Goal: Obtain resource: Obtain resource

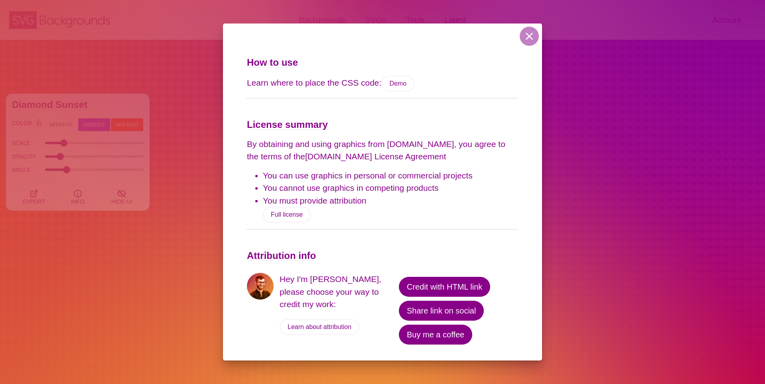
scroll to position [2999, 0]
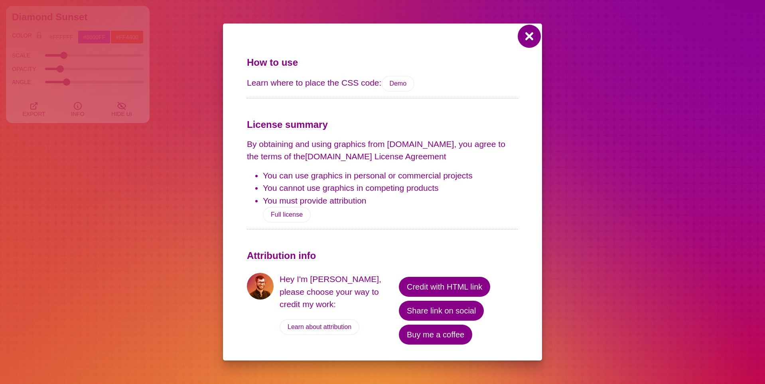
click at [536, 34] on button at bounding box center [529, 36] width 19 height 19
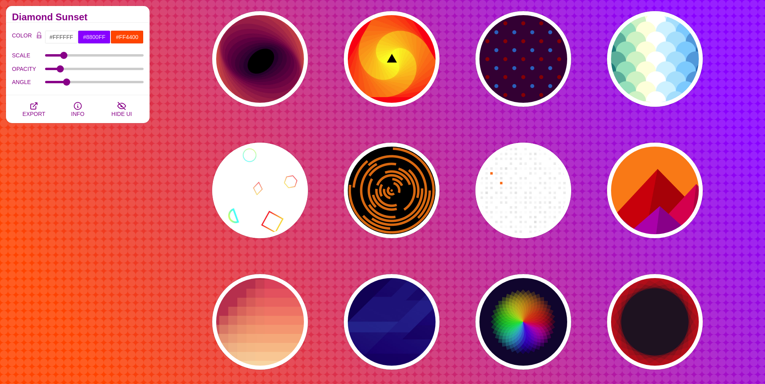
scroll to position [2968, 0]
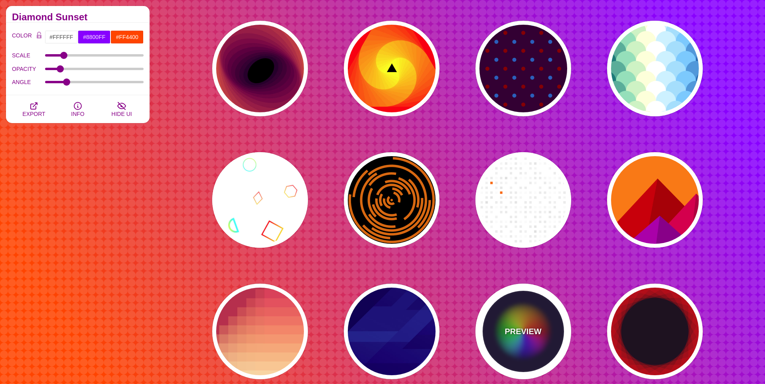
click at [558, 335] on div "PREVIEW" at bounding box center [523, 332] width 96 height 96
type input "#0C092B"
type input "#FF0000"
type input "#00DDFF"
type input "#FFFF00"
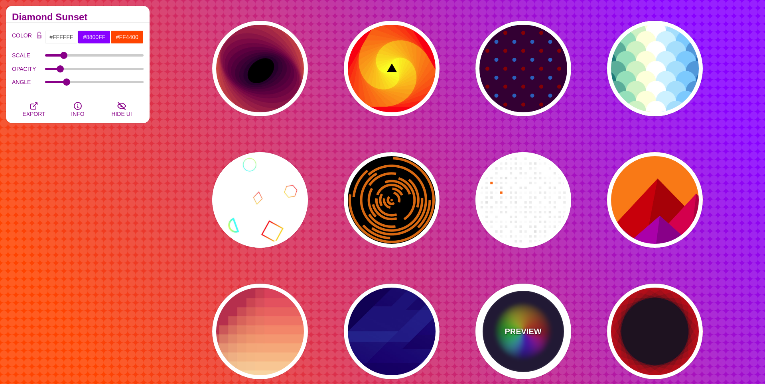
type input "0"
type input "0.2"
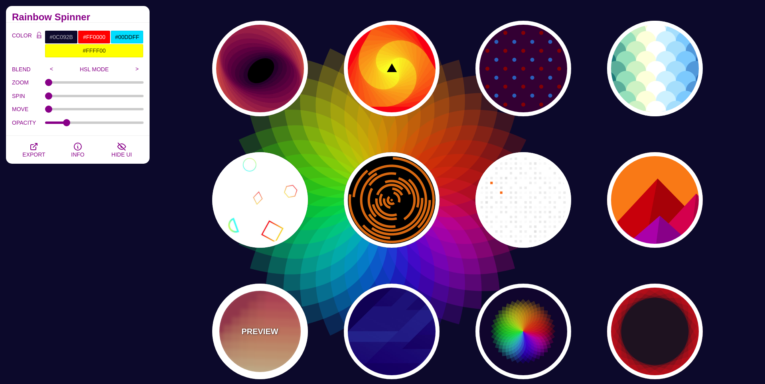
click at [264, 316] on div "PREVIEW" at bounding box center [260, 332] width 96 height 96
type input "#BA324B"
type input "#FF4567"
type input "#FFF5C7"
type input "#FFFFFF"
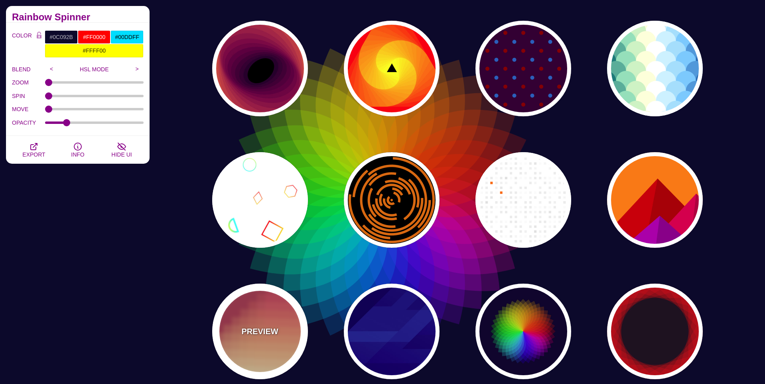
type input "0.3"
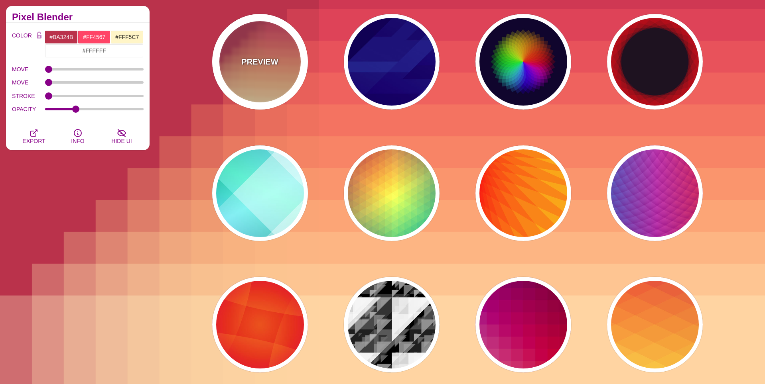
scroll to position [3239, 0]
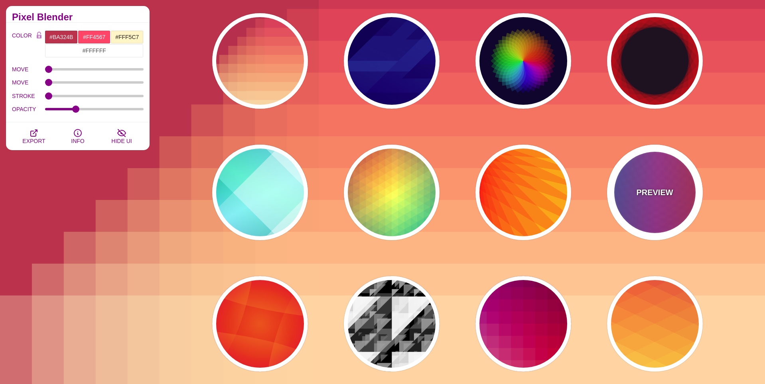
click at [672, 181] on div "PREVIEW" at bounding box center [655, 193] width 96 height 96
type input "#FF3333"
type input "#1884D6"
type input "#690067"
type input "1"
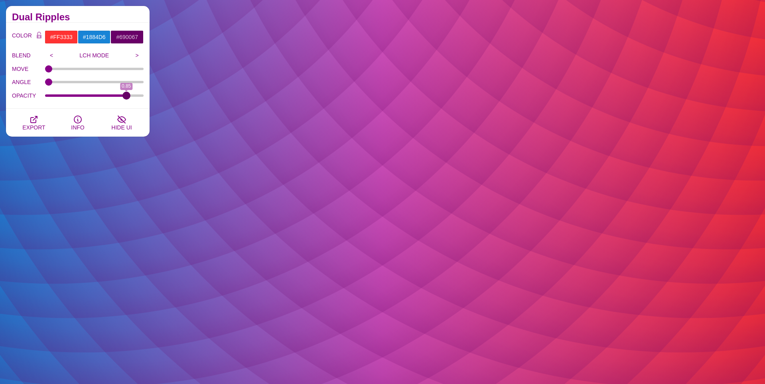
drag, startPoint x: 143, startPoint y: 97, endPoint x: 126, endPoint y: 106, distance: 18.9
type input "0.85"
click at [126, 97] on input "OPACITY" at bounding box center [94, 95] width 99 height 3
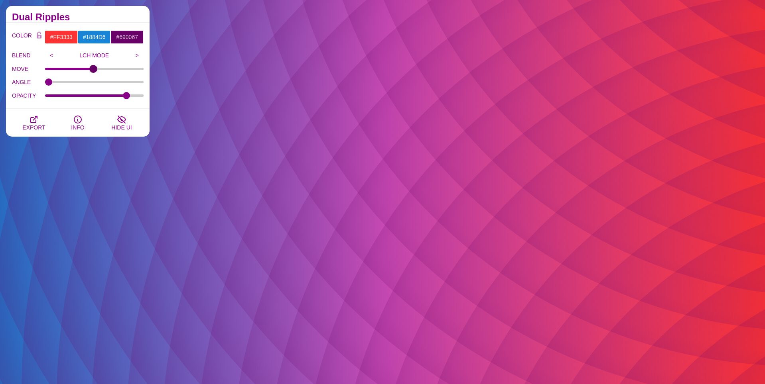
drag, startPoint x: 49, startPoint y: 71, endPoint x: 93, endPoint y: 76, distance: 44.1
type input "49"
click at [93, 71] on input "MOVE" at bounding box center [94, 68] width 99 height 3
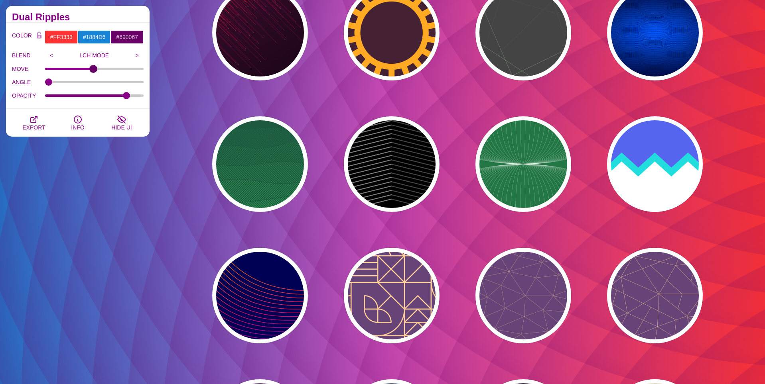
scroll to position [3934, 0]
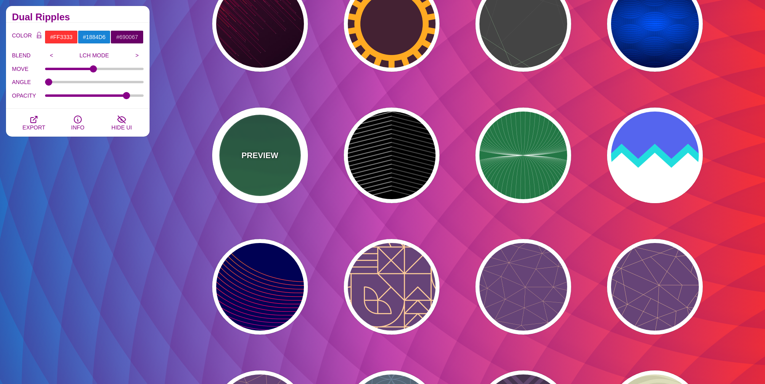
click at [272, 181] on div "PREVIEW" at bounding box center [260, 156] width 96 height 96
type input "#1C5940"
type input "#32A150"
type input "0"
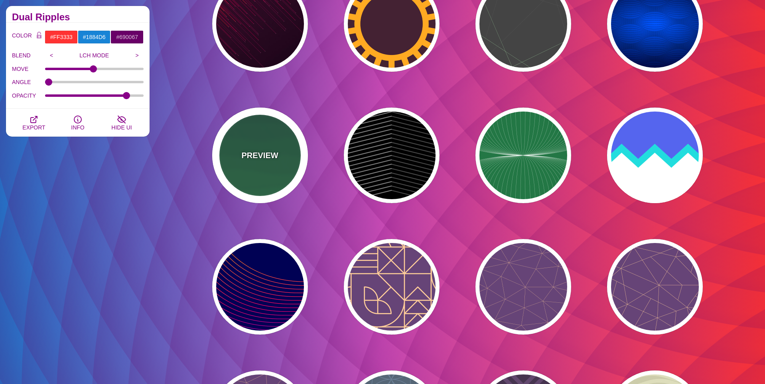
type input "0"
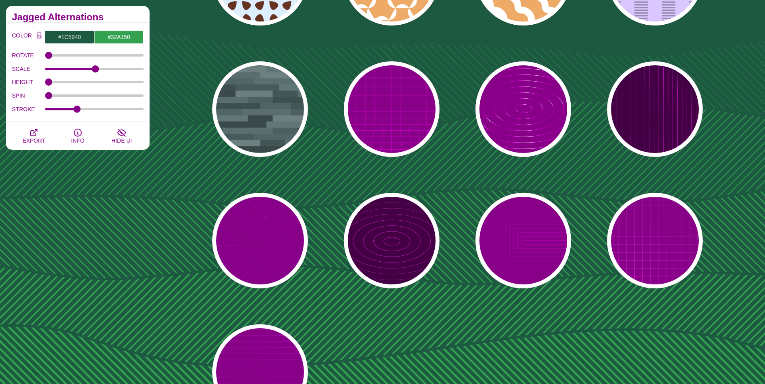
scroll to position [4968, 0]
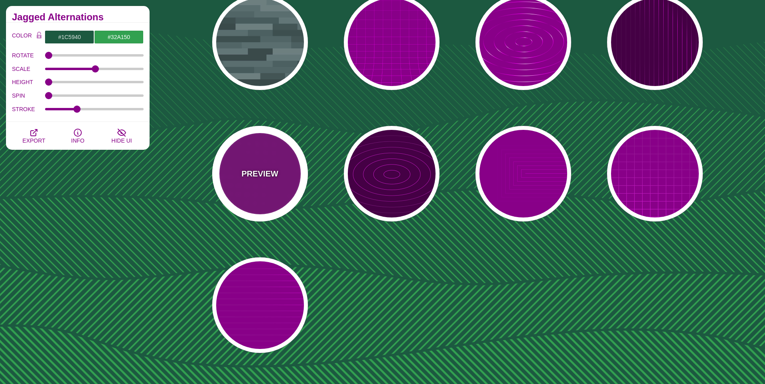
click at [275, 187] on div "PREVIEW" at bounding box center [260, 174] width 96 height 96
type input "#880088"
type input "#FF00FF"
type input "#FFFFFF"
type input "15"
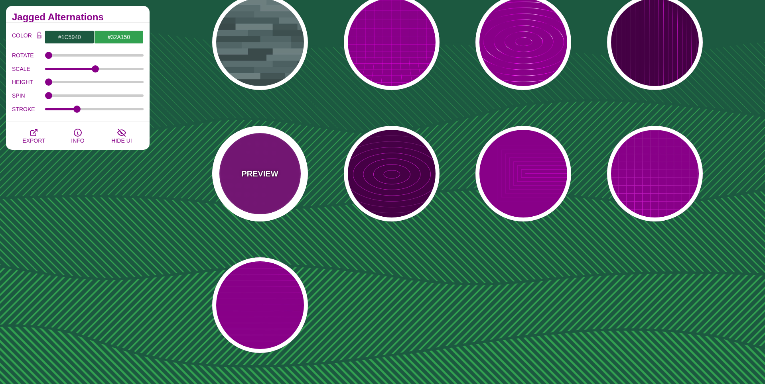
type input "999"
type input "1"
type input "0.1"
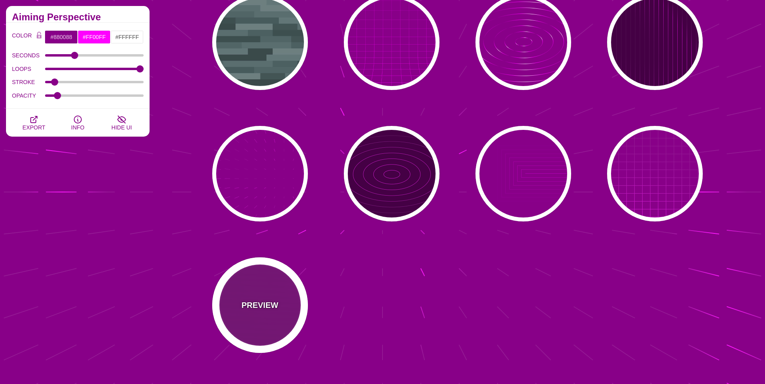
click at [286, 301] on div "PREVIEW" at bounding box center [260, 306] width 96 height 96
type input "20"
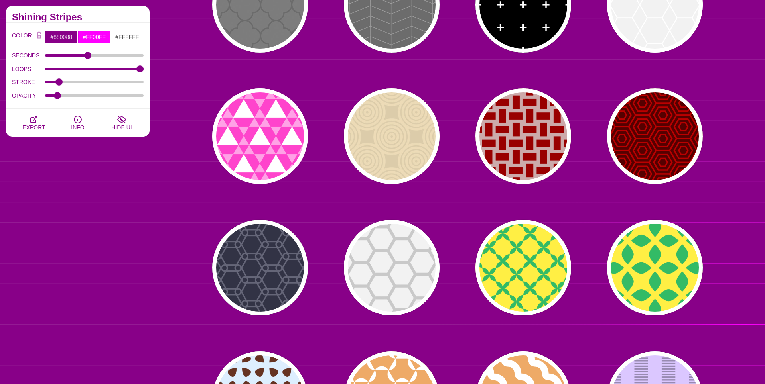
scroll to position [4463, 0]
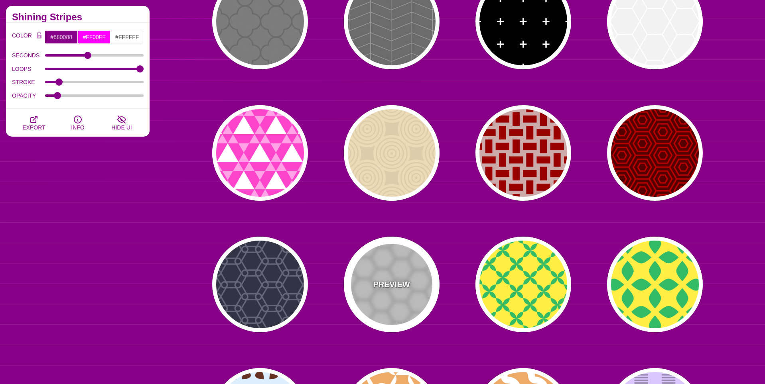
click at [389, 257] on div "PREVIEW" at bounding box center [392, 285] width 96 height 96
type input "#BBBBBB"
type input "#EEEEEE"
type input "0"
type input "1"
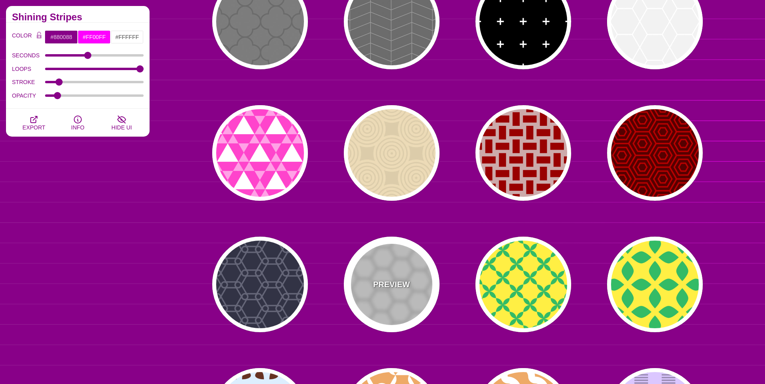
type input "75"
type input "1"
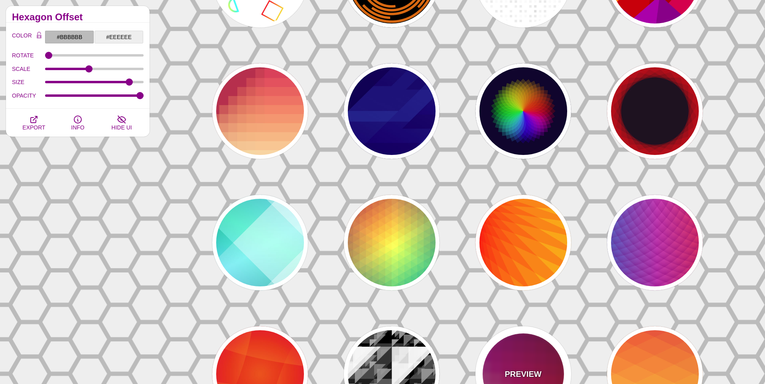
scroll to position [3189, 0]
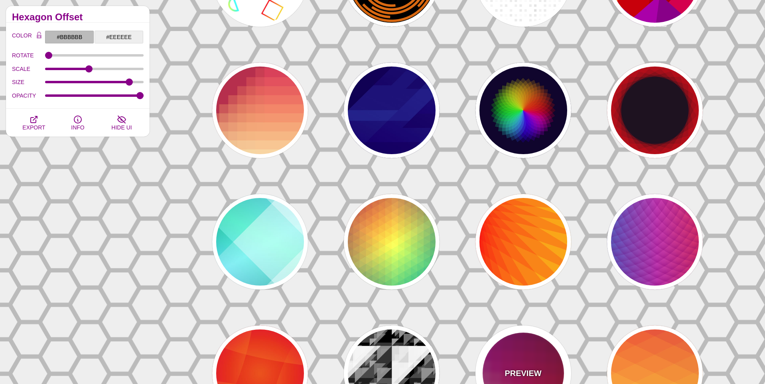
click at [516, 345] on div "PREVIEW" at bounding box center [523, 374] width 96 height 96
type input "#880077"
type input "#CC2222"
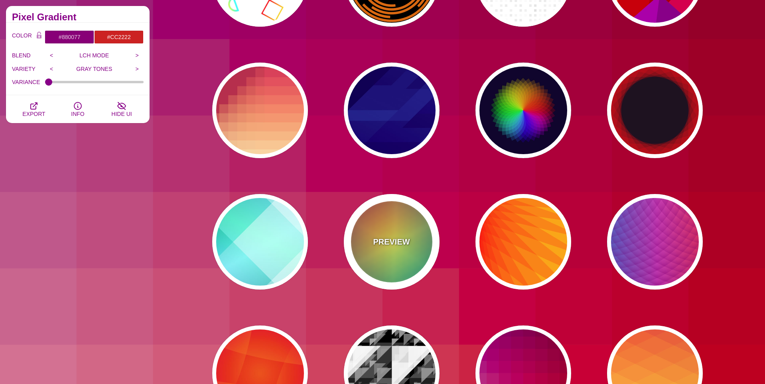
click at [404, 262] on div "PREVIEW" at bounding box center [392, 242] width 96 height 96
type input "#226677"
type input "#FFFF55"
type input "#27002E"
type input "0"
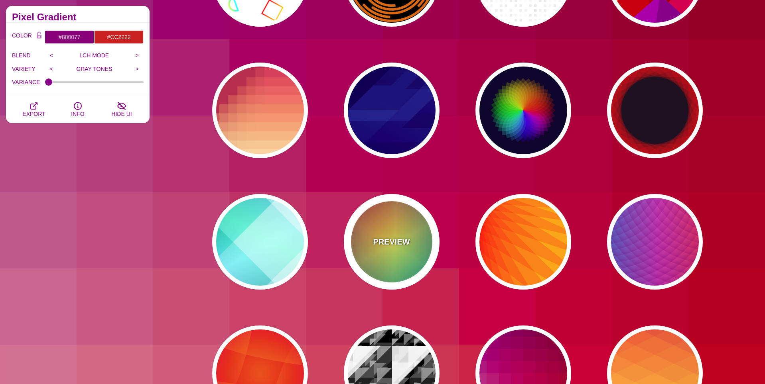
type input "100"
type input "0.5"
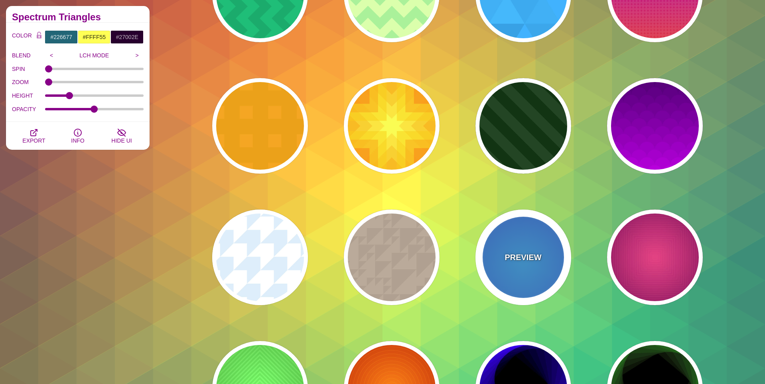
scroll to position [2515, 0]
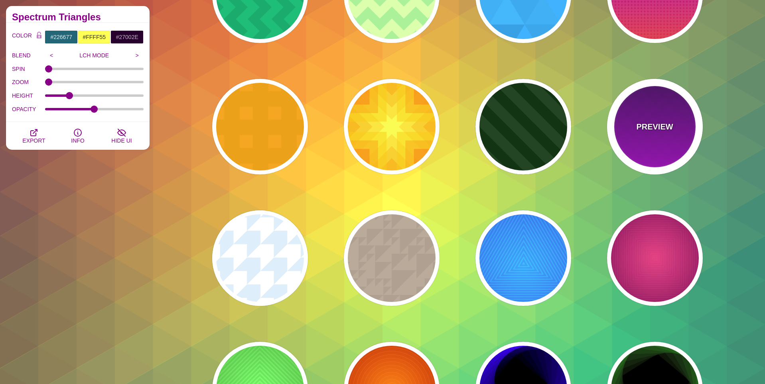
click at [654, 127] on p "PREVIEW" at bounding box center [654, 127] width 37 height 12
type input "#330055"
type input "#DD00FF"
type input "1"
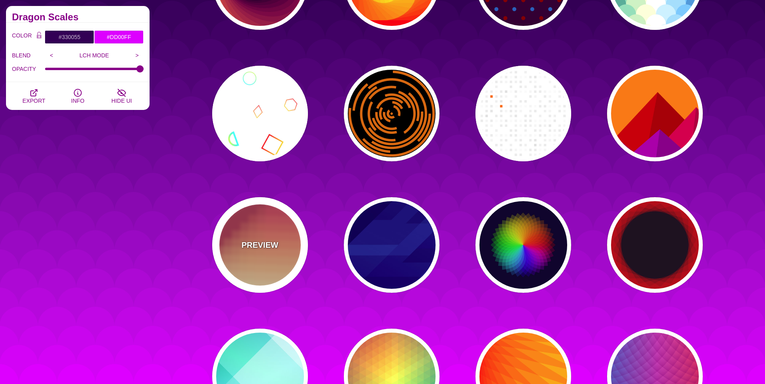
scroll to position [3056, 0]
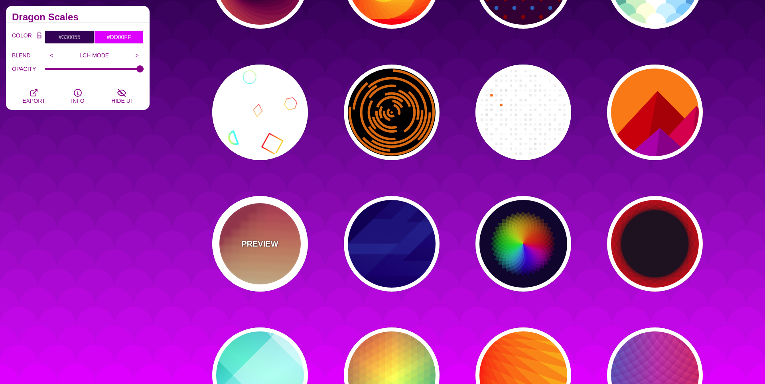
click at [246, 253] on div "PREVIEW" at bounding box center [260, 244] width 96 height 96
type input "#BA324B"
type input "#FF4567"
type input "#FFF5C7"
type input "0"
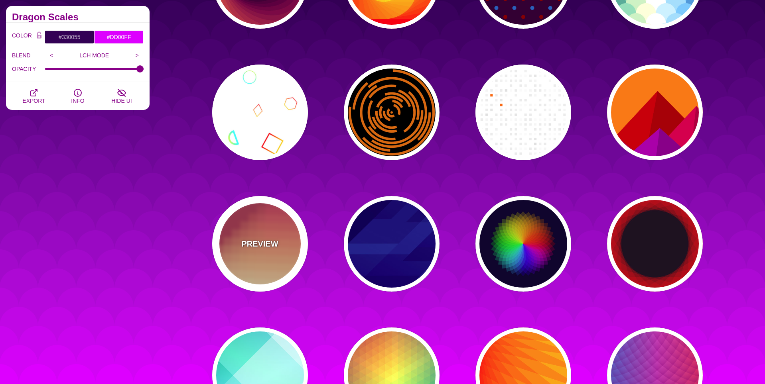
type input "0"
type input "0.3"
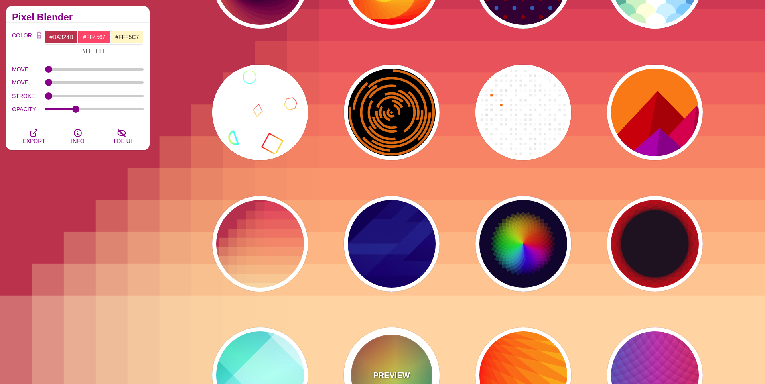
click at [415, 360] on div "PREVIEW" at bounding box center [392, 376] width 96 height 96
type input "#226677"
type input "#FFFF55"
type input "#27002E"
type input "100"
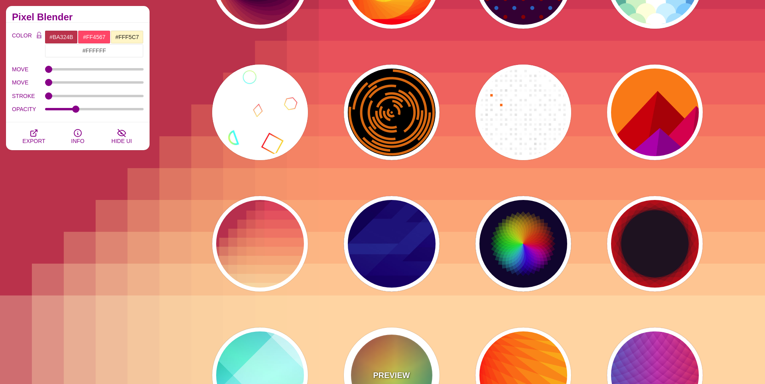
type input "0.5"
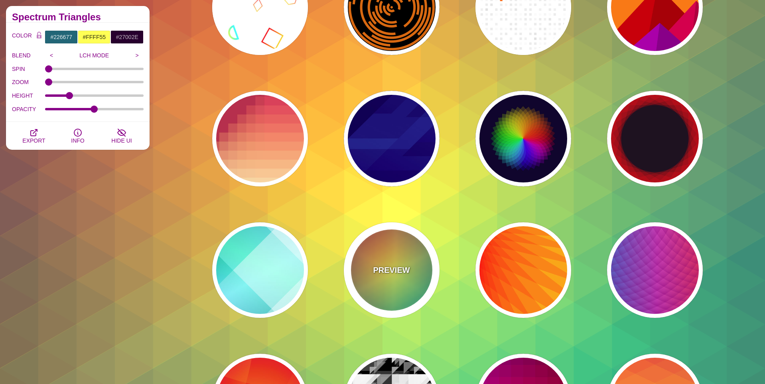
scroll to position [3159, 0]
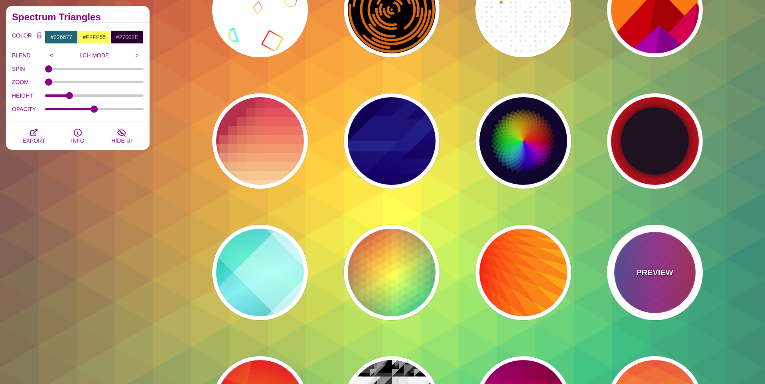
click at [659, 282] on div "PREVIEW" at bounding box center [655, 273] width 96 height 96
type input "#FF3333"
type input "#1884D6"
type input "#690067"
type input "1"
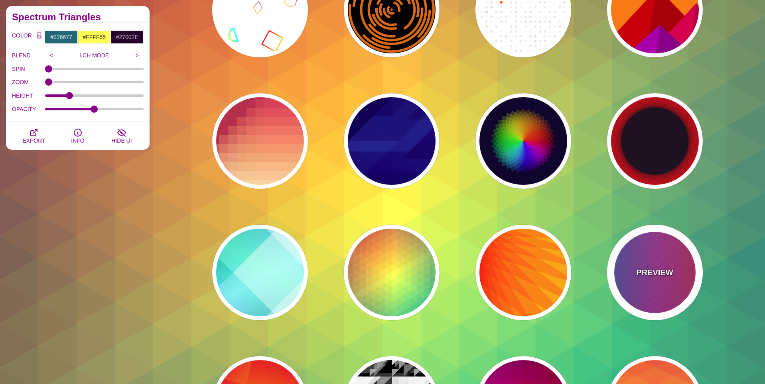
type input "1"
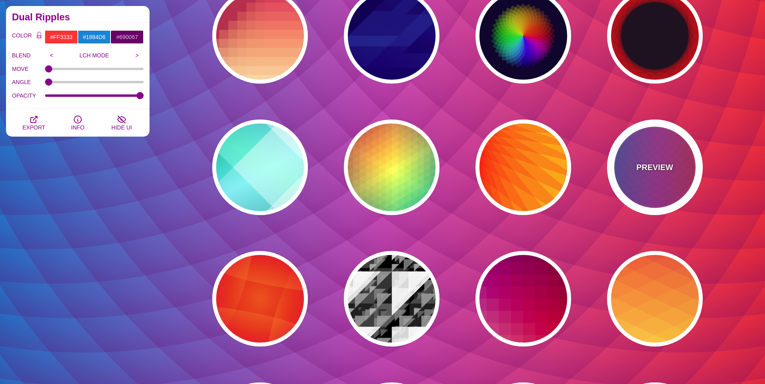
scroll to position [3266, 0]
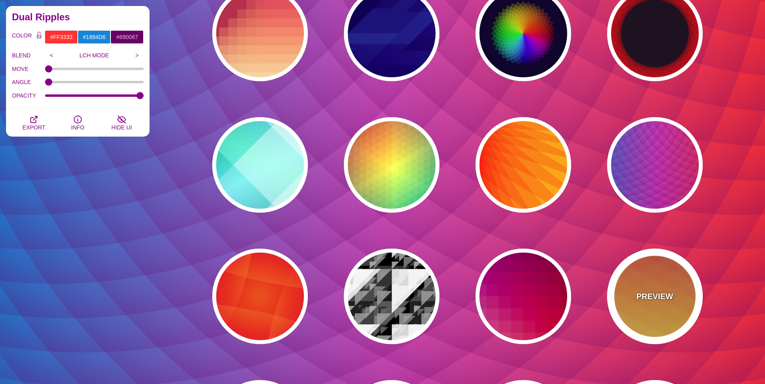
click at [650, 293] on p "PREVIEW" at bounding box center [654, 297] width 37 height 12
type input "#990088"
type input "#FFFFBB"
type input "#FF0000"
type input "#FFEE00"
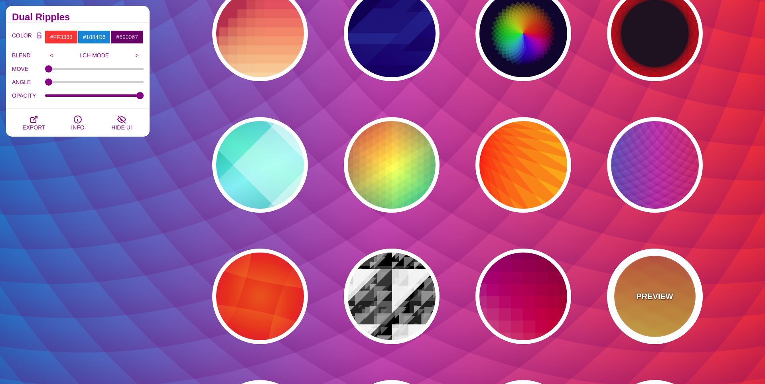
type input "#FFFFFF"
type input "0.5"
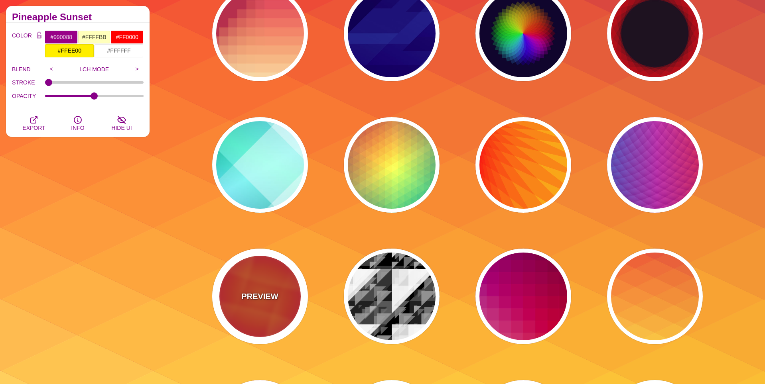
click at [266, 307] on div "PREVIEW" at bounding box center [260, 297] width 96 height 96
type input "#DD0000"
type input "#FFAA17"
type input "#EE1188"
type input "50"
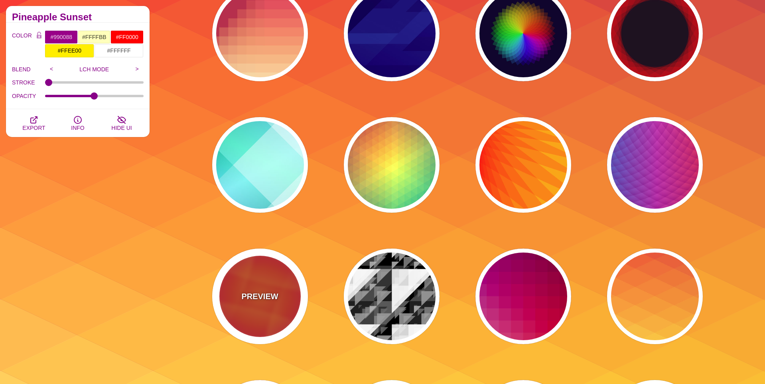
type input "50"
type input "0.5"
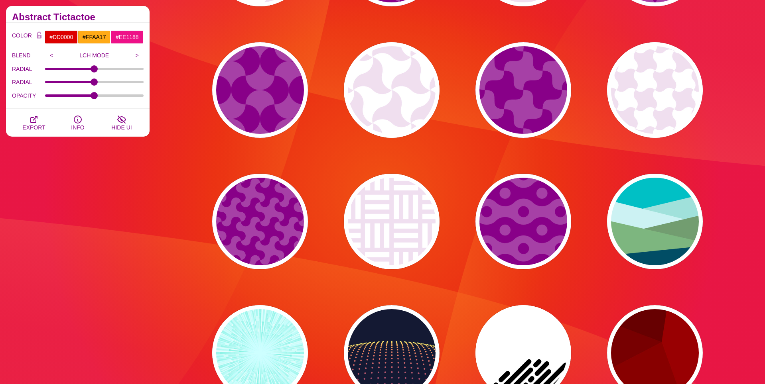
scroll to position [0, 0]
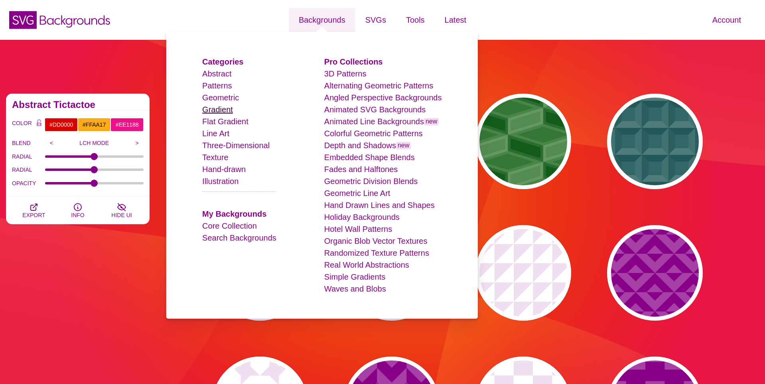
click at [215, 107] on link "Gradient" at bounding box center [217, 109] width 31 height 9
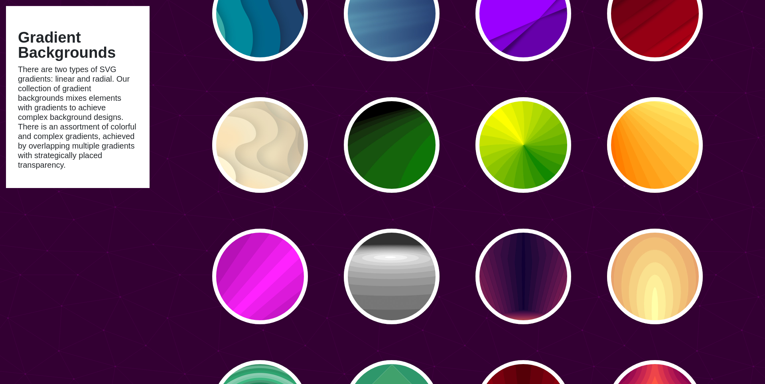
scroll to position [918, 0]
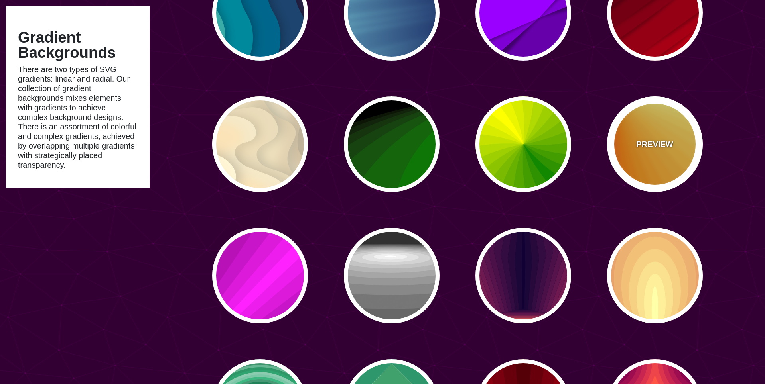
click at [675, 128] on div "PREVIEW" at bounding box center [655, 145] width 96 height 96
type input "#FF6600"
type input "#FFFF88"
type input "0.2"
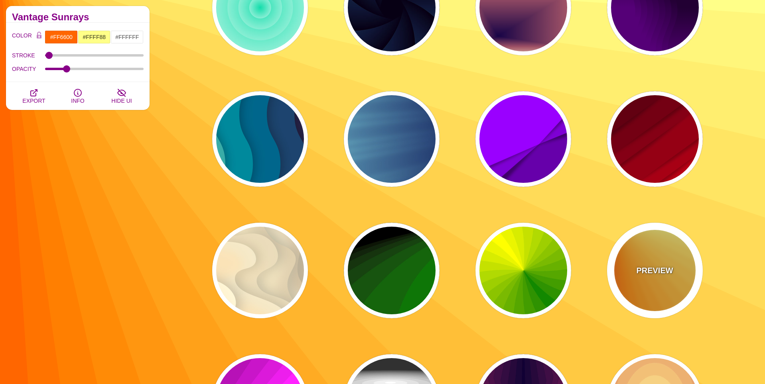
scroll to position [792, 0]
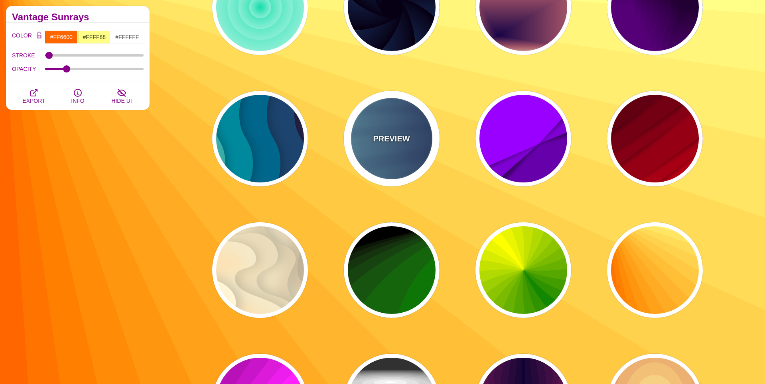
click at [400, 144] on p "PREVIEW" at bounding box center [391, 139] width 37 height 12
type input "#000044"
type input "#99FFFF"
type input "0.25"
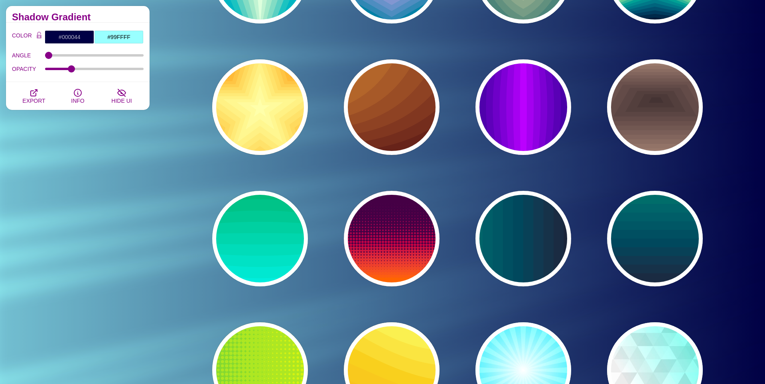
scroll to position [1482, 0]
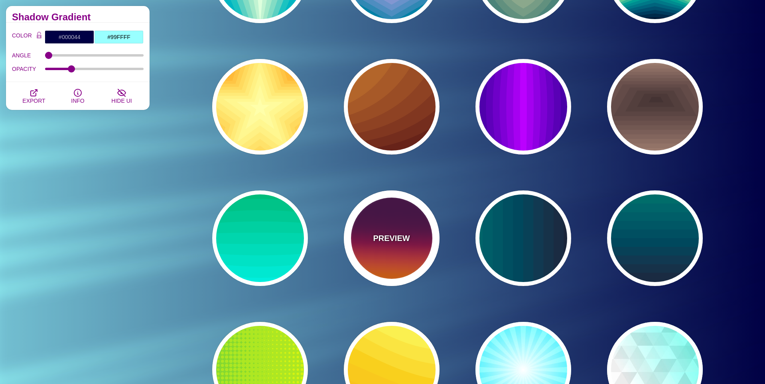
click at [400, 220] on div "PREVIEW" at bounding box center [392, 239] width 96 height 96
type input "#440044"
type input "#FF6600"
type input "0"
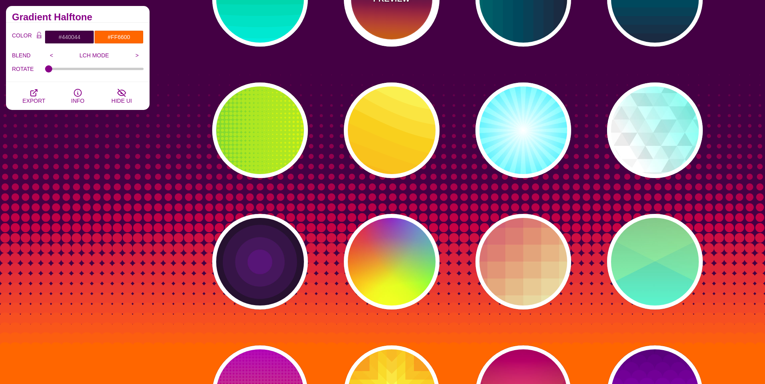
scroll to position [1725, 0]
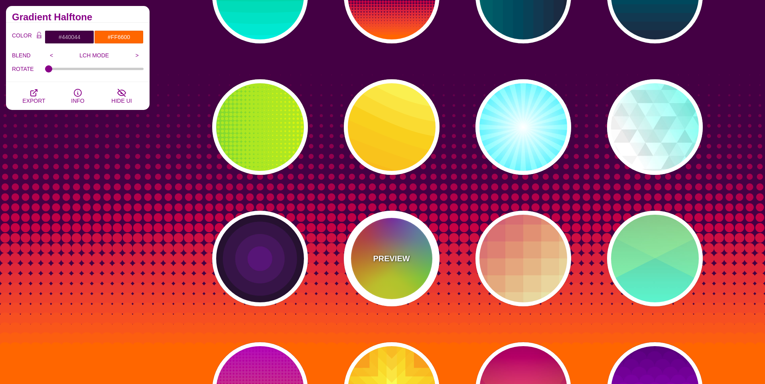
click at [398, 242] on div "PREVIEW" at bounding box center [392, 259] width 96 height 96
type input "#FFFF00"
type input "#FF0000"
type input "#00CCFF"
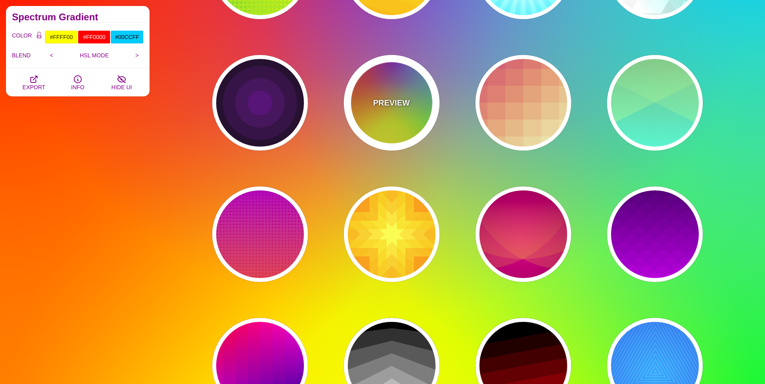
scroll to position [1882, 0]
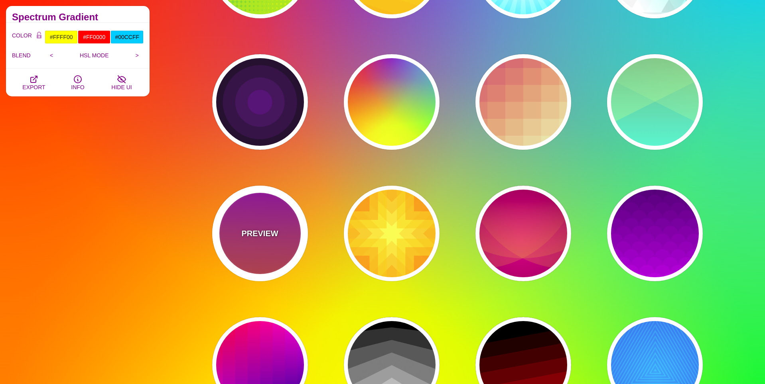
click at [264, 248] on div "PREVIEW" at bounding box center [260, 234] width 96 height 96
type input "#FFFFFF"
type input "#8800FF"
type input "#FF4400"
type input "24"
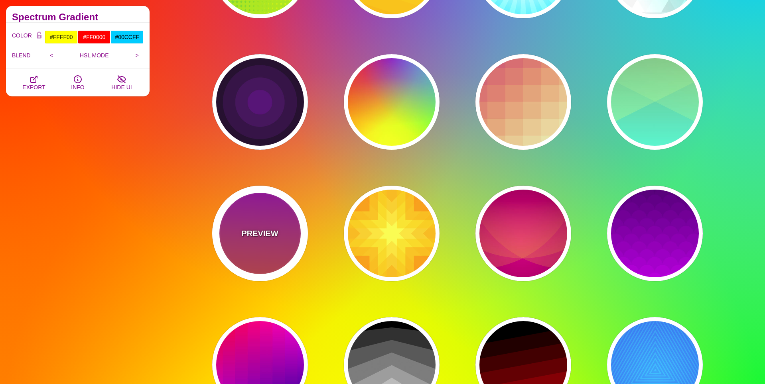
type input "0.08"
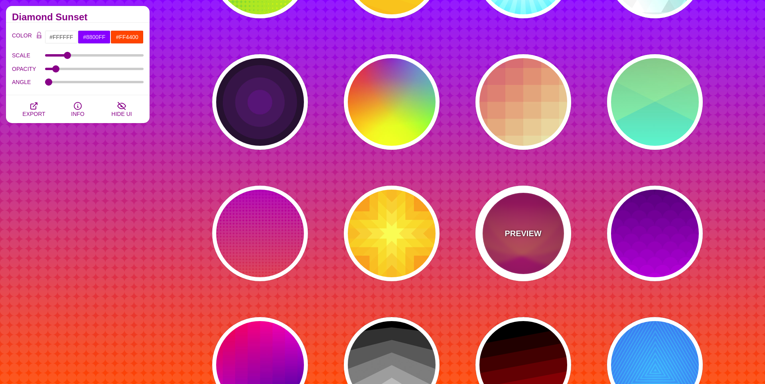
click at [548, 244] on div "PREVIEW" at bounding box center [523, 234] width 96 height 96
type input "#330000"
type input "#DD1188"
type input "#FFAA33"
type input "0.4"
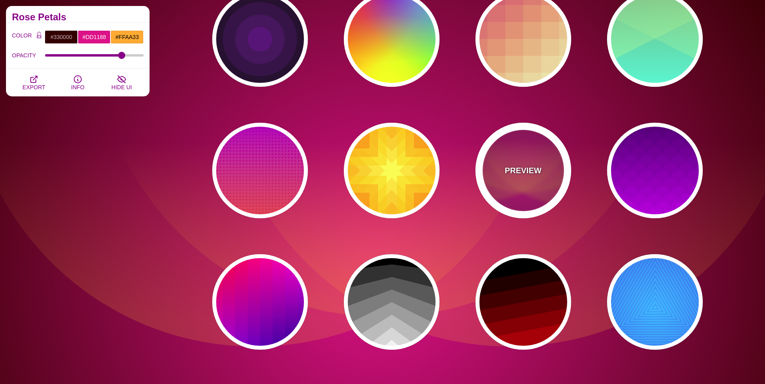
scroll to position [1944, 0]
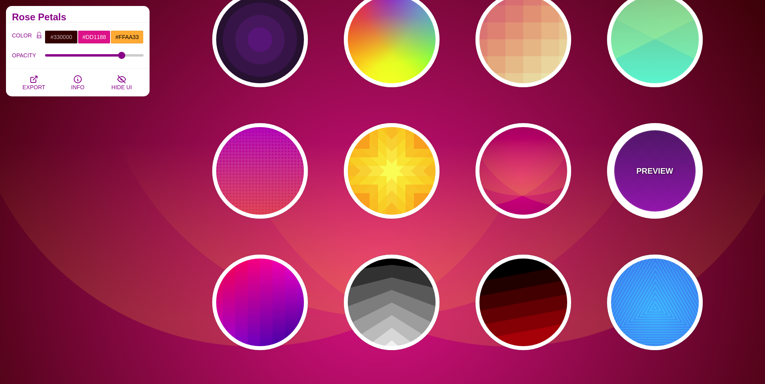
click at [642, 184] on div "PREVIEW" at bounding box center [655, 171] width 96 height 96
type input "#330055"
type input "#DD00FF"
type input "1"
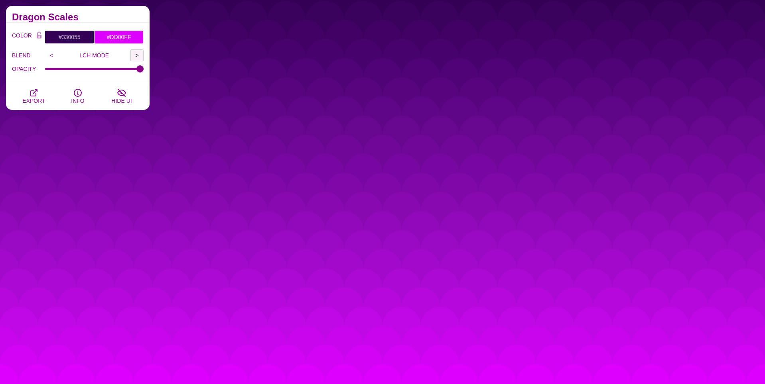
click at [132, 53] on input ">" at bounding box center [136, 55] width 13 height 12
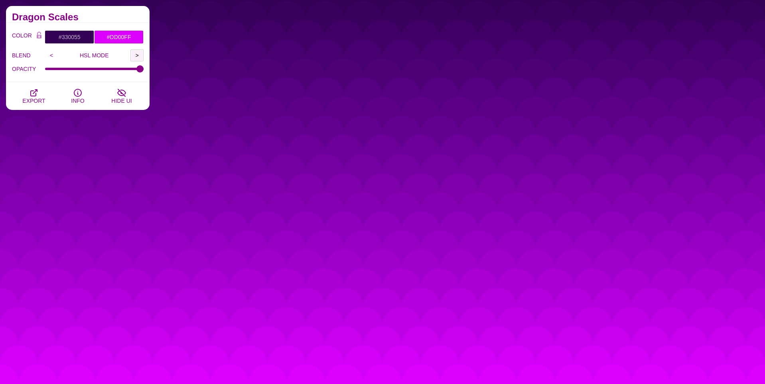
click at [132, 53] on input ">" at bounding box center [136, 55] width 13 height 12
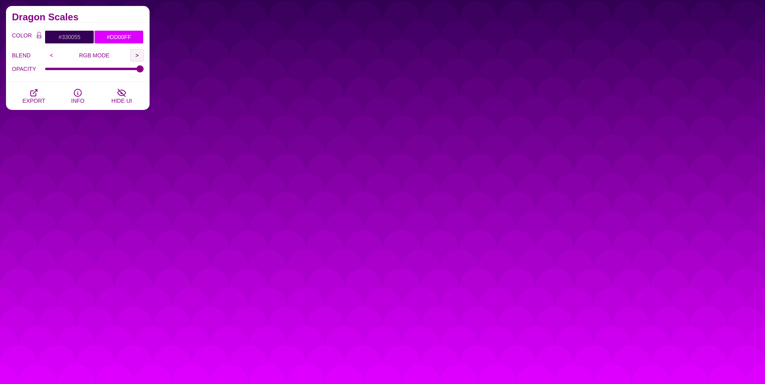
click at [132, 53] on input ">" at bounding box center [136, 55] width 13 height 12
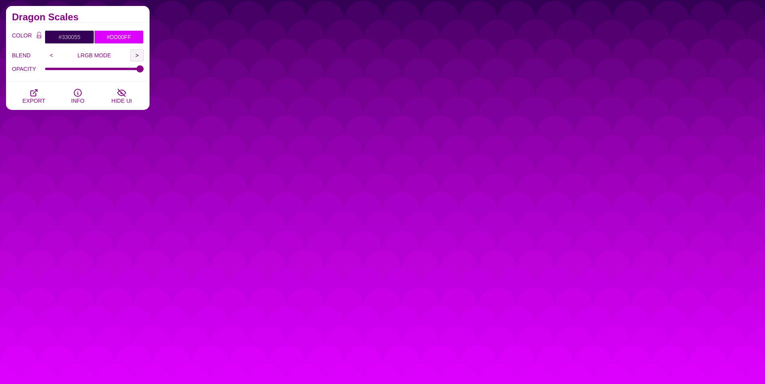
click at [132, 53] on input ">" at bounding box center [136, 55] width 13 height 12
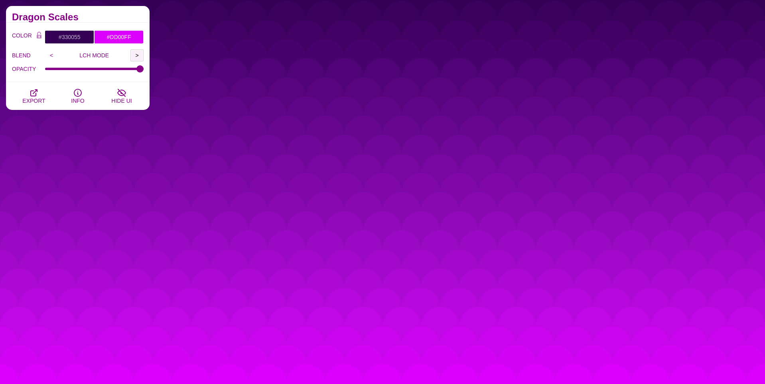
click at [132, 53] on input ">" at bounding box center [136, 55] width 13 height 12
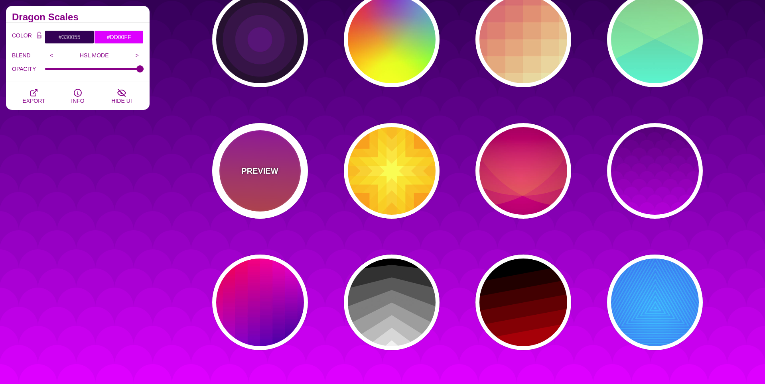
click at [263, 186] on div "PREVIEW" at bounding box center [260, 171] width 96 height 96
type input "#FFFFFF"
type input "#8800FF"
type input "#FF4400"
type input "24"
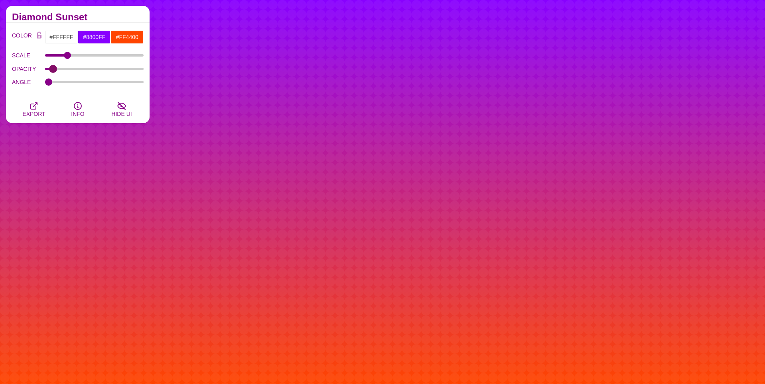
drag, startPoint x: 57, startPoint y: 70, endPoint x: 53, endPoint y: 71, distance: 4.5
type input "0.05"
click at [53, 71] on input "OPACITY" at bounding box center [94, 68] width 99 height 3
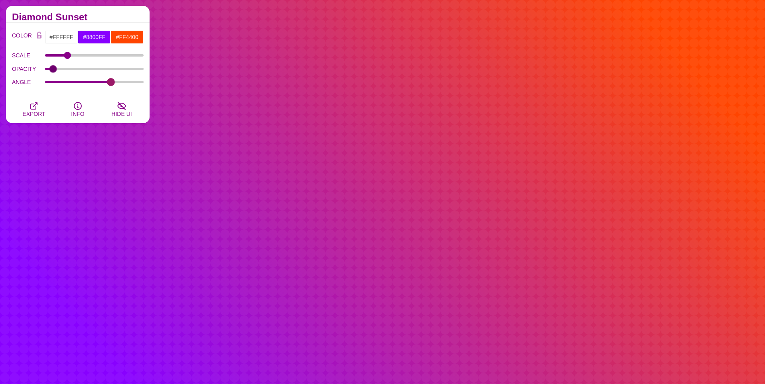
drag, startPoint x: 52, startPoint y: 81, endPoint x: 111, endPoint y: 87, distance: 59.4
type input "246"
click at [111, 84] on input "ANGLE" at bounding box center [94, 82] width 99 height 3
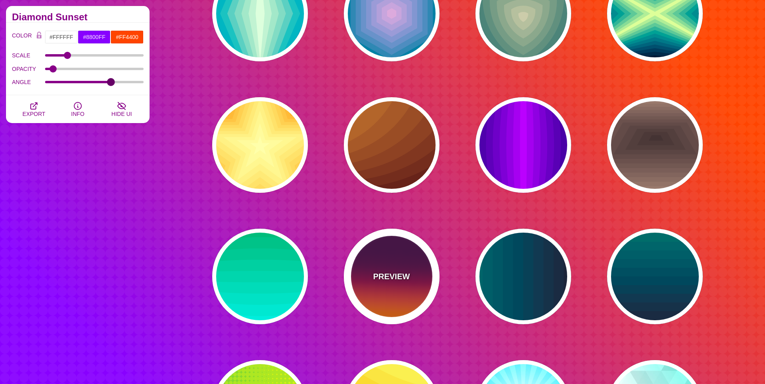
scroll to position [1442, 0]
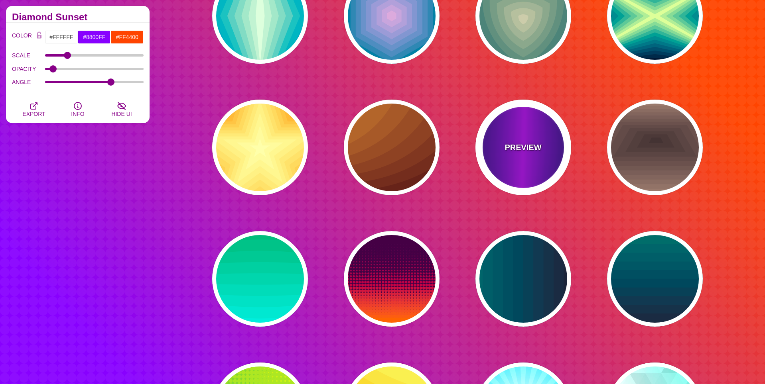
click at [514, 138] on div "PREVIEW" at bounding box center [523, 148] width 96 height 96
type input "#000022"
type input "#BB00FF"
type input "1"
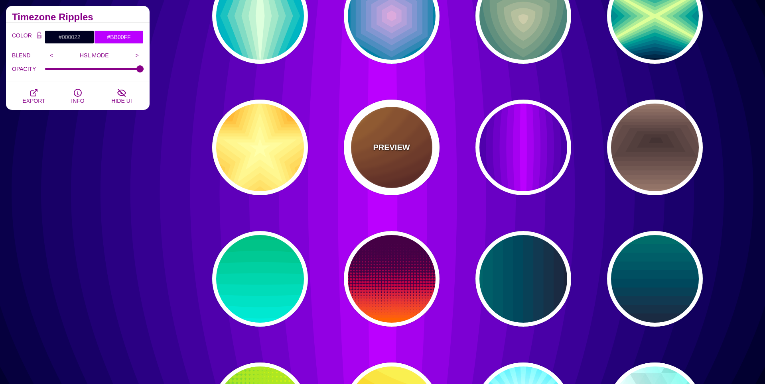
click at [381, 149] on p "PREVIEW" at bounding box center [391, 148] width 37 height 12
type input "#DD9933"
type input "#330000"
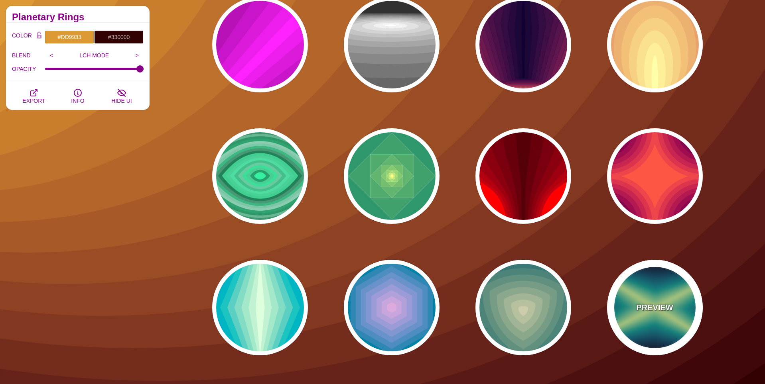
scroll to position [1139, 0]
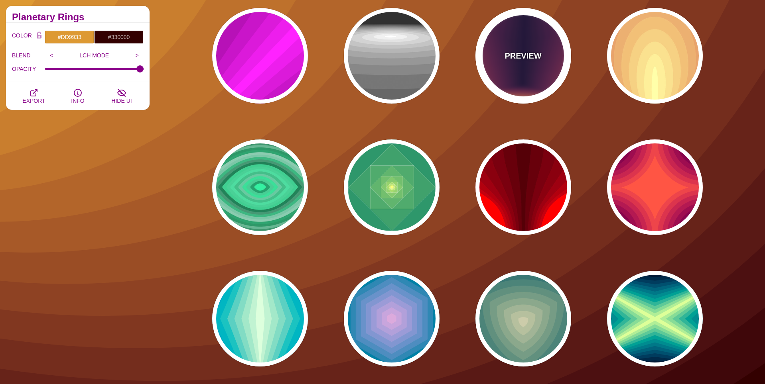
click at [516, 86] on div "PREVIEW" at bounding box center [523, 56] width 96 height 96
type input "#FFDD55"
type input "#110033"
type input "0"
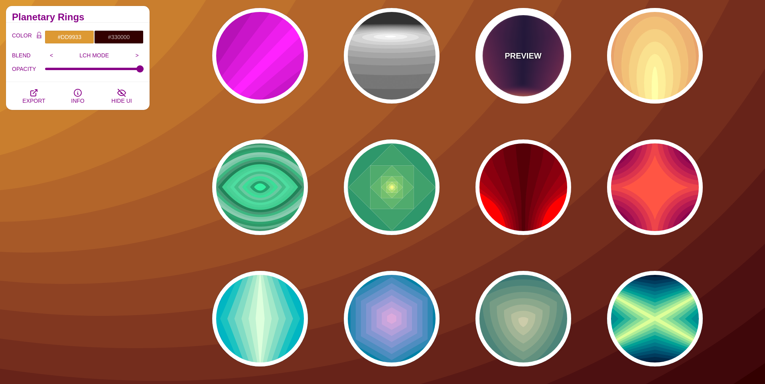
type input "0"
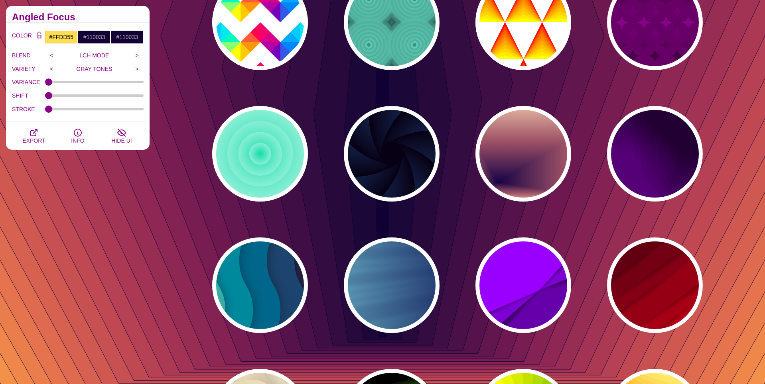
scroll to position [610, 0]
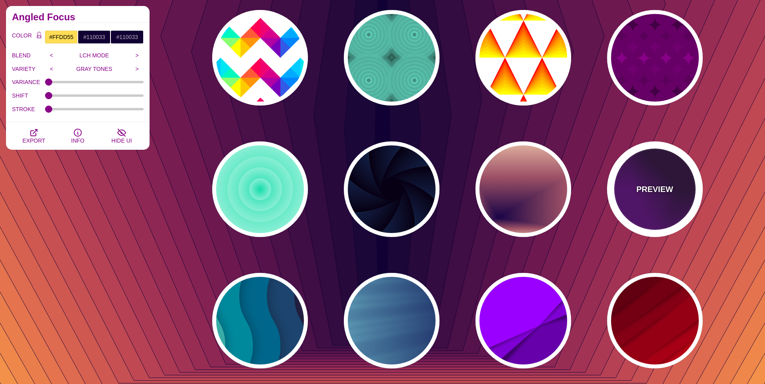
click at [687, 199] on div "PREVIEW" at bounding box center [655, 190] width 96 height 96
type input "#550077"
type input "#220033"
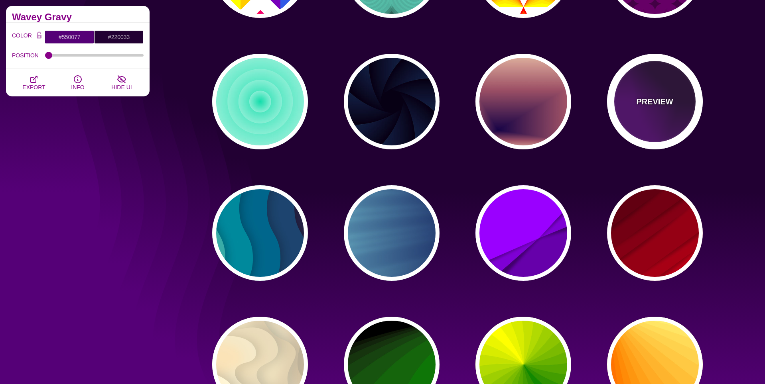
scroll to position [699, 0]
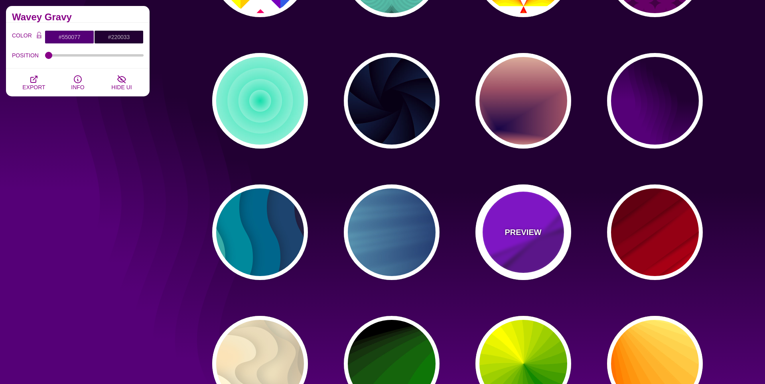
click at [527, 232] on p "PREVIEW" at bounding box center [522, 233] width 37 height 12
type input "#9900FF"
type input "#6600AA"
type input "0.5"
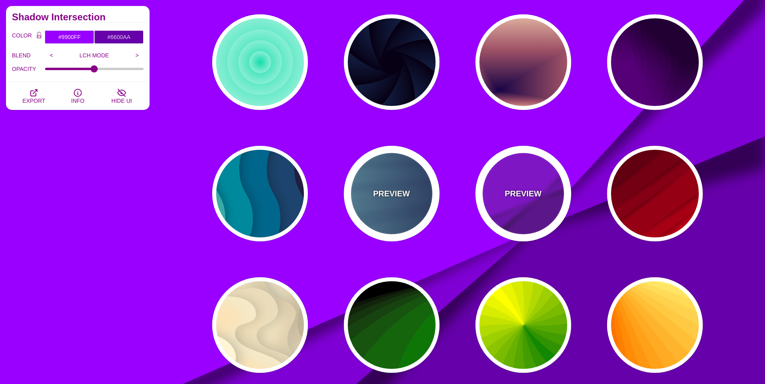
scroll to position [739, 0]
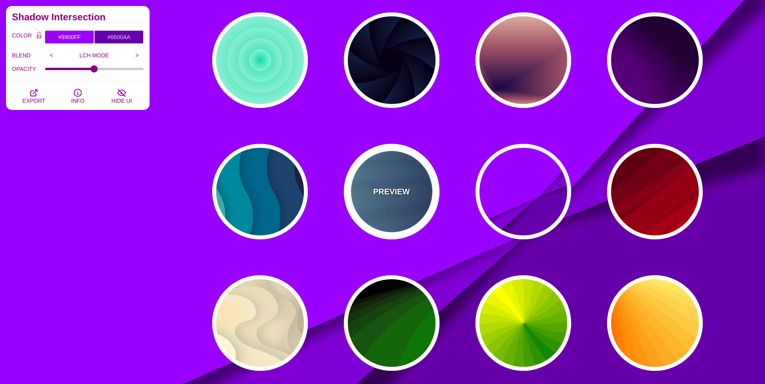
click at [405, 216] on div "PREVIEW" at bounding box center [392, 192] width 96 height 96
type input "#000044"
type input "#99FFFF"
type input "1"
type input "0.25"
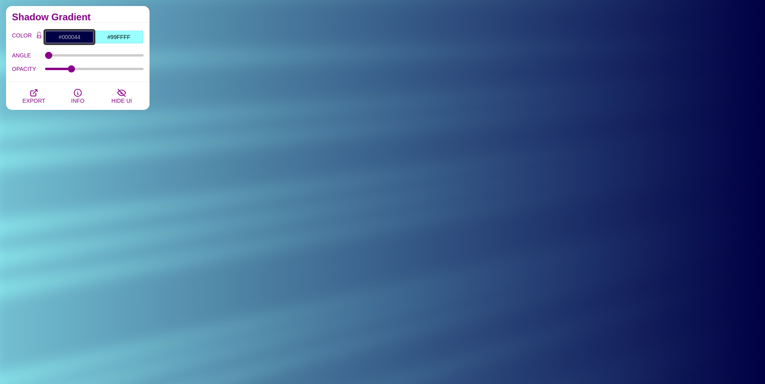
click at [81, 39] on input "#000044" at bounding box center [69, 37] width 49 height 14
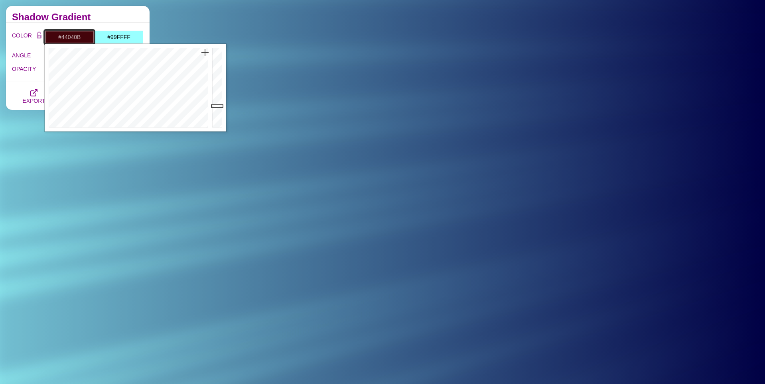
drag, startPoint x: 198, startPoint y: 55, endPoint x: 205, endPoint y: 53, distance: 7.7
click at [205, 53] on div at bounding box center [127, 88] width 165 height 88
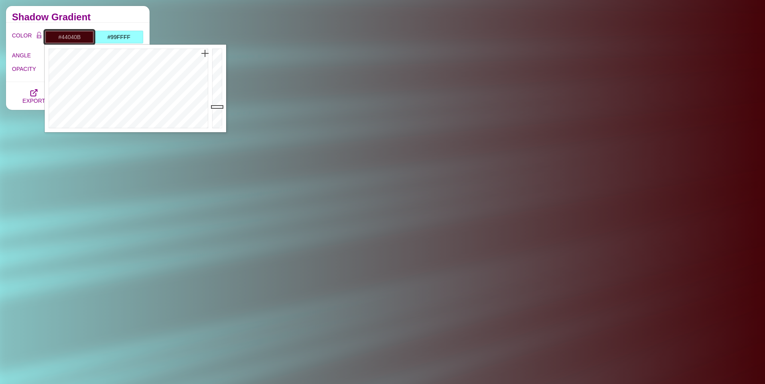
scroll to position [741, 0]
drag, startPoint x: 184, startPoint y: 58, endPoint x: 183, endPoint y: 50, distance: 8.1
click at [183, 50] on div at bounding box center [127, 88] width 165 height 88
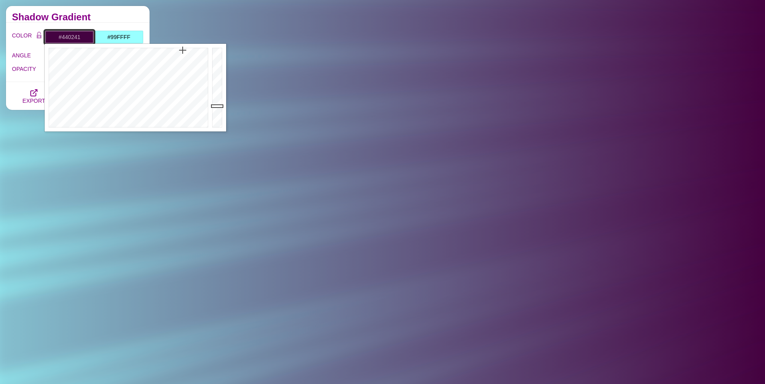
scroll to position [742, 0]
drag, startPoint x: 194, startPoint y: 69, endPoint x: 202, endPoint y: 61, distance: 11.6
click at [202, 61] on div at bounding box center [127, 88] width 165 height 88
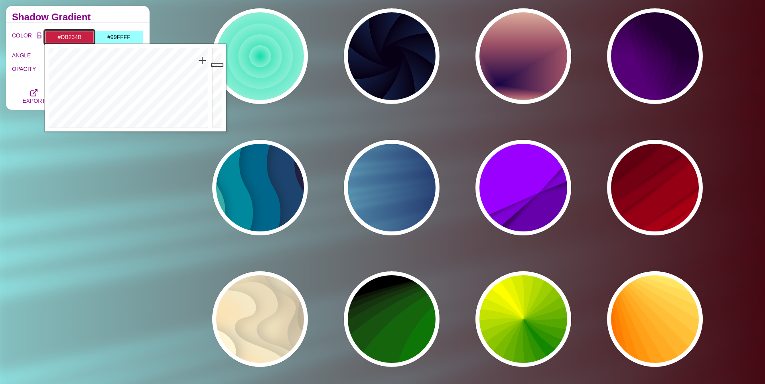
type input "#DC234C"
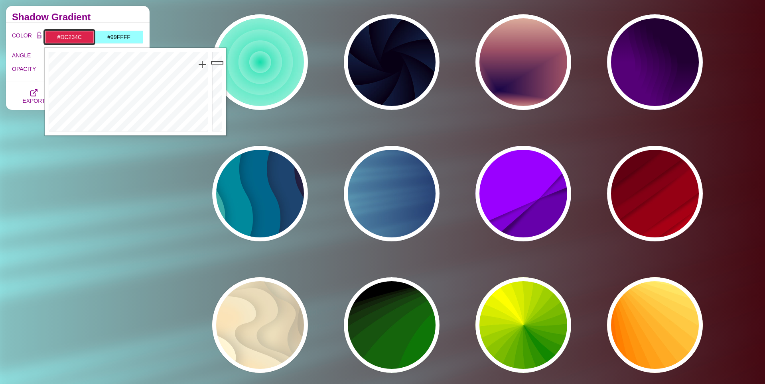
drag, startPoint x: 220, startPoint y: 104, endPoint x: 221, endPoint y: 59, distance: 45.1
click at [221, 59] on div at bounding box center [218, 92] width 16 height 88
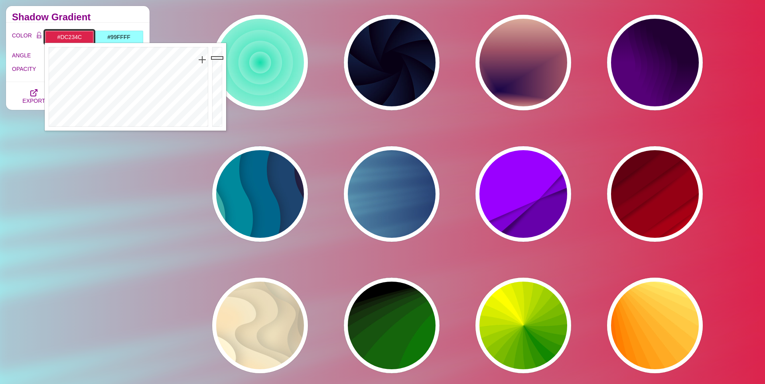
scroll to position [737, 0]
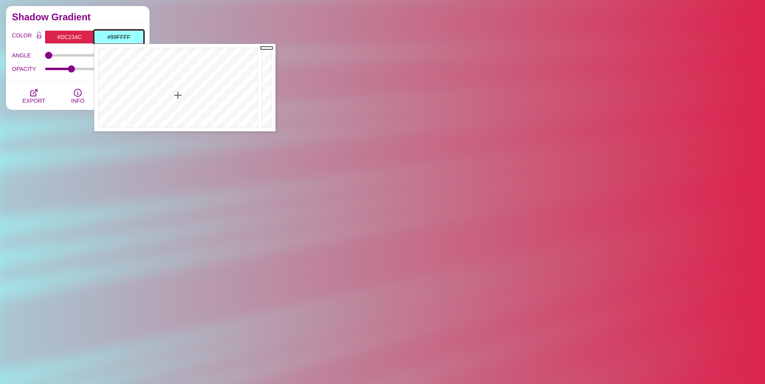
click at [133, 36] on input "#99FFFF" at bounding box center [118, 37] width 49 height 14
drag, startPoint x: 106, startPoint y: 57, endPoint x: 98, endPoint y: 50, distance: 10.5
click at [98, 50] on div at bounding box center [176, 88] width 165 height 88
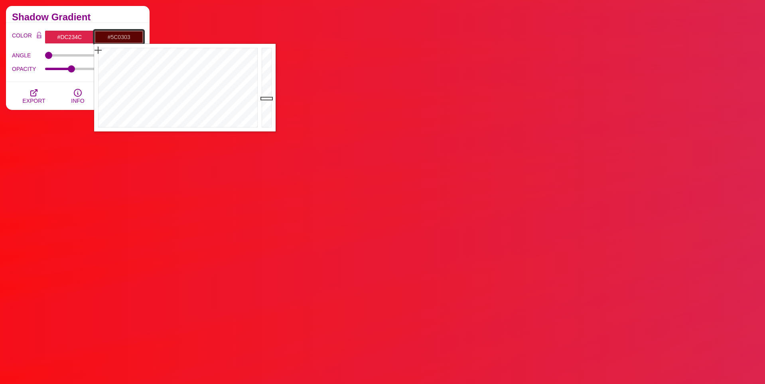
drag, startPoint x: 265, startPoint y: 48, endPoint x: 251, endPoint y: 98, distance: 52.3
click at [251, 98] on div "Close" at bounding box center [184, 88] width 181 height 88
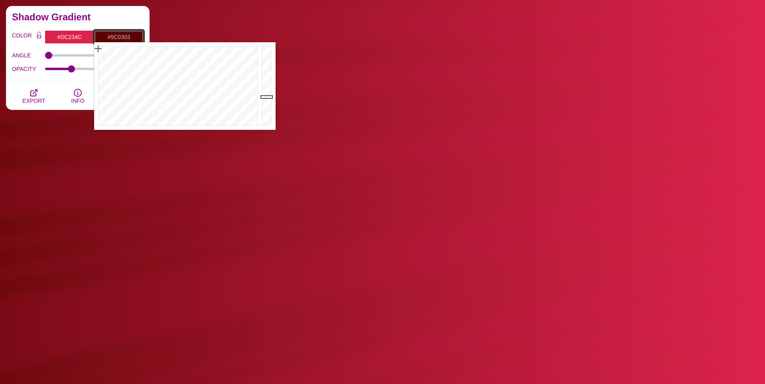
scroll to position [734, 0]
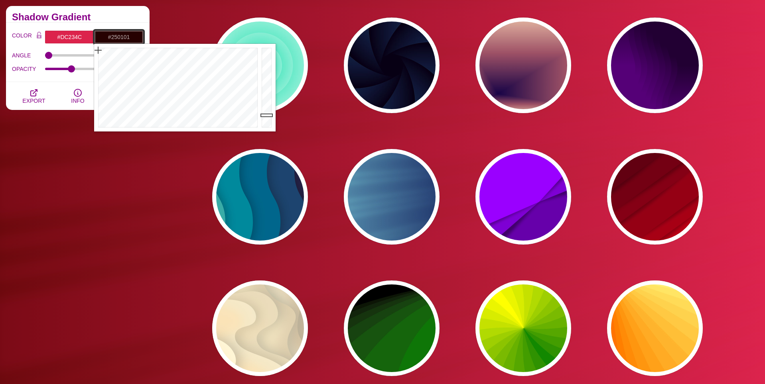
type input "#240101"
drag, startPoint x: 269, startPoint y: 99, endPoint x: 264, endPoint y: 116, distance: 17.9
click at [264, 116] on div at bounding box center [268, 88] width 16 height 88
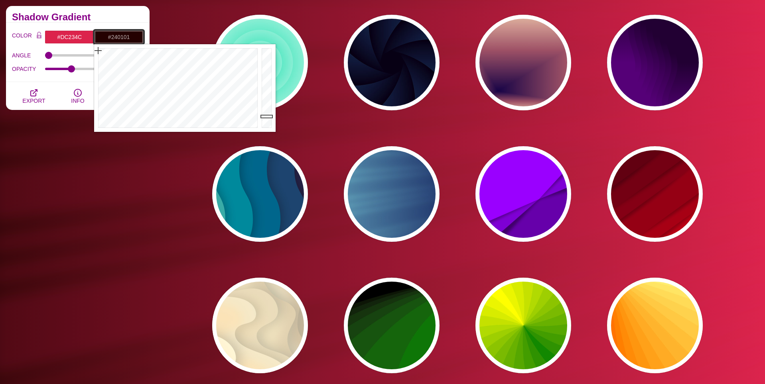
scroll to position [739, 0]
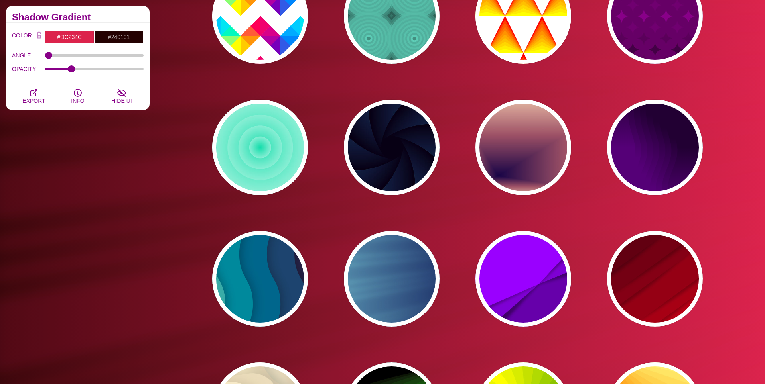
scroll to position [647, 0]
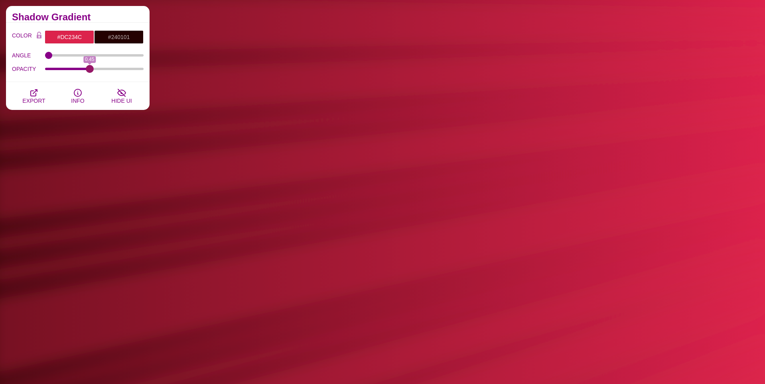
drag, startPoint x: 73, startPoint y: 69, endPoint x: 89, endPoint y: 76, distance: 17.3
type input "0.45"
click at [89, 71] on input "OPACITY" at bounding box center [94, 68] width 99 height 3
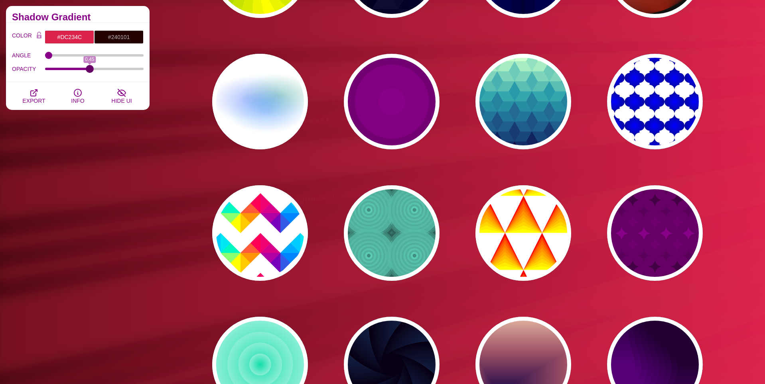
scroll to position [414, 0]
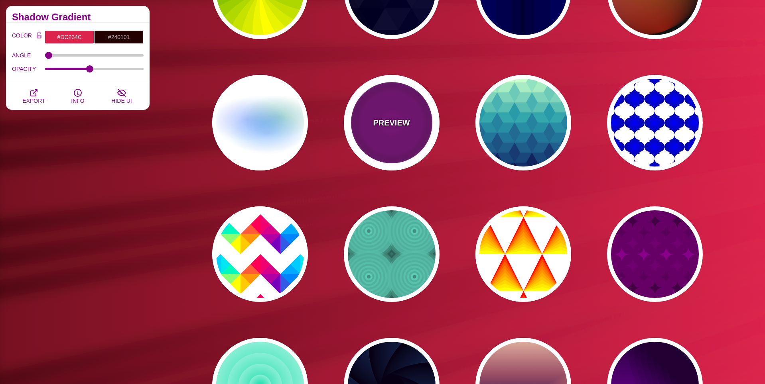
click at [390, 153] on div "PREVIEW" at bounding box center [392, 123] width 96 height 96
type input "#220022"
type input "#880088"
type input "999"
type input "5"
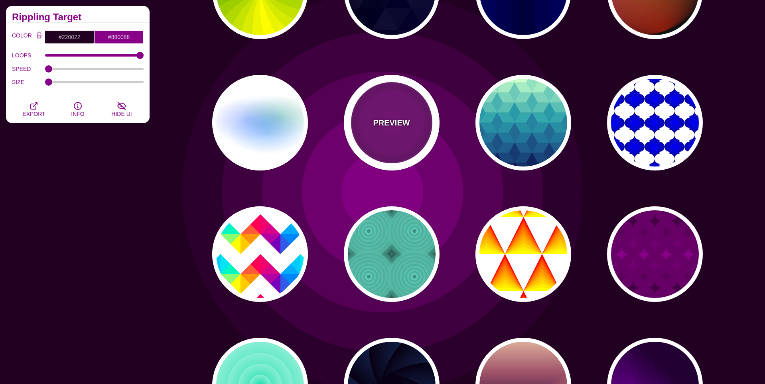
scroll to position [406, 0]
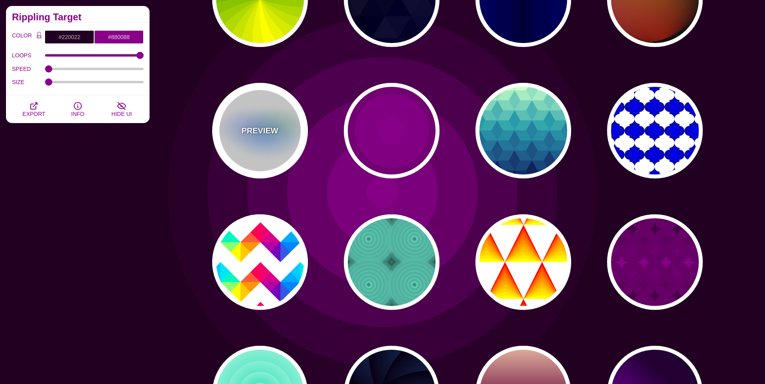
click at [262, 149] on div "PREVIEW" at bounding box center [260, 131] width 96 height 96
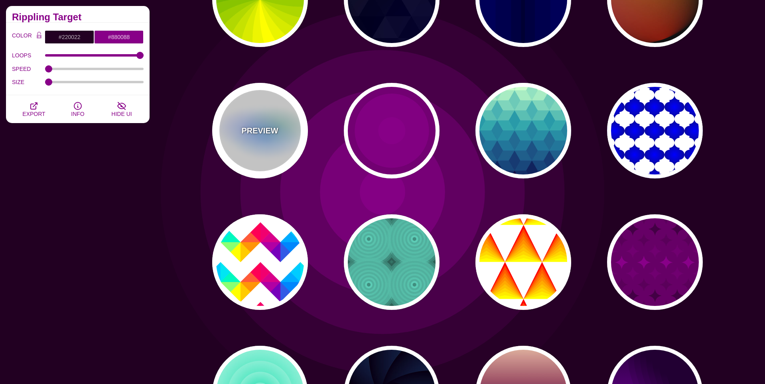
type input "#FFFFFF"
type input "#AA00FF"
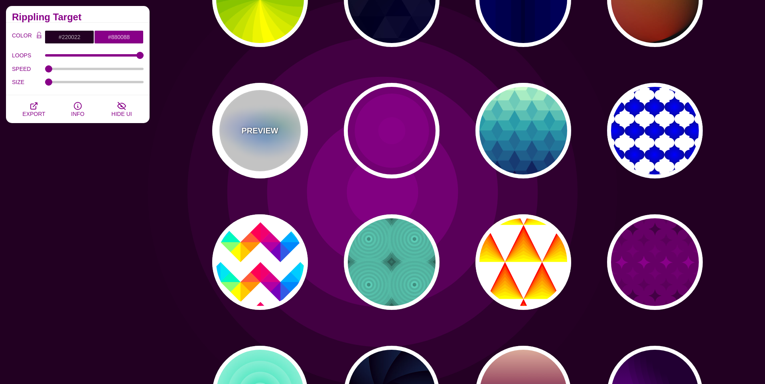
type input "#0088FF"
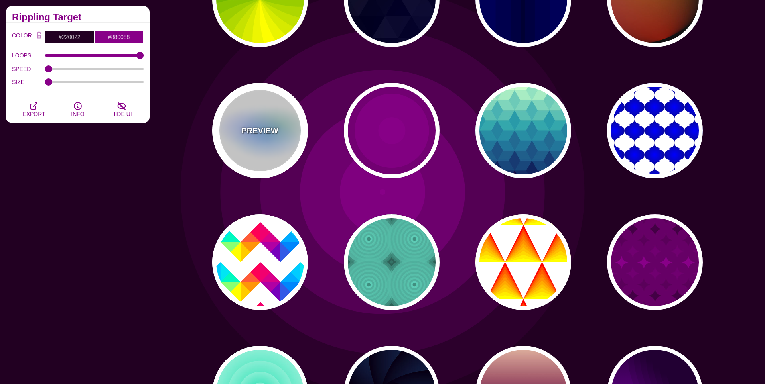
type input "#008800"
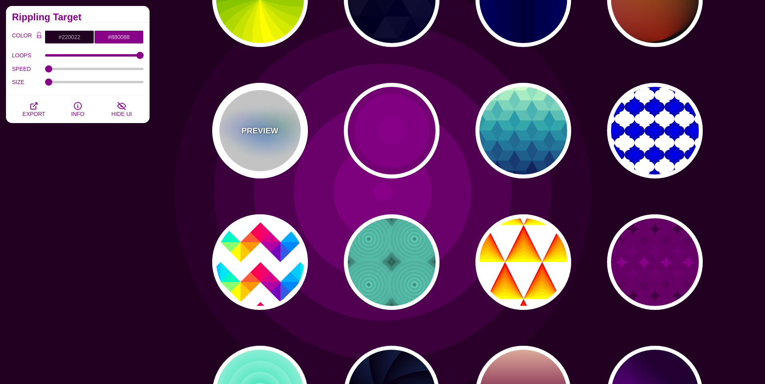
type input "8"
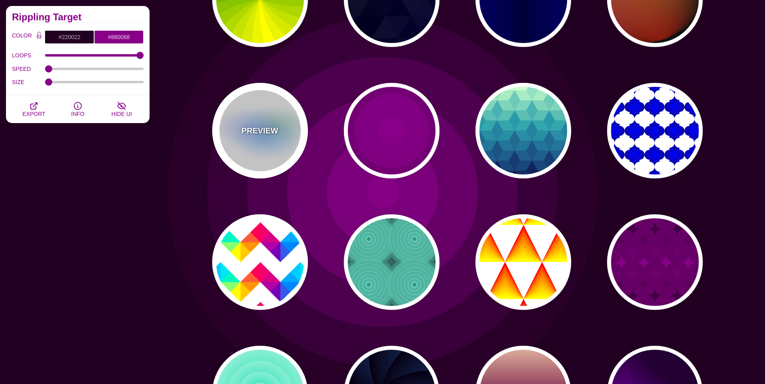
type input "24"
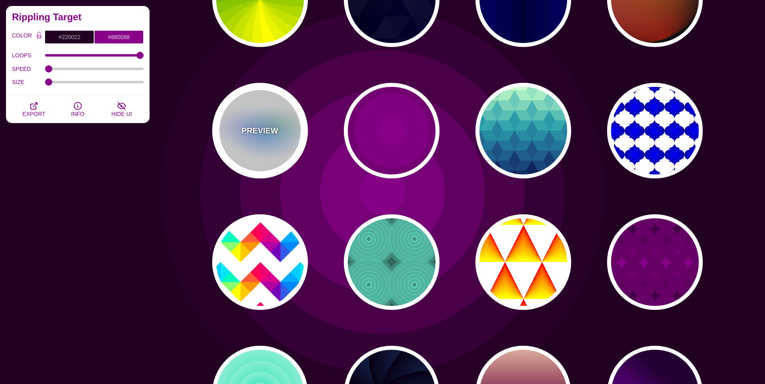
type input "999"
type input "0.5"
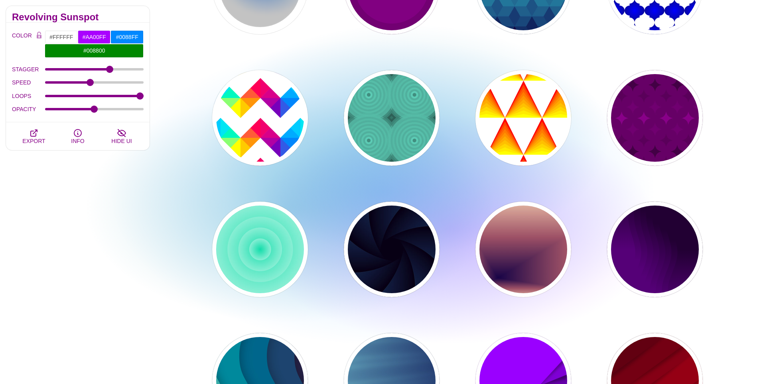
scroll to position [551, 0]
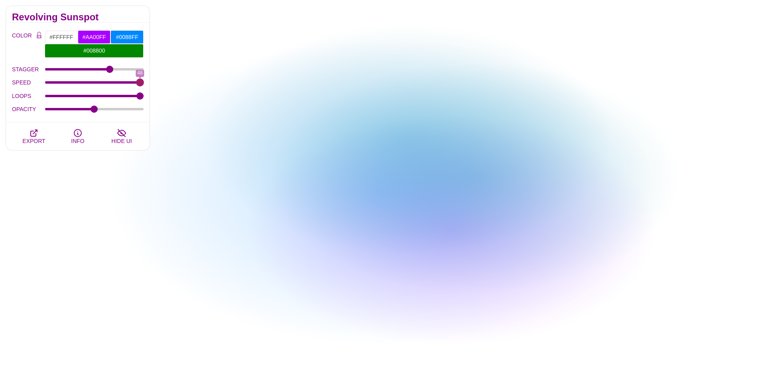
drag, startPoint x: 92, startPoint y: 81, endPoint x: 159, endPoint y: 83, distance: 67.0
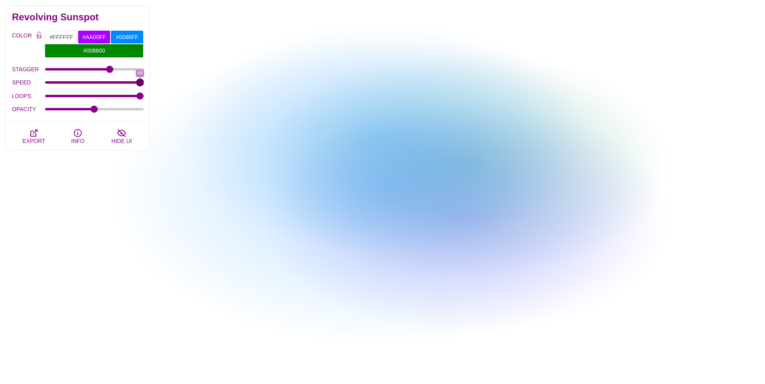
type input "48"
click at [144, 83] on input "SPEED" at bounding box center [94, 82] width 99 height 3
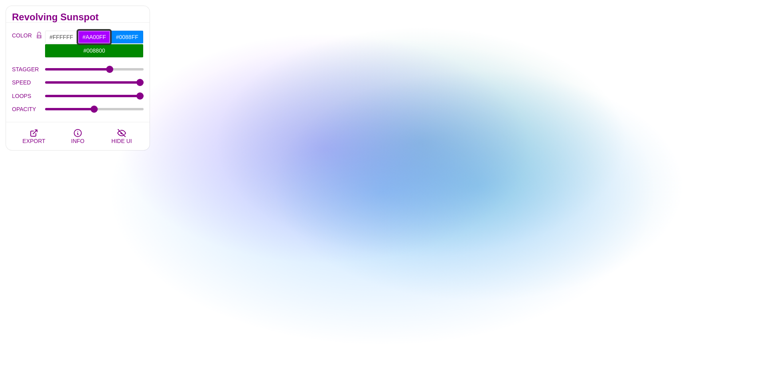
click at [95, 36] on input "#AA00FF" at bounding box center [94, 37] width 33 height 14
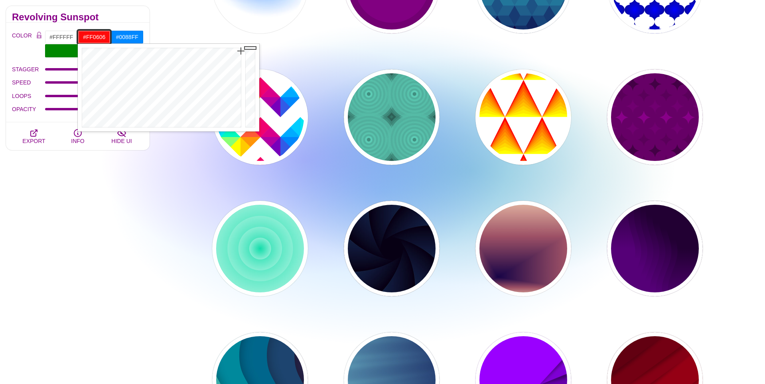
type input "#FF0505"
drag, startPoint x: 232, startPoint y: 58, endPoint x: 241, endPoint y: 49, distance: 11.8
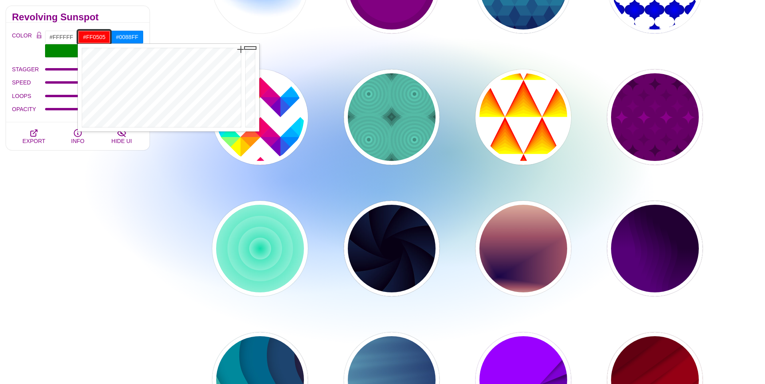
click at [241, 49] on div at bounding box center [160, 88] width 165 height 88
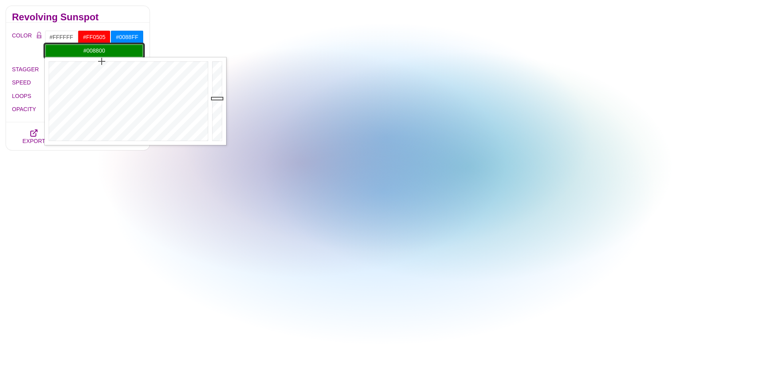
click at [125, 51] on input "#008800" at bounding box center [94, 51] width 99 height 14
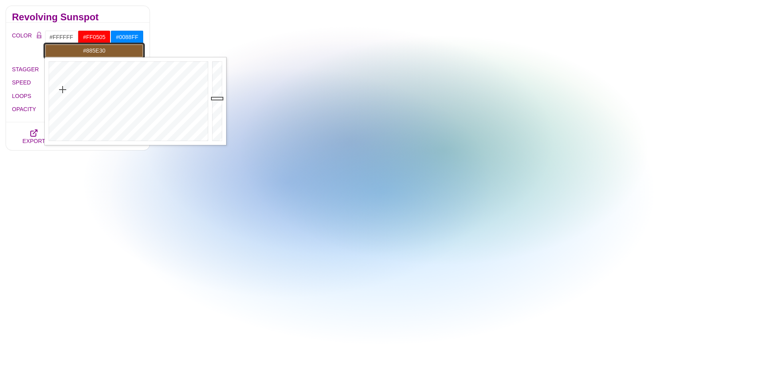
click at [63, 90] on div at bounding box center [127, 101] width 165 height 88
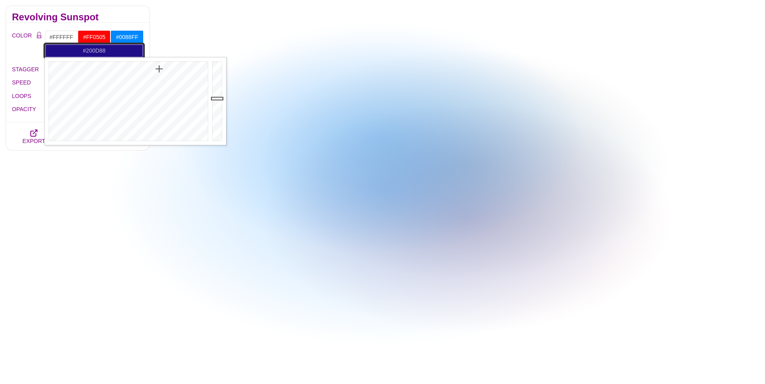
click at [159, 69] on div at bounding box center [127, 101] width 165 height 88
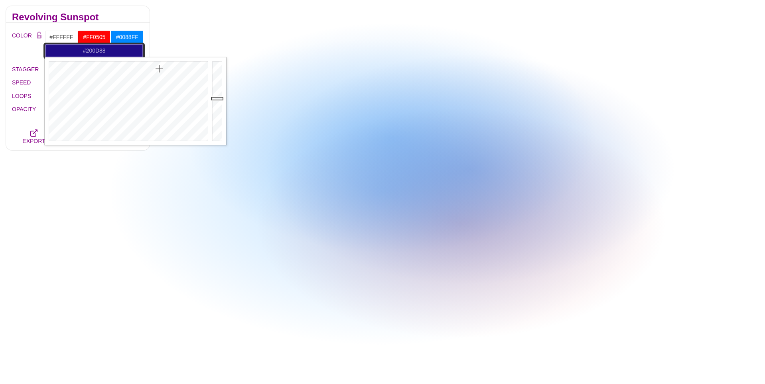
type input "#832288"
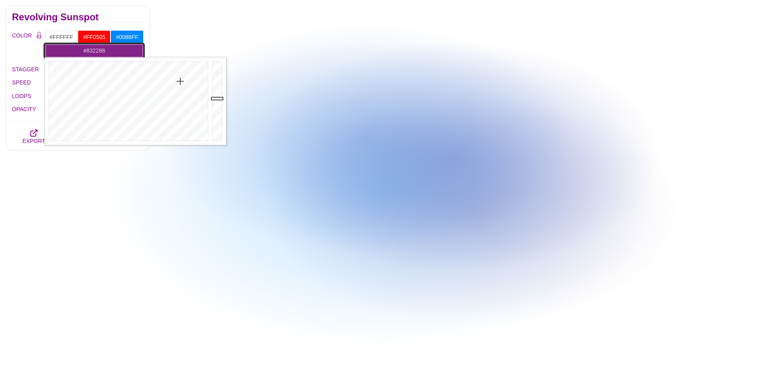
click at [180, 81] on div at bounding box center [127, 101] width 165 height 88
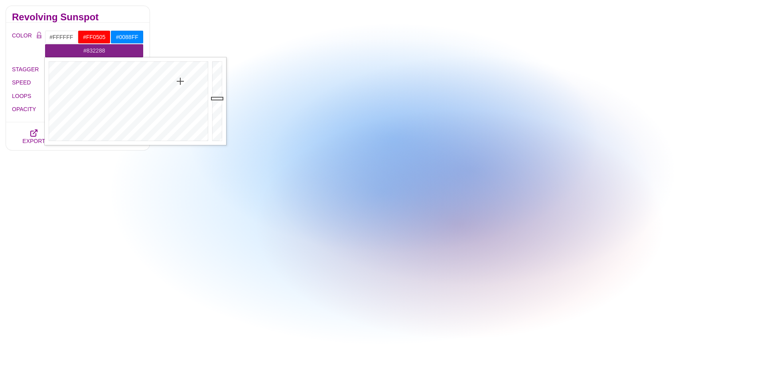
drag, startPoint x: 107, startPoint y: 234, endPoint x: 104, endPoint y: 222, distance: 12.7
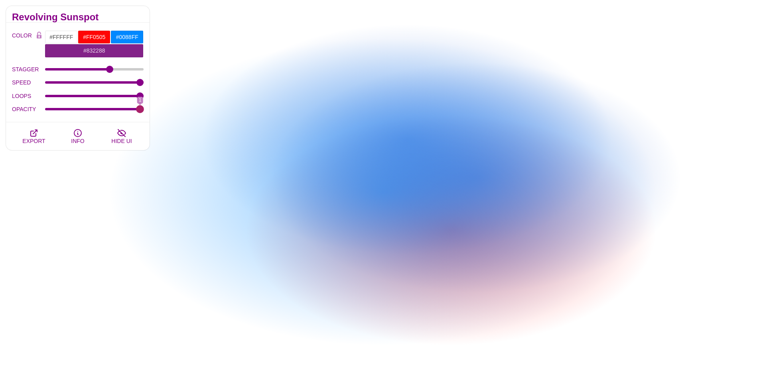
drag, startPoint x: 97, startPoint y: 111, endPoint x: 154, endPoint y: 111, distance: 57.4
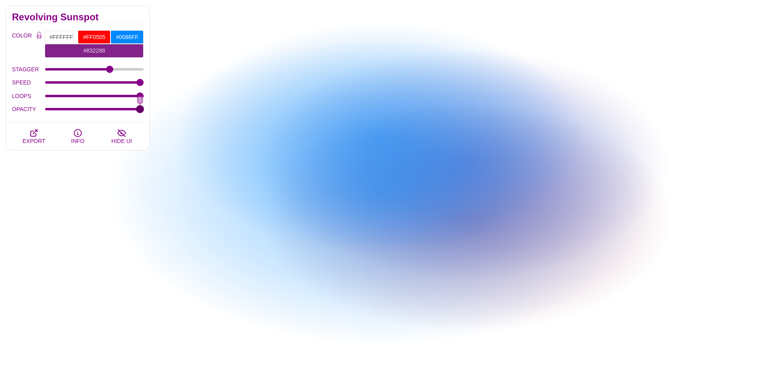
type input "1"
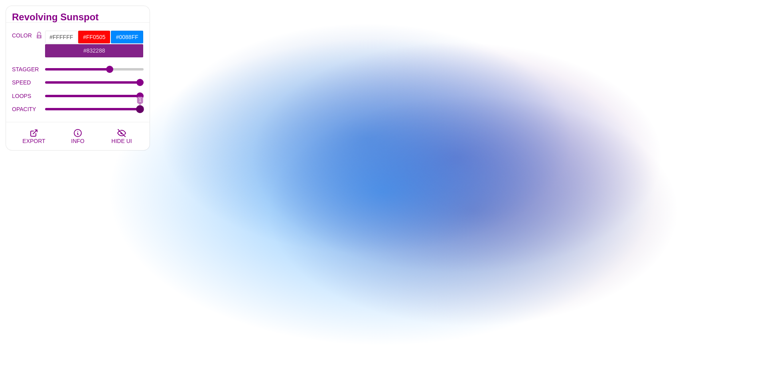
click at [144, 111] on input "OPACITY" at bounding box center [94, 109] width 99 height 3
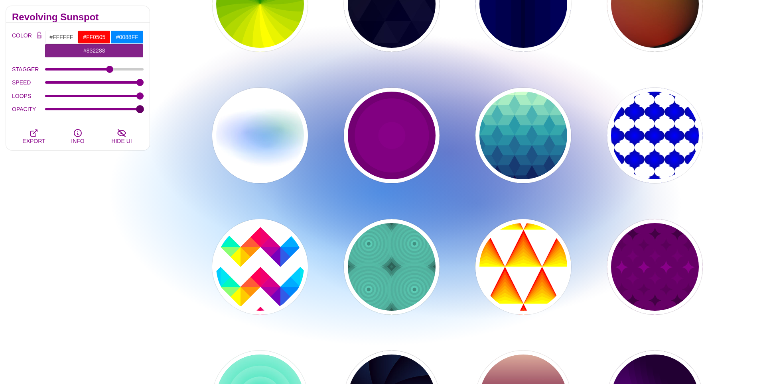
scroll to position [400, 0]
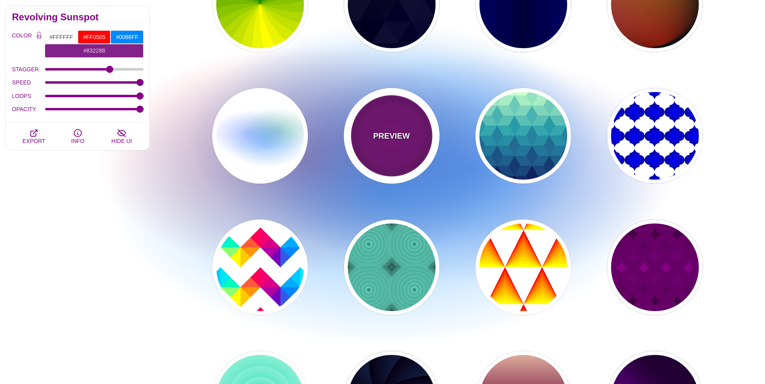
click at [406, 152] on div "PREVIEW" at bounding box center [392, 136] width 96 height 96
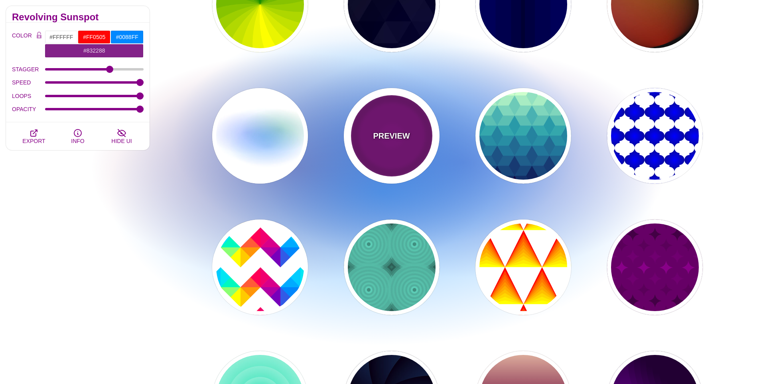
type input "#220022"
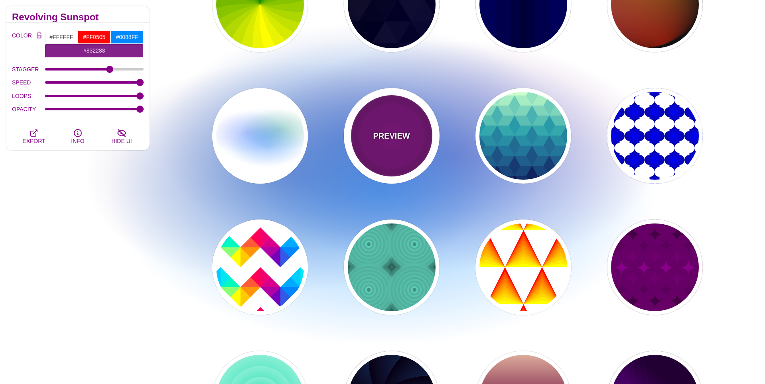
type input "#880088"
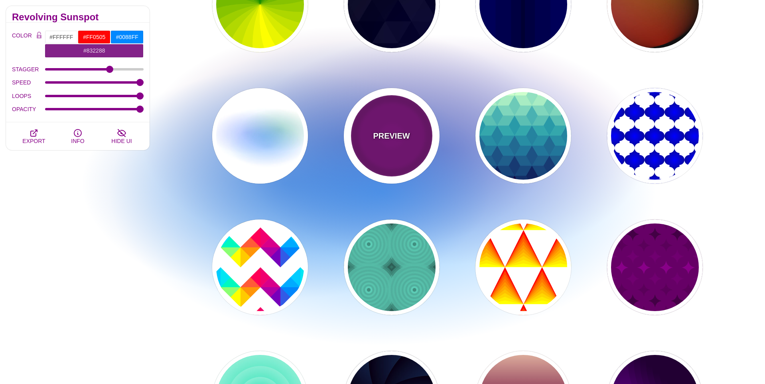
type input "999"
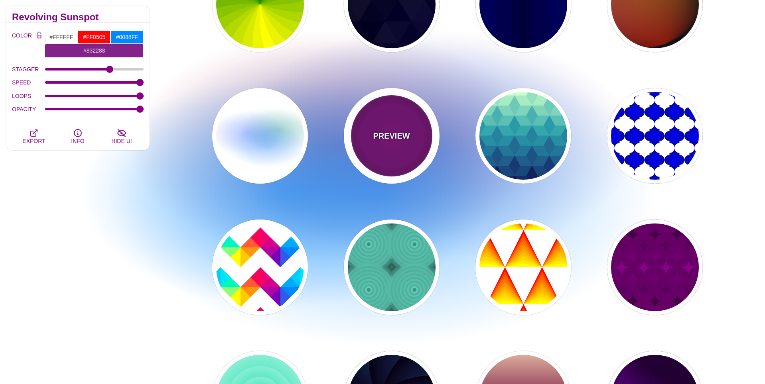
type input "5"
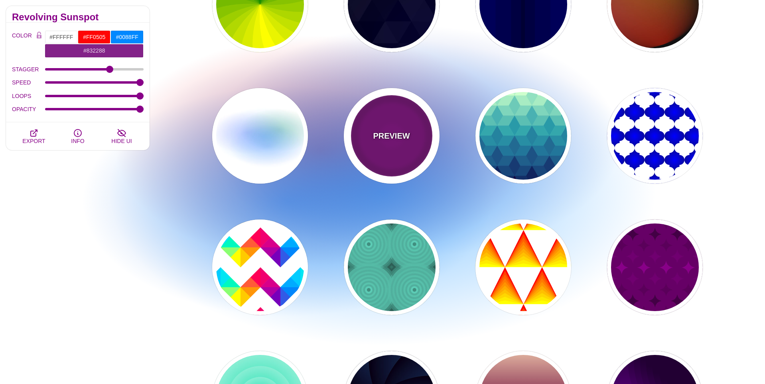
type input "0"
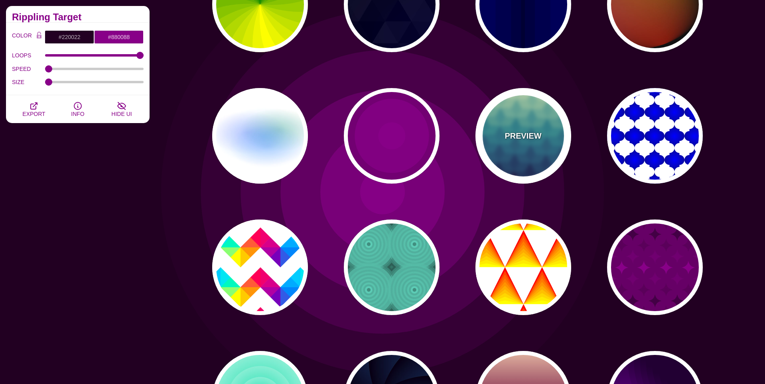
click at [528, 151] on div "PREVIEW" at bounding box center [523, 136] width 96 height 96
type input "#CCFFCC"
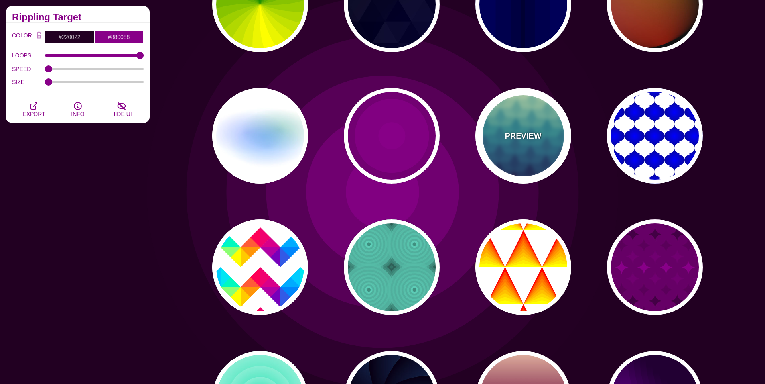
type input "#111144"
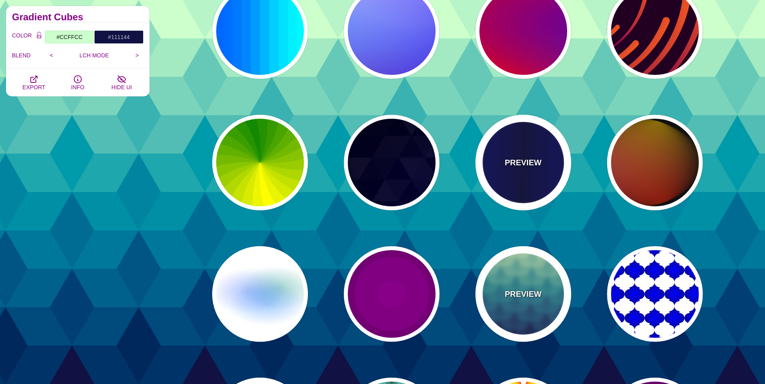
scroll to position [241, 0]
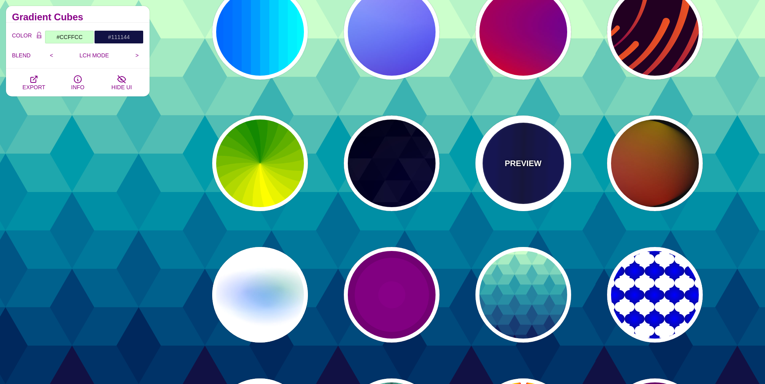
click at [515, 181] on div "PREVIEW" at bounding box center [523, 164] width 96 height 96
type input "#0000BB"
type input "#000033"
type input "0.5"
type input "0.1"
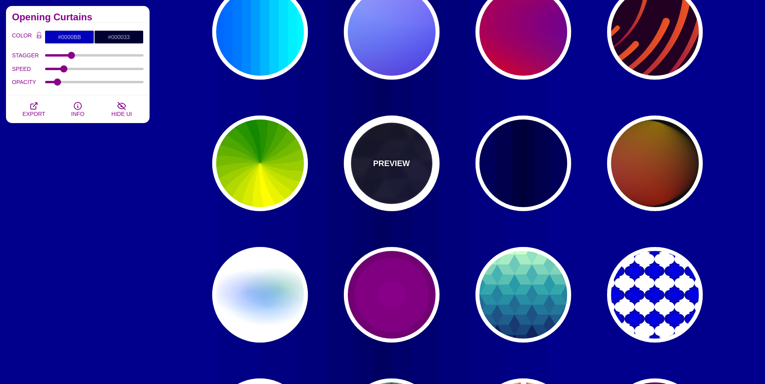
click at [376, 190] on div "PREVIEW" at bounding box center [392, 164] width 96 height 96
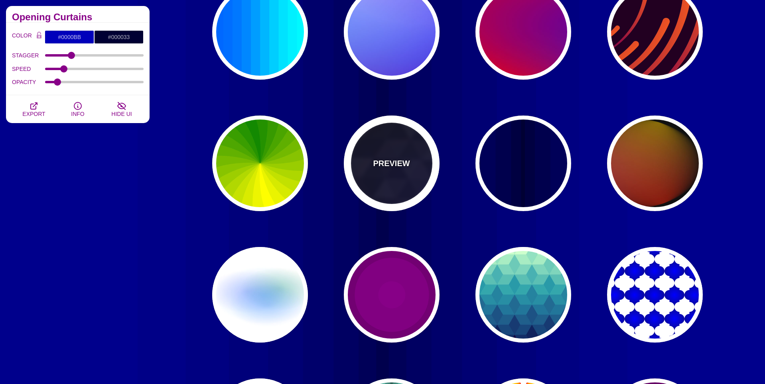
type input "#000000"
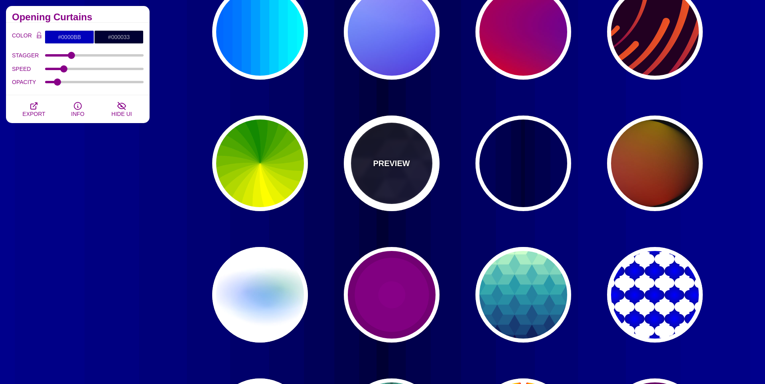
type input "#880088"
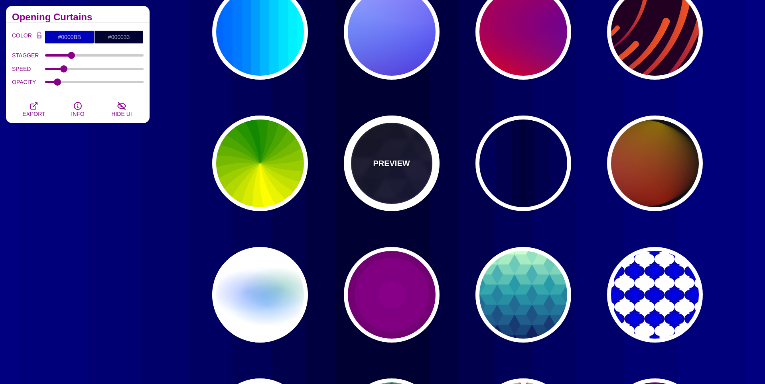
type input "#0000FF"
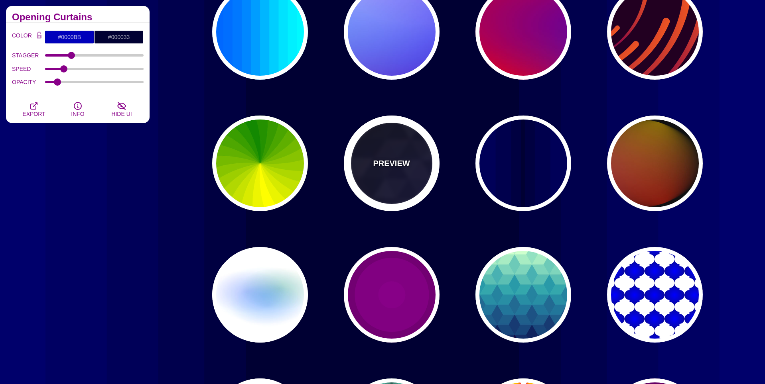
type input "#006600"
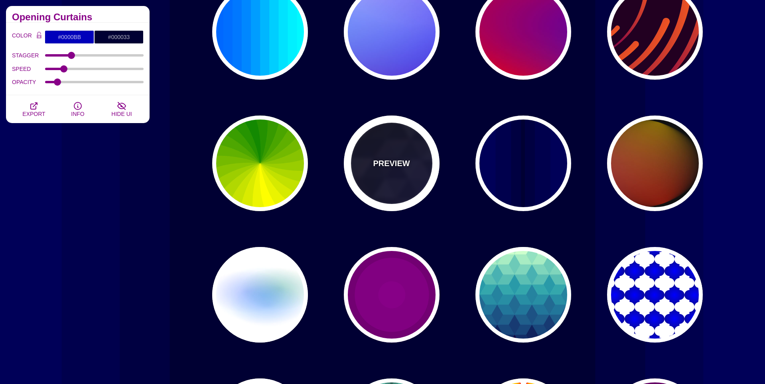
type input "0"
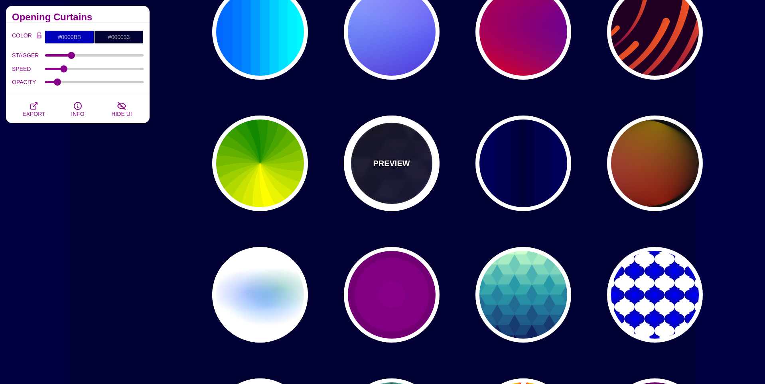
type input "0.4"
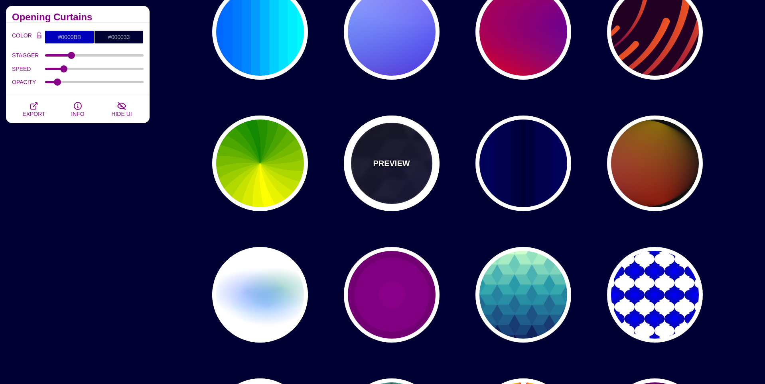
type input "5"
type input "15"
type input "0.2"
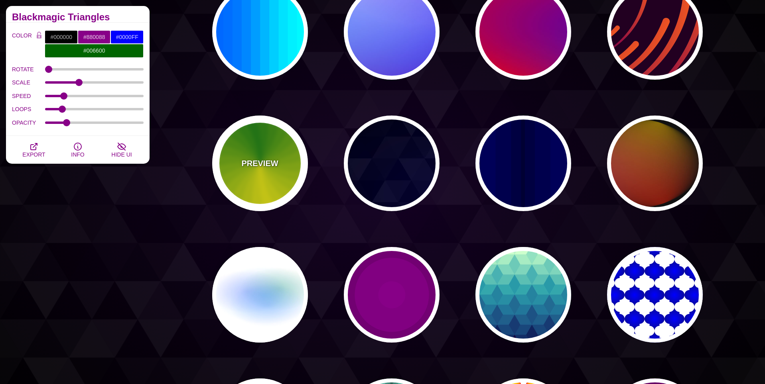
click at [283, 184] on div "PREVIEW" at bounding box center [260, 164] width 96 height 96
type input "#118800"
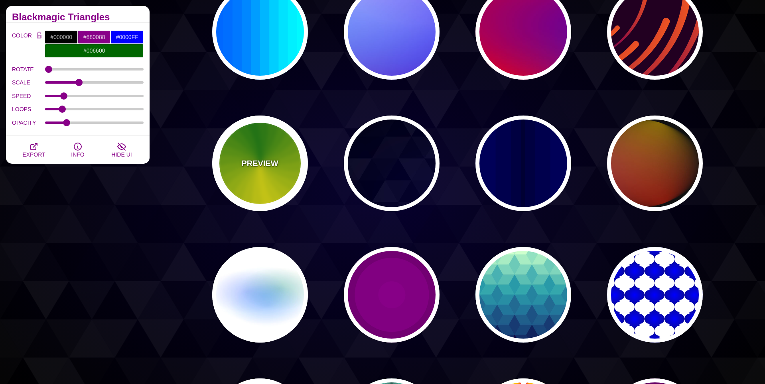
type input "#FFFF00"
type input "4.8"
type input "0"
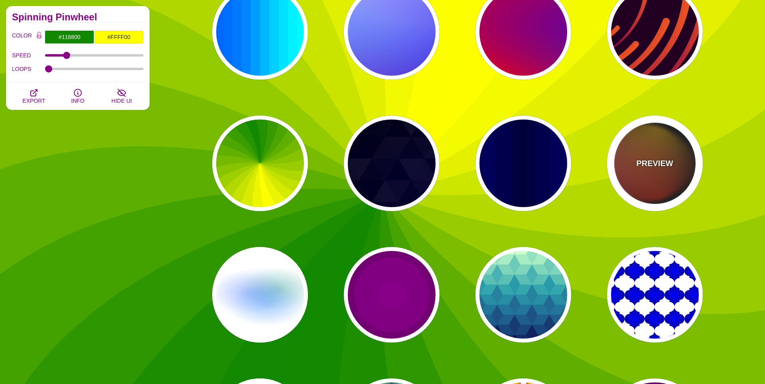
click at [652, 183] on div "PREVIEW" at bounding box center [655, 164] width 96 height 96
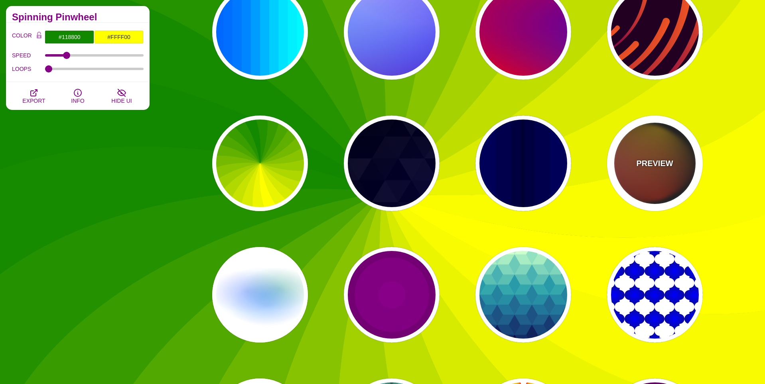
type input "#111111"
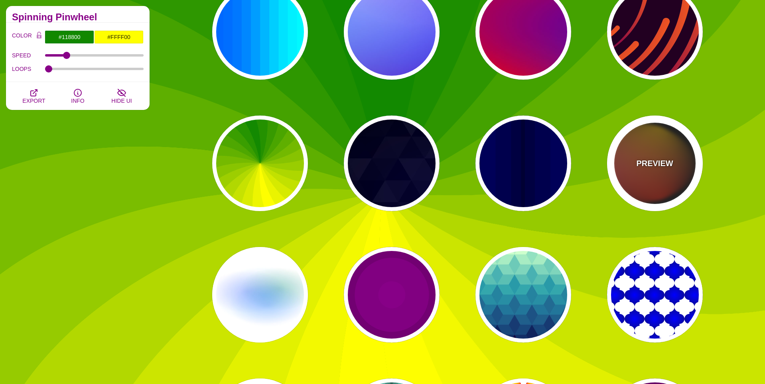
type input "#FF00FF"
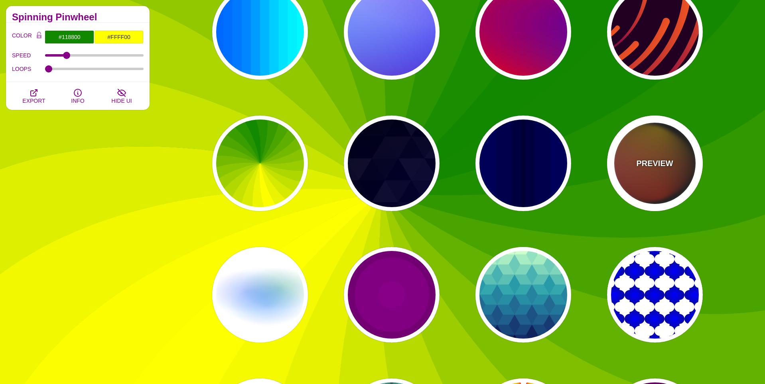
type input "#FFCC00"
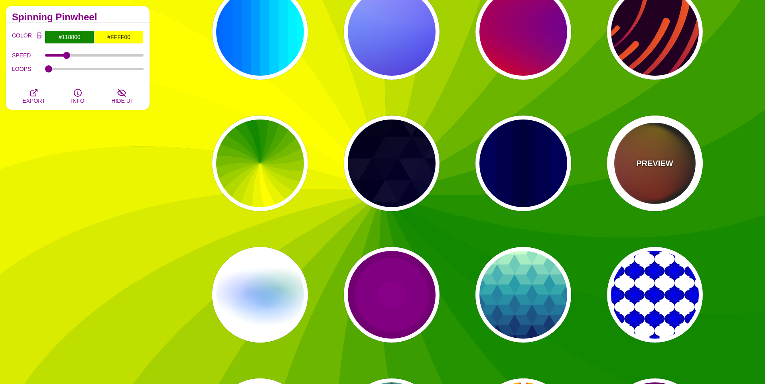
type input "#FF2200"
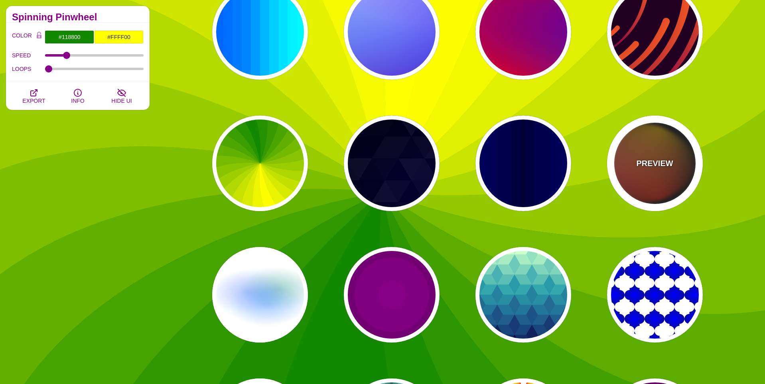
type input "4"
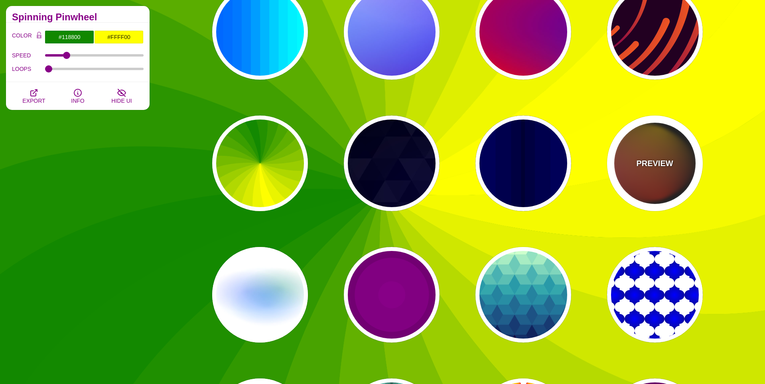
type input "12"
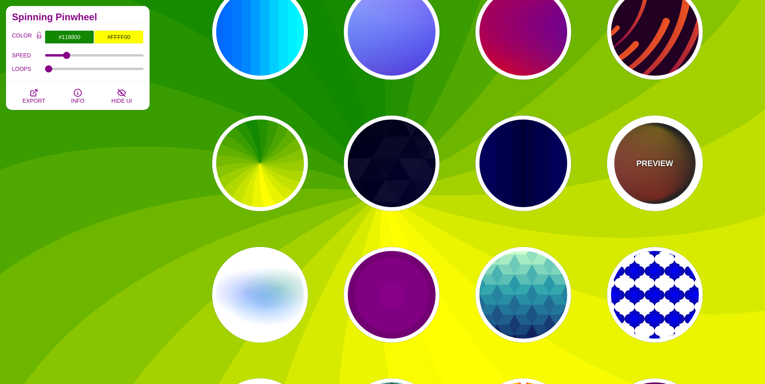
type input "999"
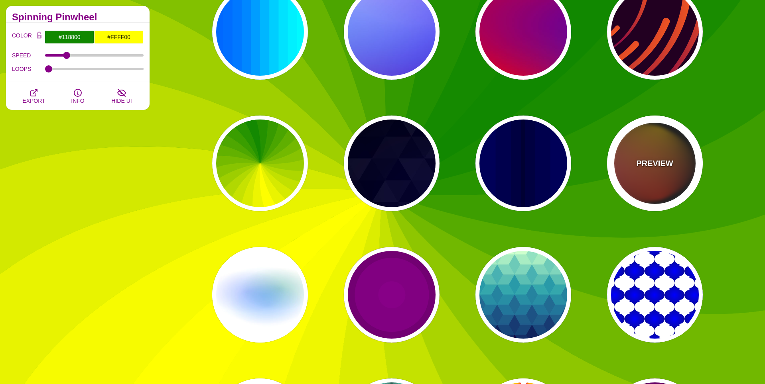
type input "1"
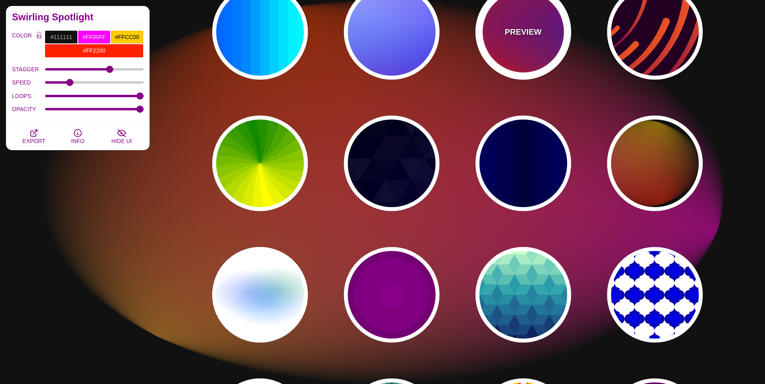
click at [489, 34] on div "PREVIEW" at bounding box center [523, 32] width 96 height 96
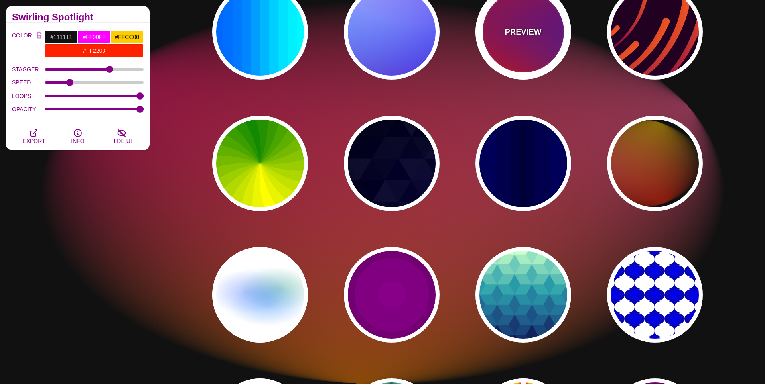
type input "#FF0000"
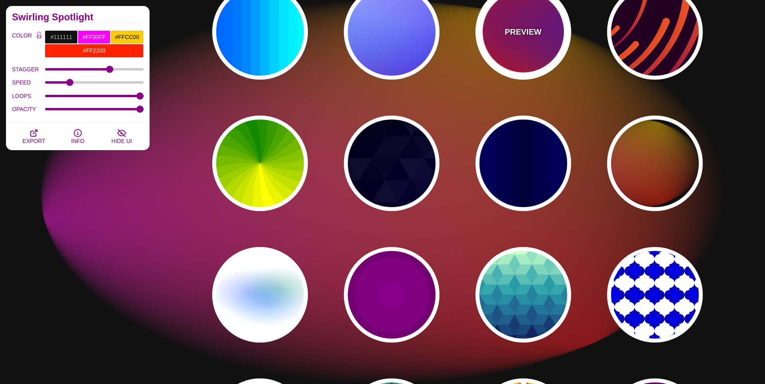
type input "#800080"
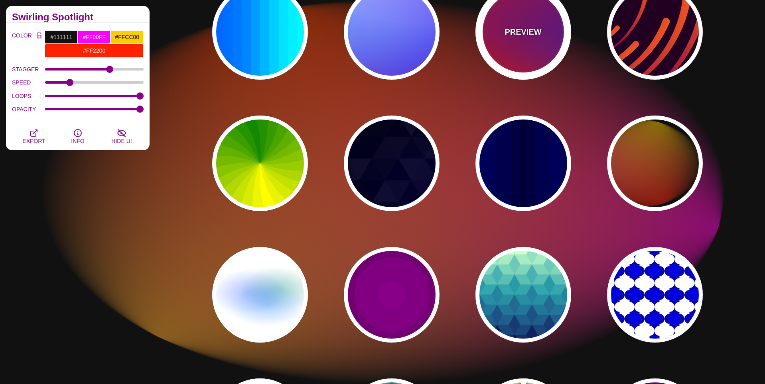
type input "#0000FF"
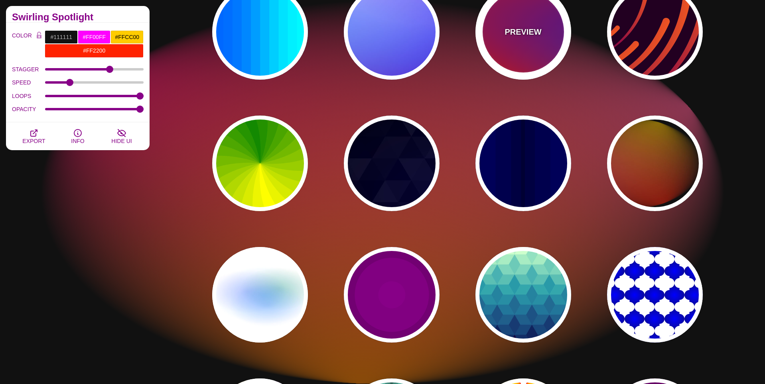
type input "#00EEBB"
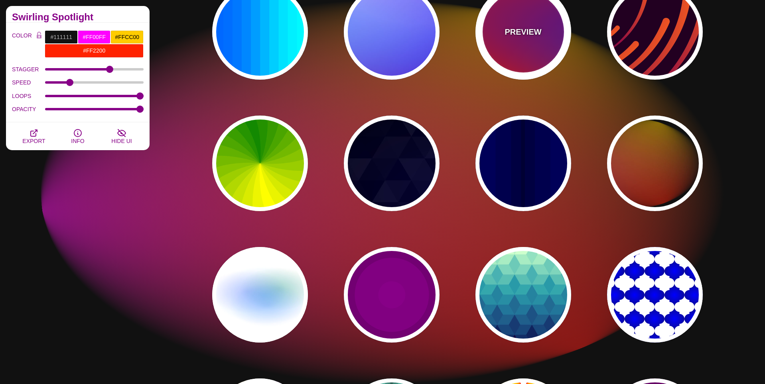
type input "#FFFF00"
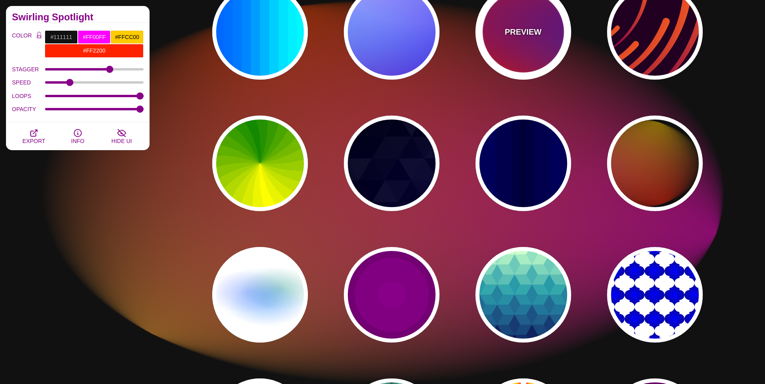
type input "#FFA500"
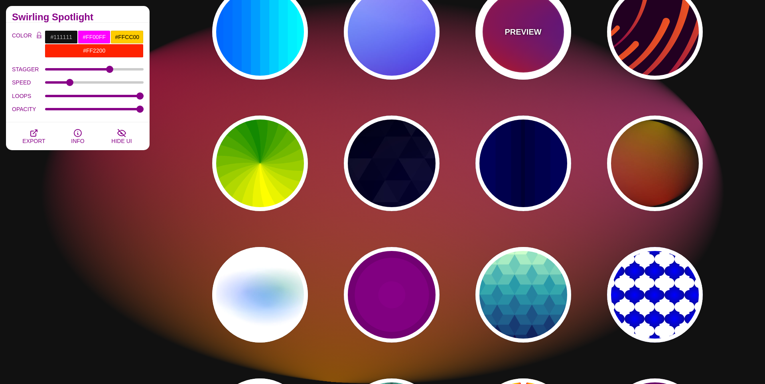
type input "1"
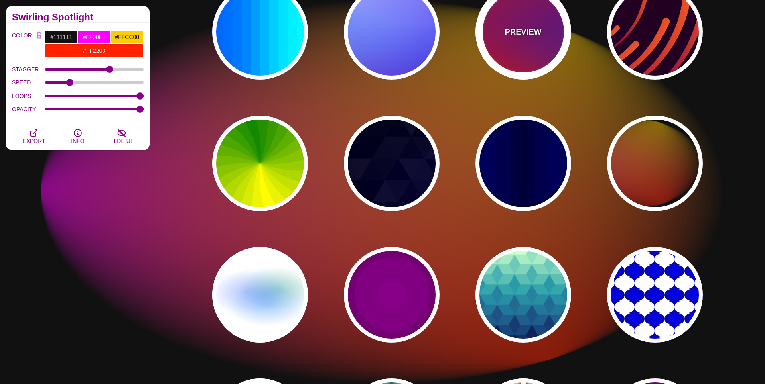
type input "20"
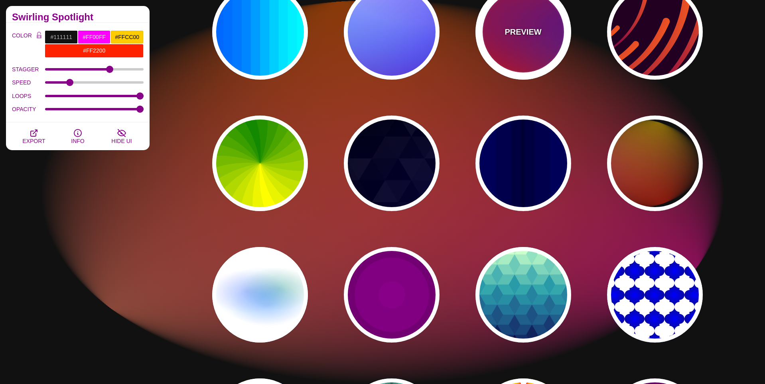
type input "0"
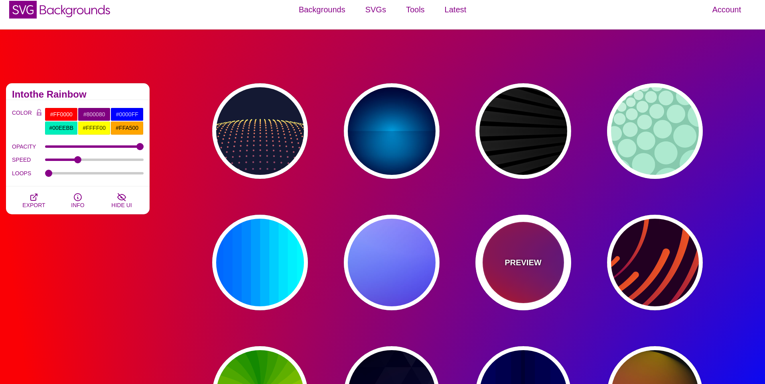
scroll to position [0, 0]
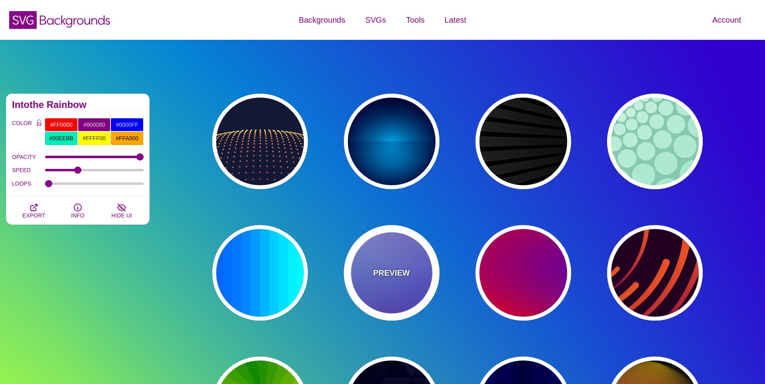
click at [416, 262] on div "PREVIEW" at bounding box center [392, 273] width 96 height 96
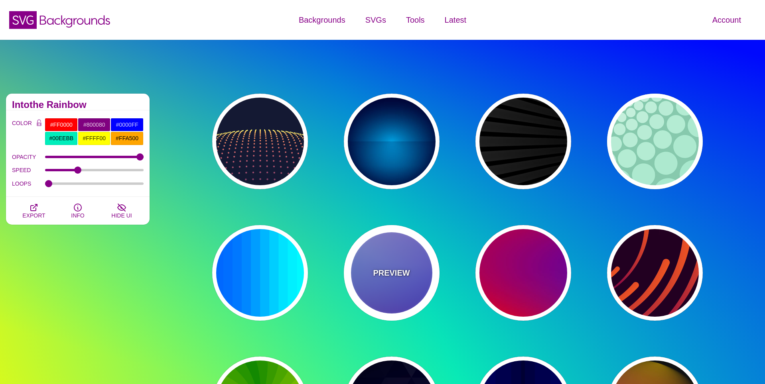
type input "#0000FF"
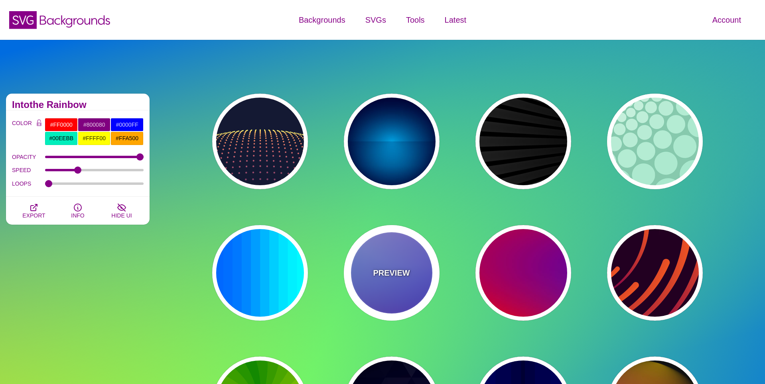
type input "#0099FF"
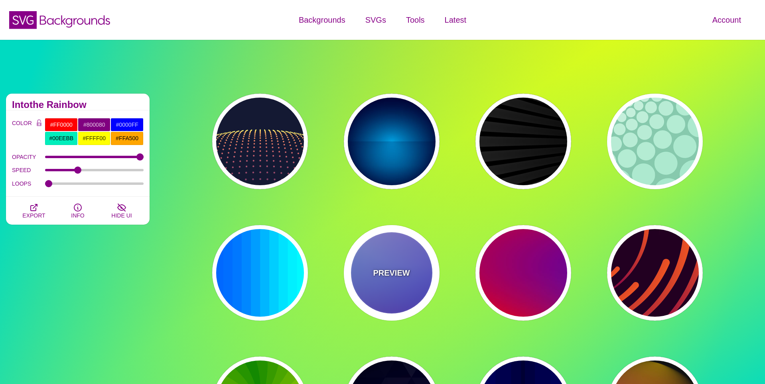
type input "#FFFFFF"
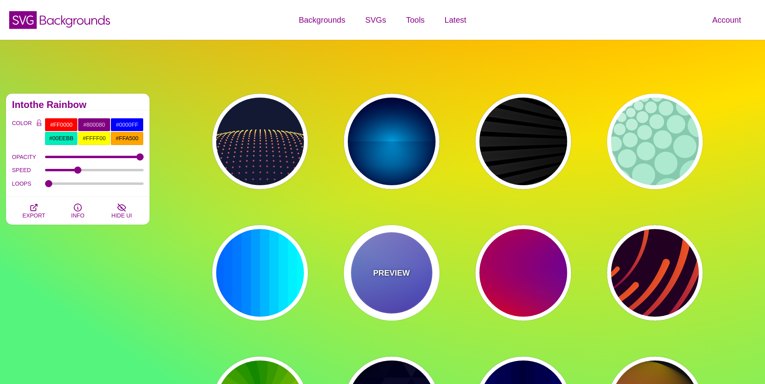
type input "#FF99FF"
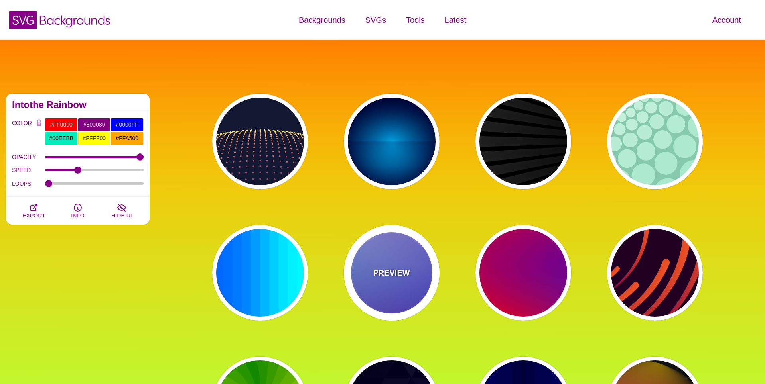
type input "#880088"
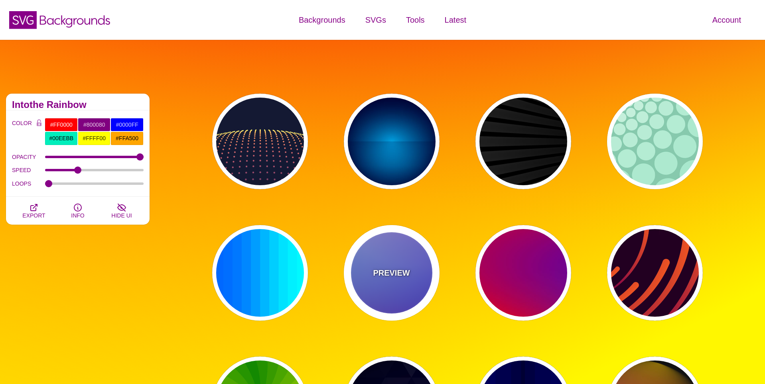
type input "12"
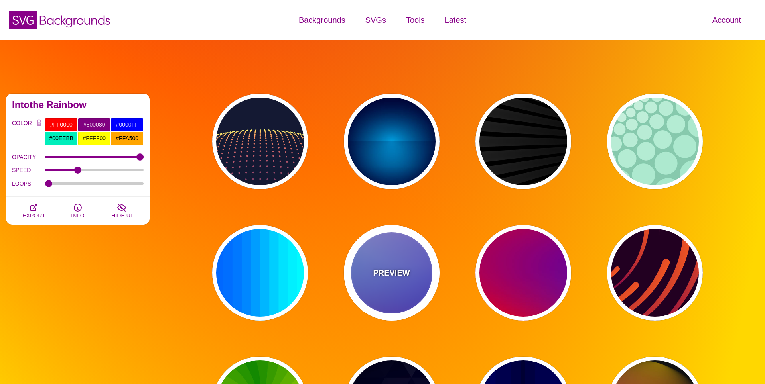
type input "0"
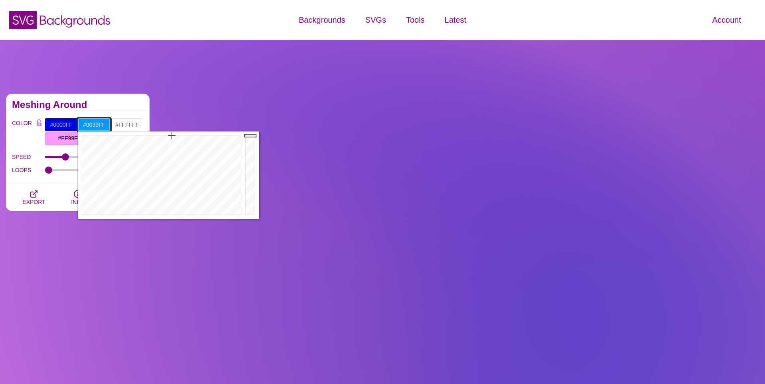
click at [94, 122] on input "#0099FF" at bounding box center [94, 125] width 33 height 14
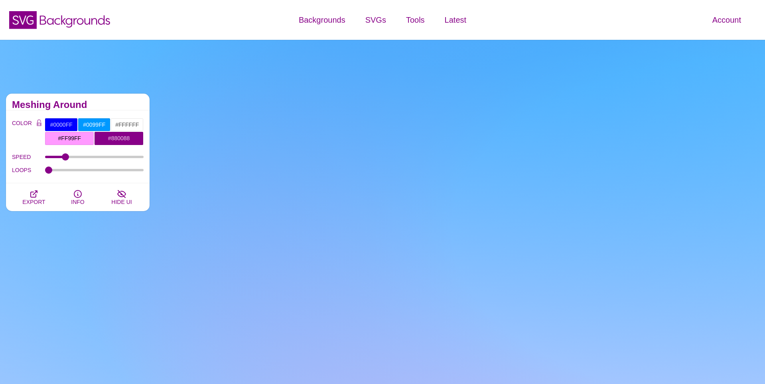
click at [123, 102] on h2 "Meshing Around" at bounding box center [78, 105] width 132 height 6
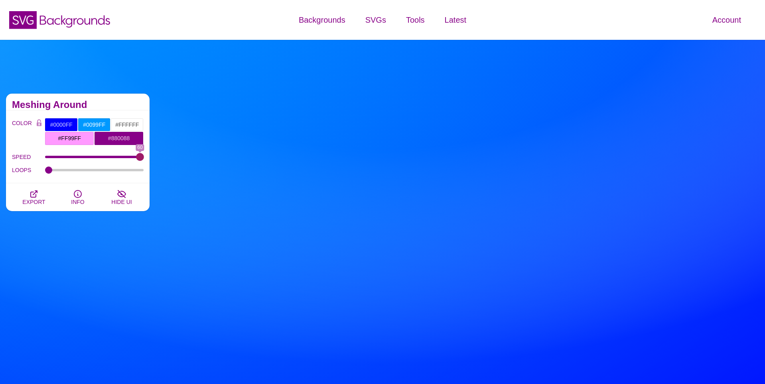
drag, startPoint x: 67, startPoint y: 156, endPoint x: 156, endPoint y: 158, distance: 88.6
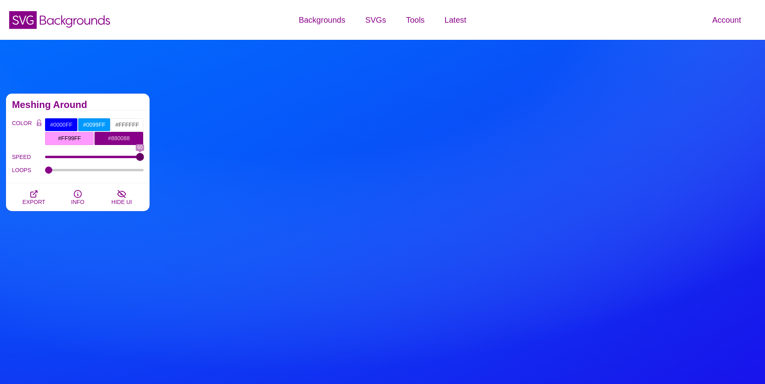
click at [144, 158] on input "SPEED" at bounding box center [94, 157] width 99 height 3
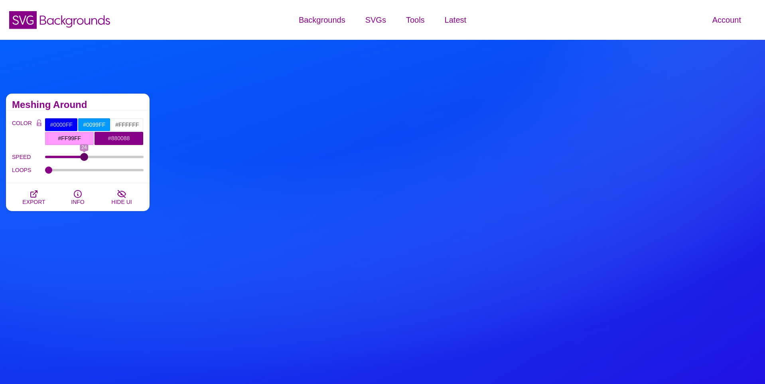
type input "24"
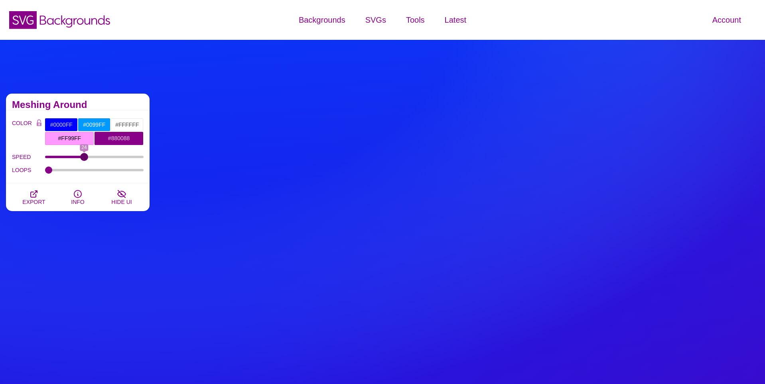
click at [84, 156] on input "SPEED" at bounding box center [94, 157] width 99 height 3
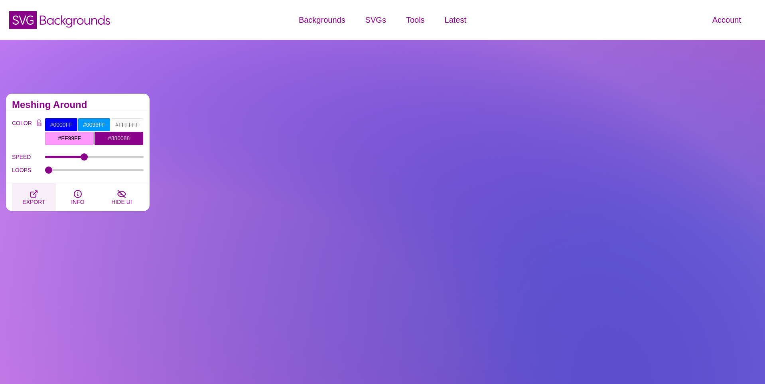
click at [43, 199] on span "EXPORT" at bounding box center [33, 202] width 23 height 6
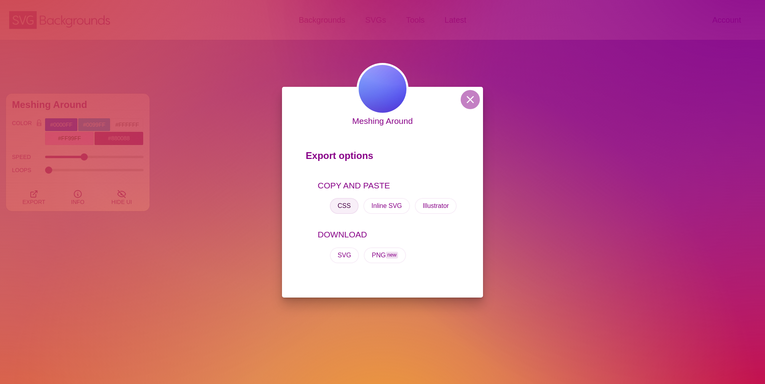
click at [345, 211] on button "CSS" at bounding box center [344, 206] width 29 height 16
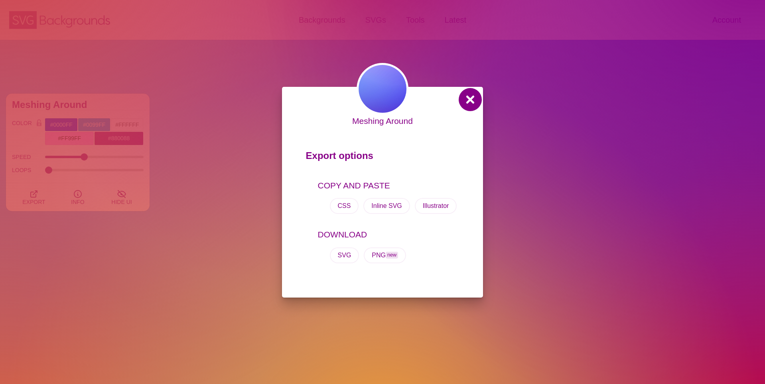
drag, startPoint x: 467, startPoint y: 102, endPoint x: 465, endPoint y: 108, distance: 5.6
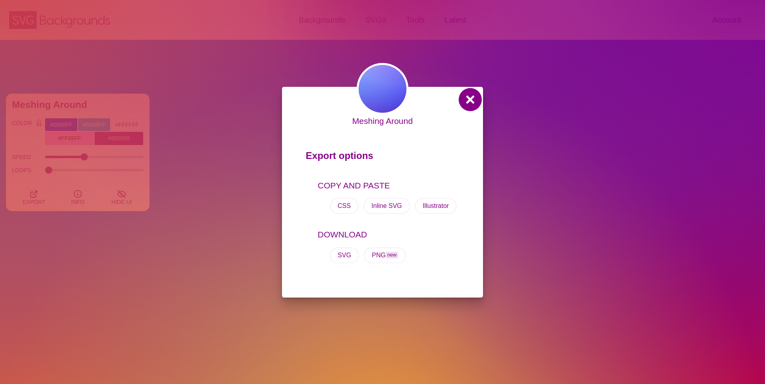
click at [467, 102] on button at bounding box center [470, 99] width 19 height 19
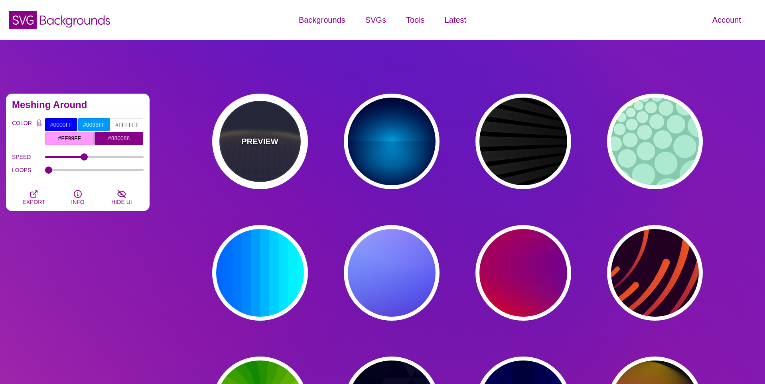
click at [268, 162] on div "PREVIEW" at bounding box center [260, 142] width 96 height 96
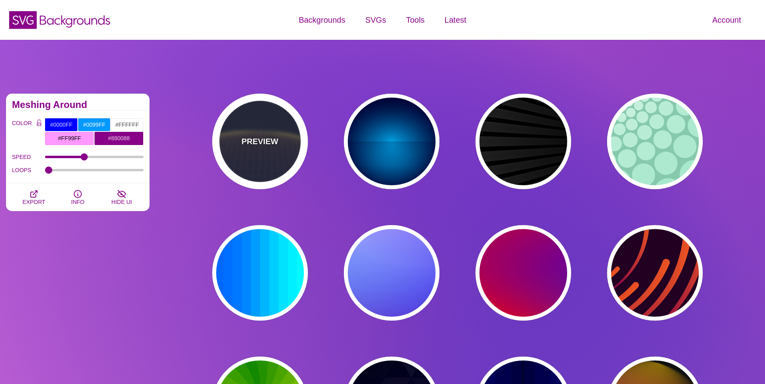
type input "#141933"
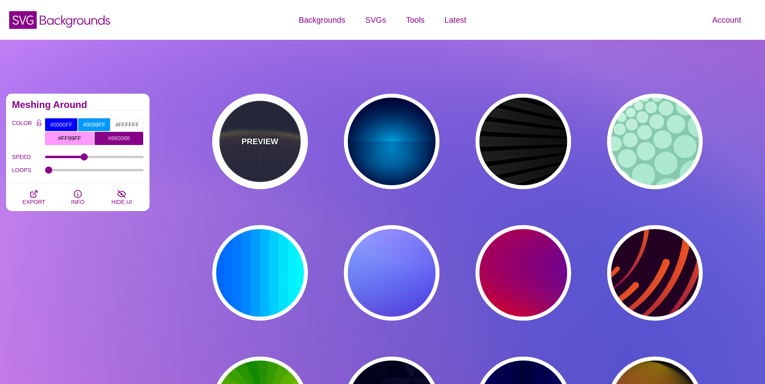
type input "#FFFF77"
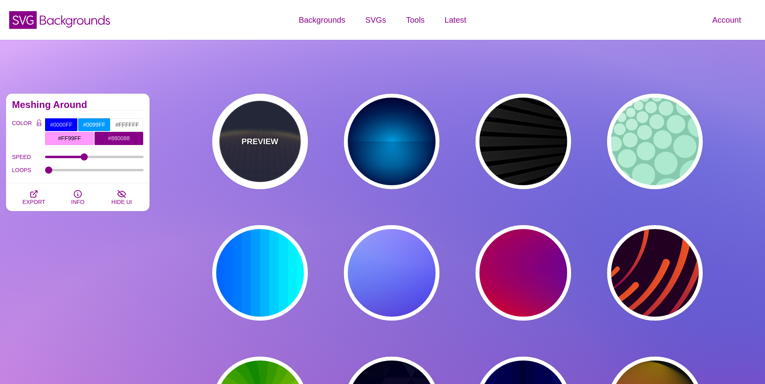
type input "0"
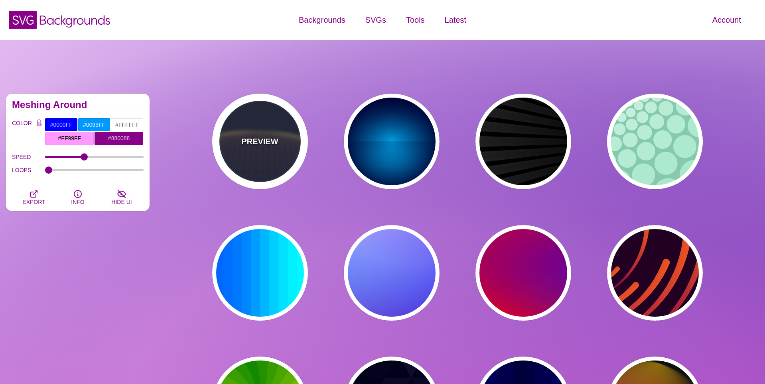
type input "5"
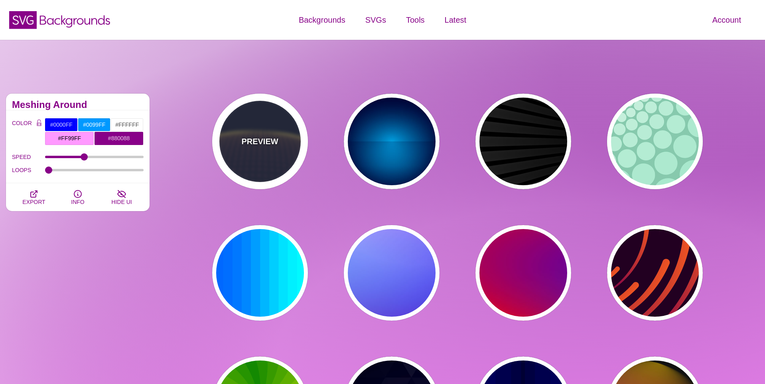
type input "0"
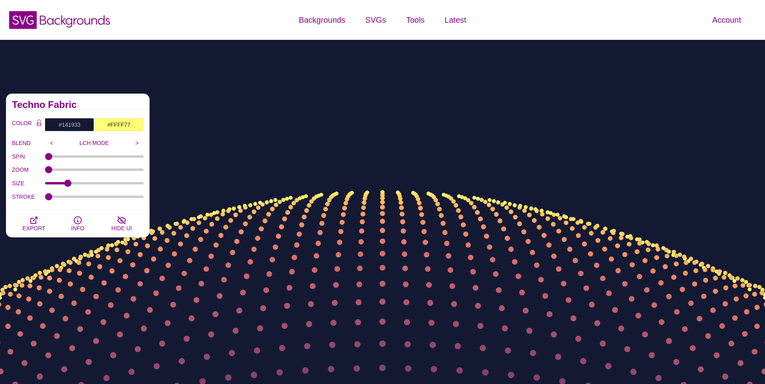
drag, startPoint x: 52, startPoint y: 154, endPoint x: 78, endPoint y: 154, distance: 26.3
click at [78, 154] on div "SPIN 24" at bounding box center [78, 157] width 132 height 14
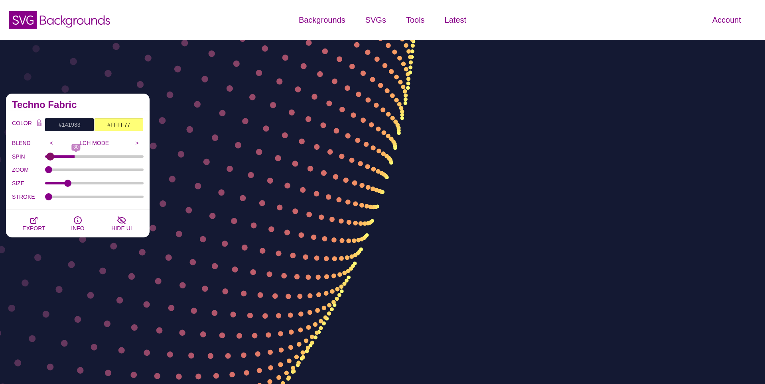
type input "0"
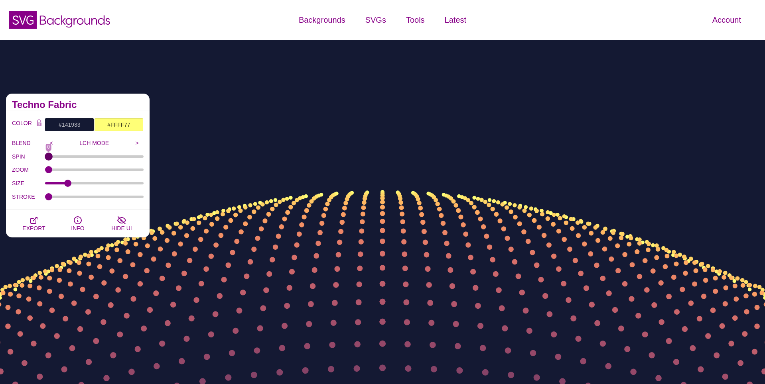
drag, startPoint x: 51, startPoint y: 157, endPoint x: 26, endPoint y: 160, distance: 25.4
click at [45, 158] on input "SPIN" at bounding box center [94, 156] width 99 height 3
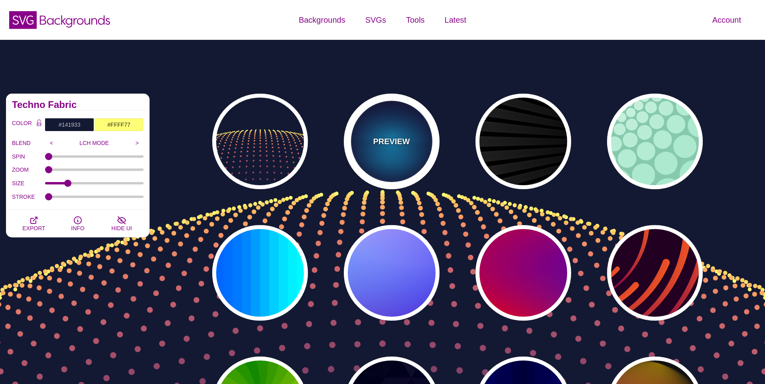
click at [369, 126] on div "PREVIEW" at bounding box center [392, 142] width 96 height 96
type input "#000033"
type input "#00BBFF"
type input "#000033"
type input "2000"
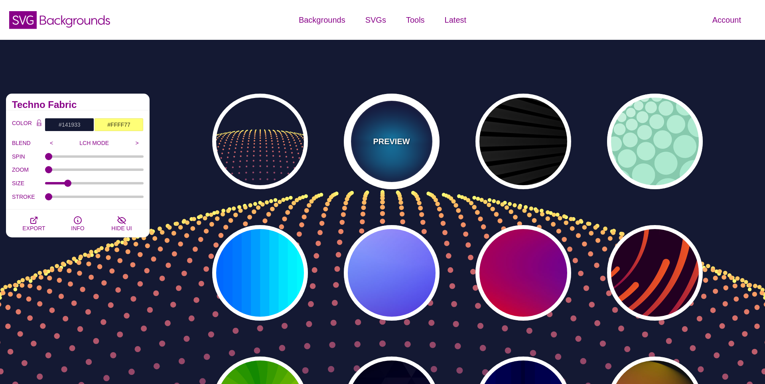
type input "0.5"
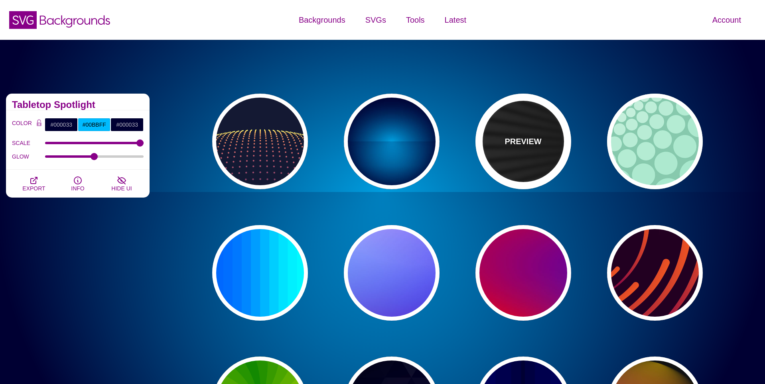
click at [527, 144] on p "PREVIEW" at bounding box center [522, 142] width 37 height 12
type input "#000000"
type input "#FFFFFF"
type input "0"
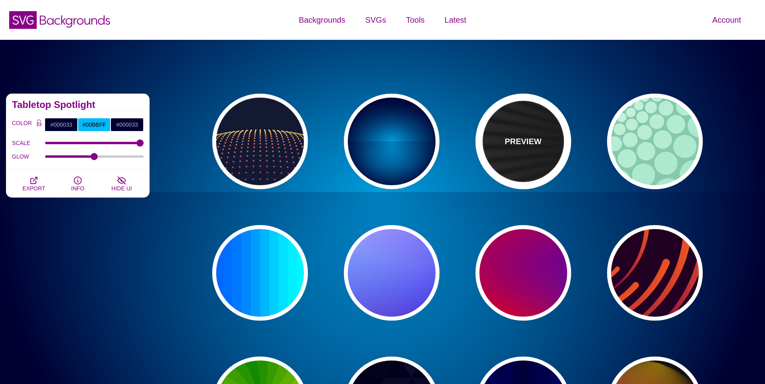
type input "0"
type input "50"
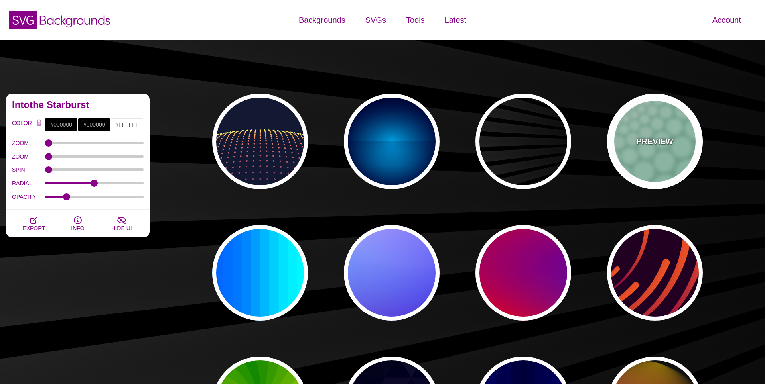
click at [625, 149] on div "PREVIEW" at bounding box center [655, 142] width 96 height 96
type input "#85C9AD"
type input "#96E3C3"
type input "100"
type input "1"
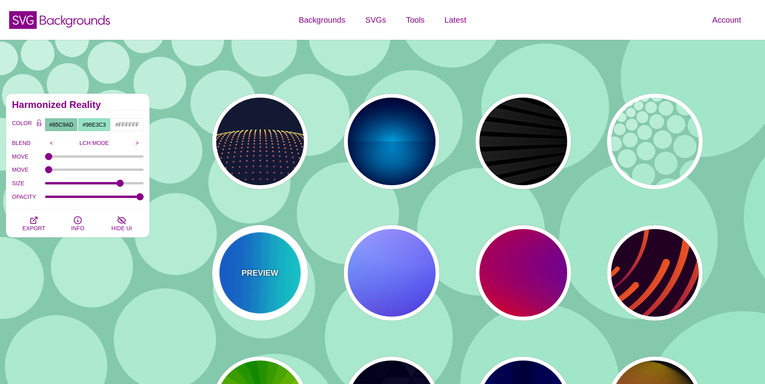
click at [272, 282] on div "PREVIEW" at bounding box center [260, 273] width 96 height 96
type input "#00FFFF"
type input "#0066FF"
type input "0.25"
type input "12"
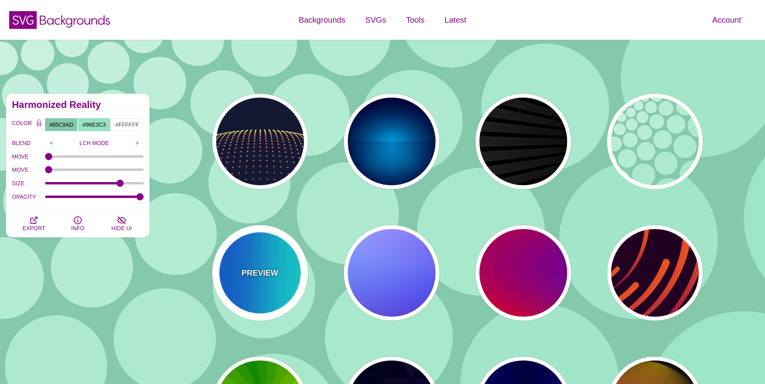
type input "999"
type input "0"
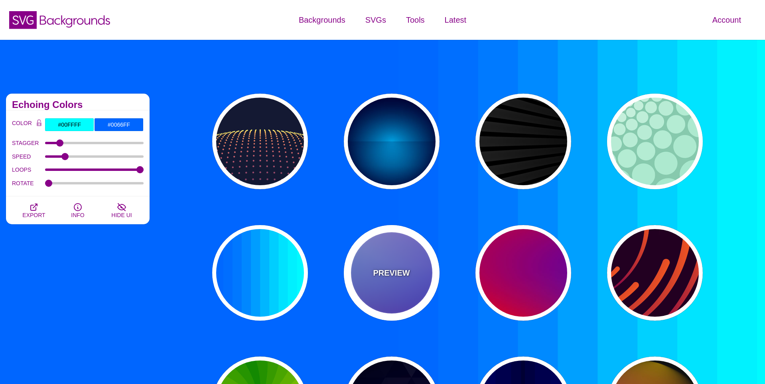
click at [408, 278] on p "PREVIEW" at bounding box center [391, 273] width 37 height 12
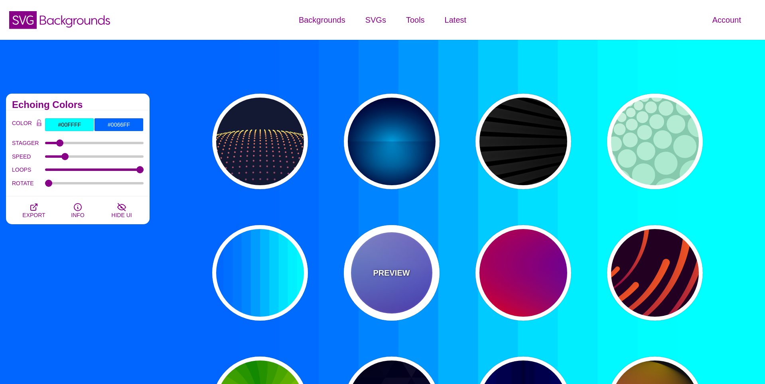
type input "#0000FF"
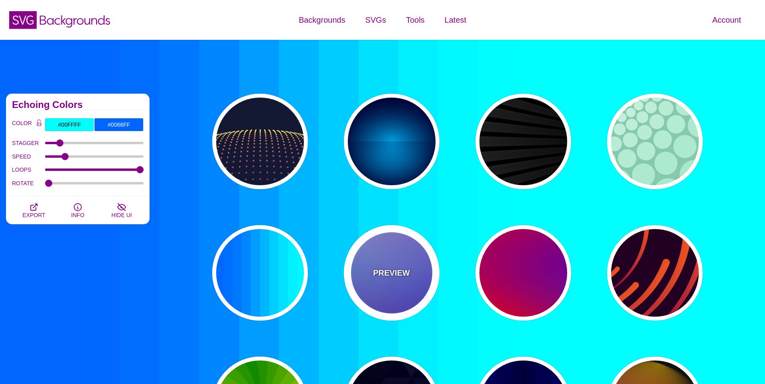
type input "#0099FF"
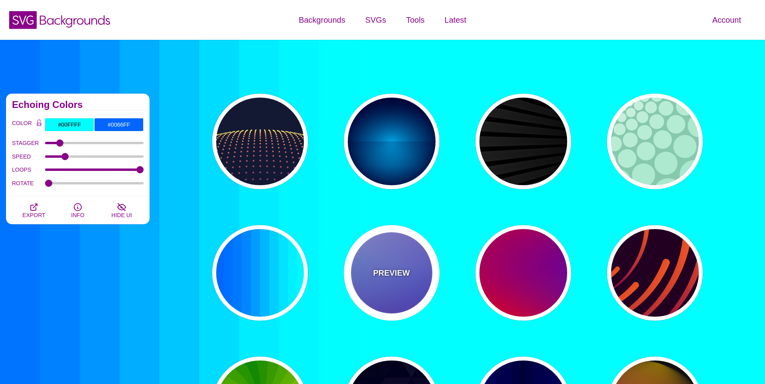
type input "12"
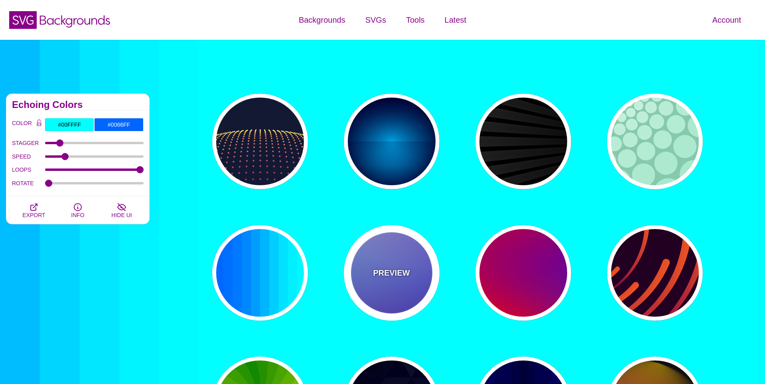
type input "0"
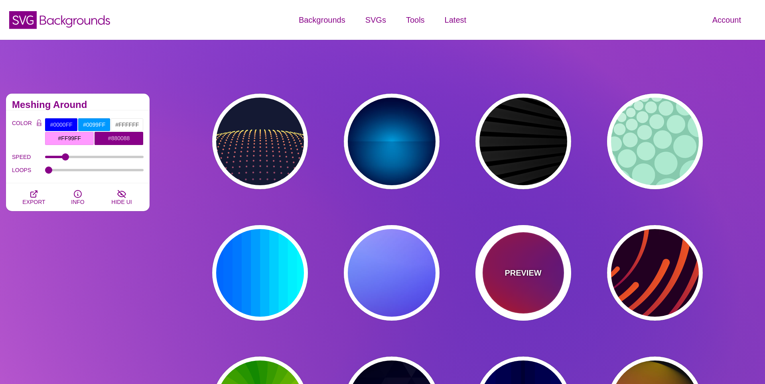
click at [546, 286] on div "PREVIEW" at bounding box center [523, 273] width 96 height 96
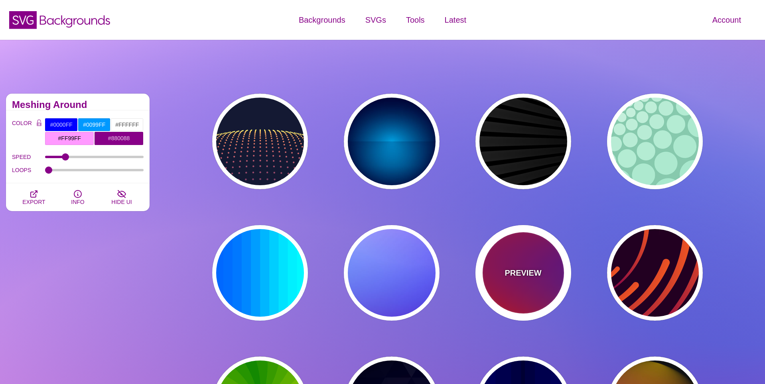
type input "#FF0000"
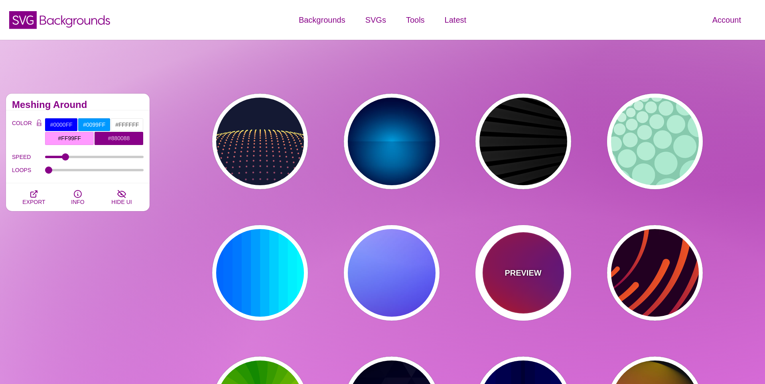
type input "#800080"
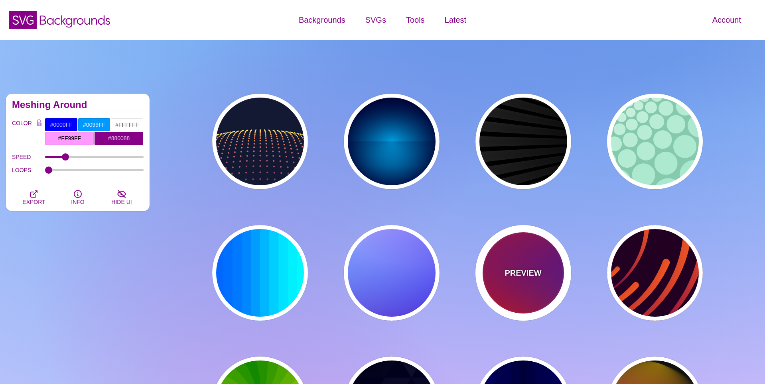
type input "#0000FF"
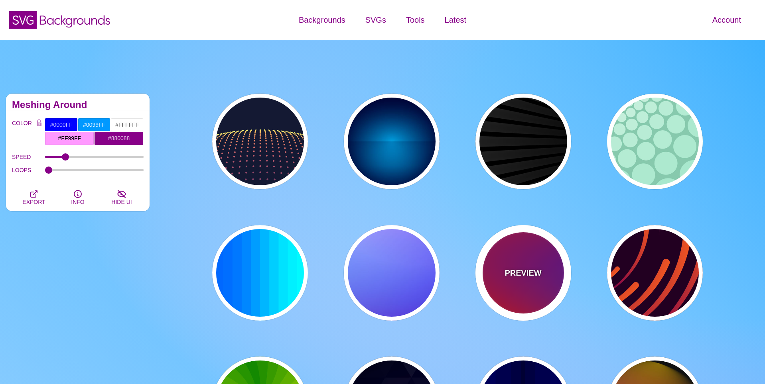
type input "#00EEBB"
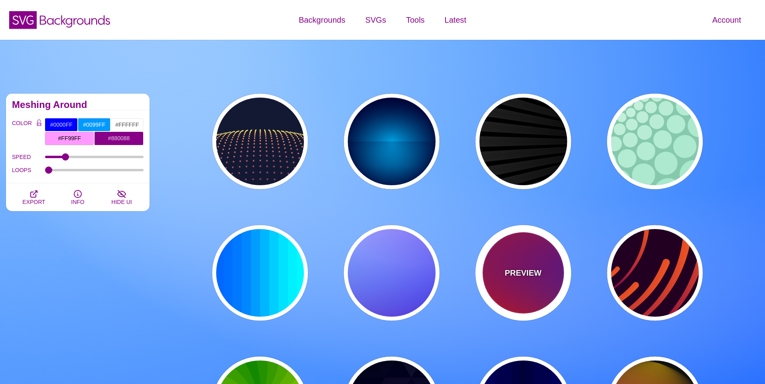
type input "#FFFF00"
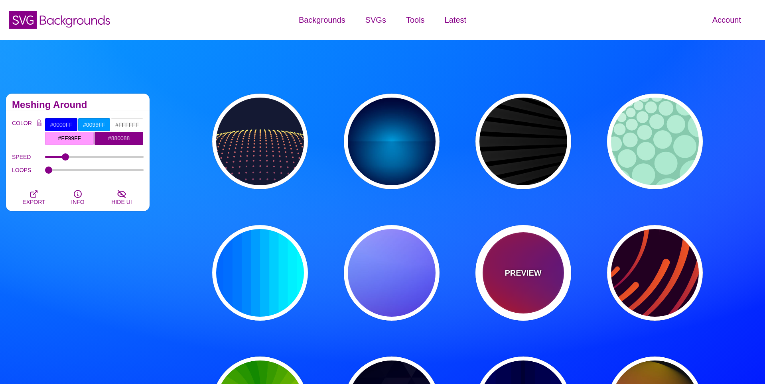
type input "1"
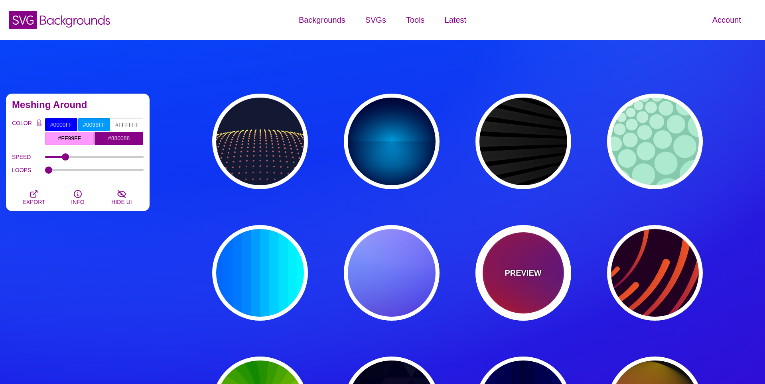
type input "20"
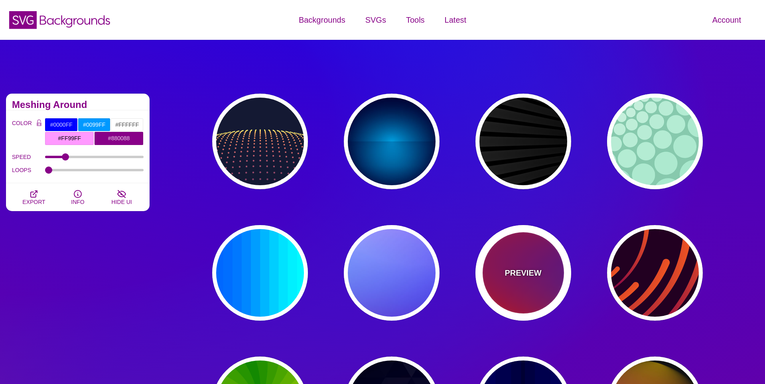
type input "0"
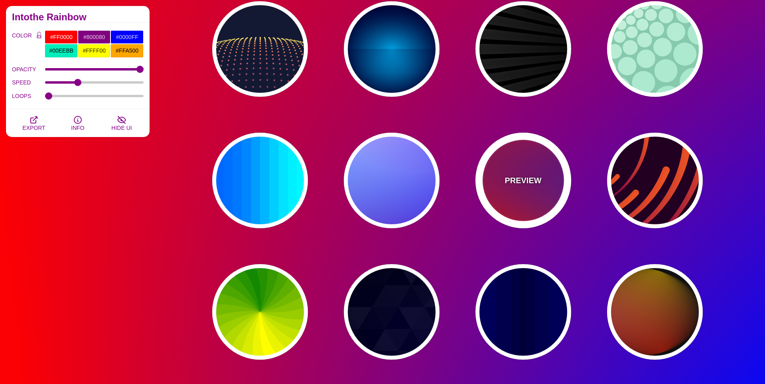
scroll to position [93, 0]
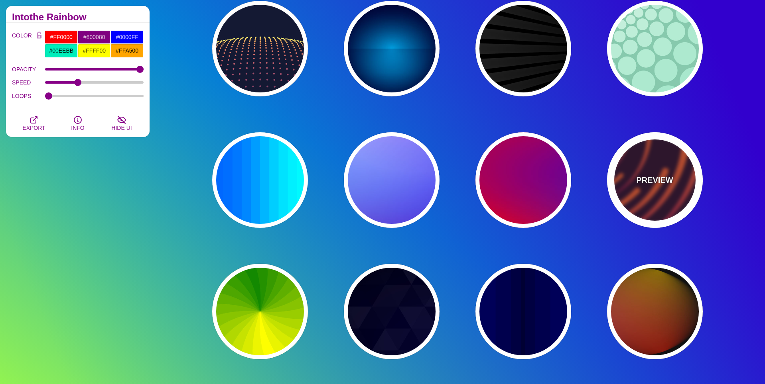
click at [656, 195] on div "PREVIEW" at bounding box center [655, 180] width 96 height 96
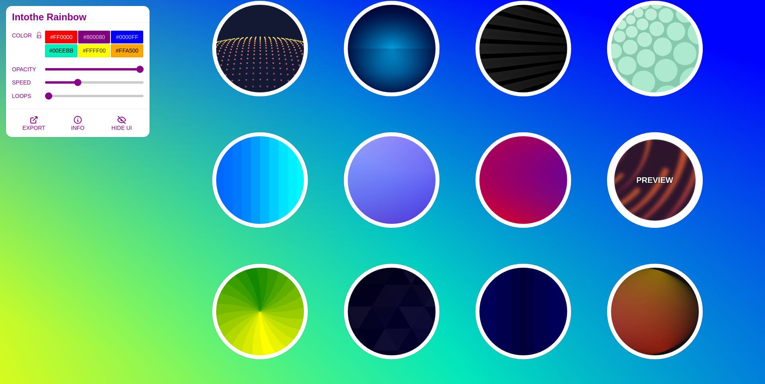
type input "#220022"
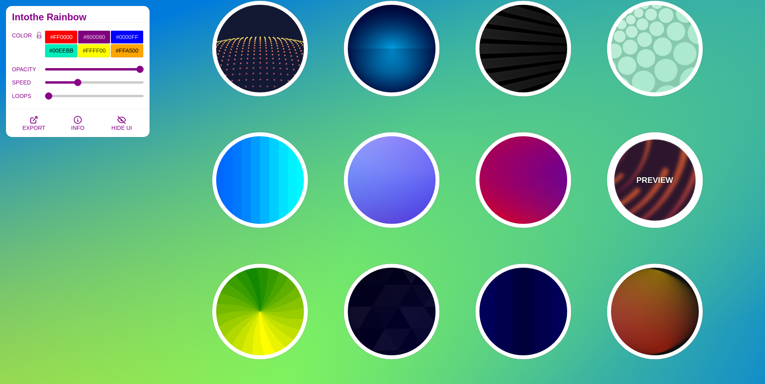
type input "#EE5522"
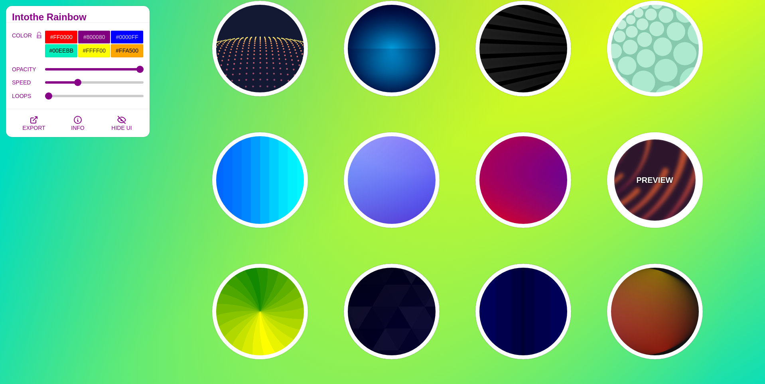
type input "#220022"
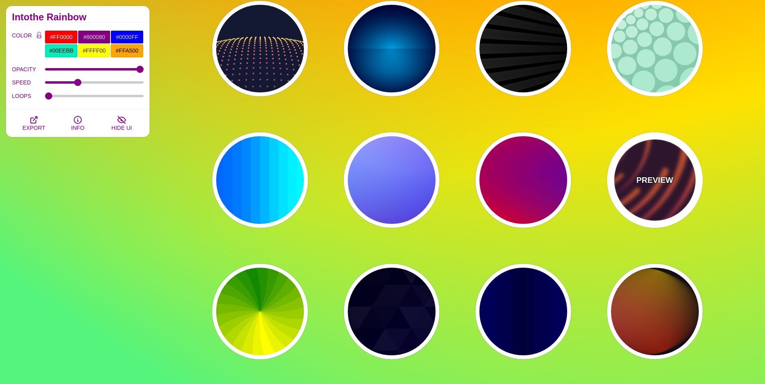
type input "50"
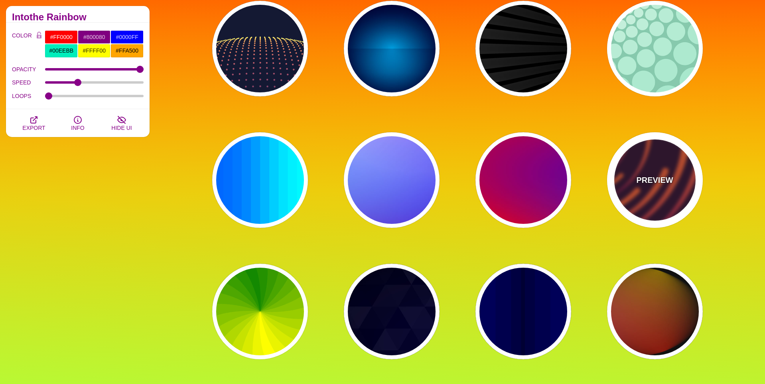
type input "99"
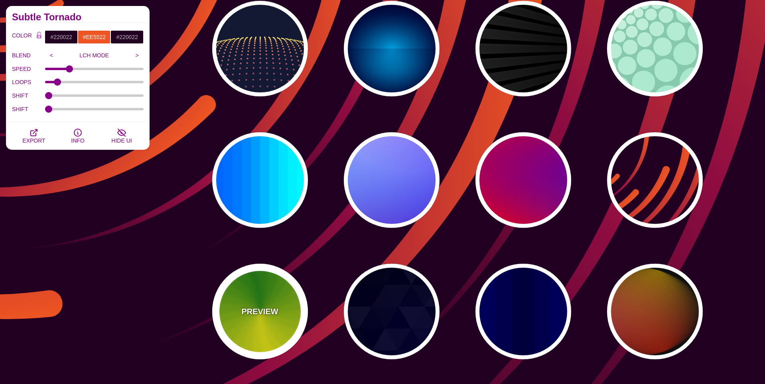
click at [272, 315] on p "PREVIEW" at bounding box center [259, 312] width 37 height 12
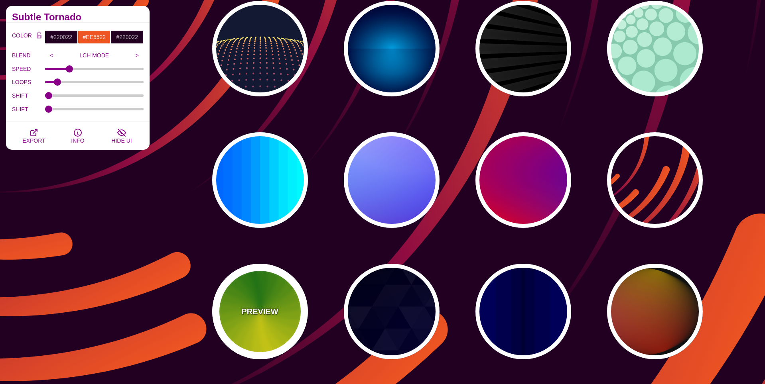
type input "#118800"
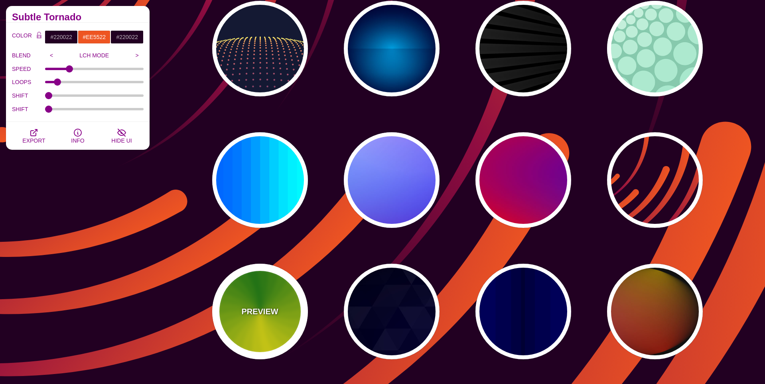
type input "#FFFF00"
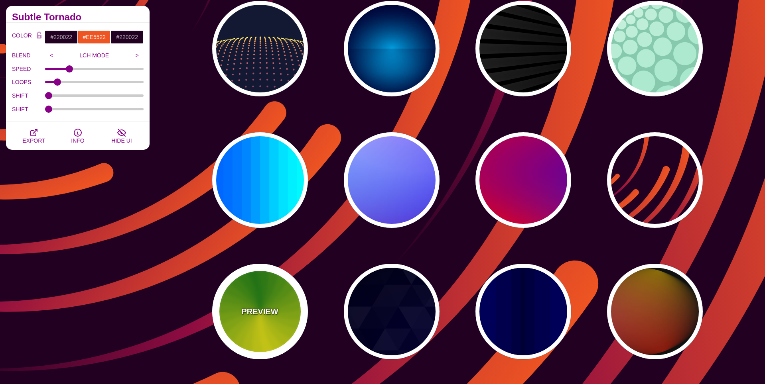
type input "4.8"
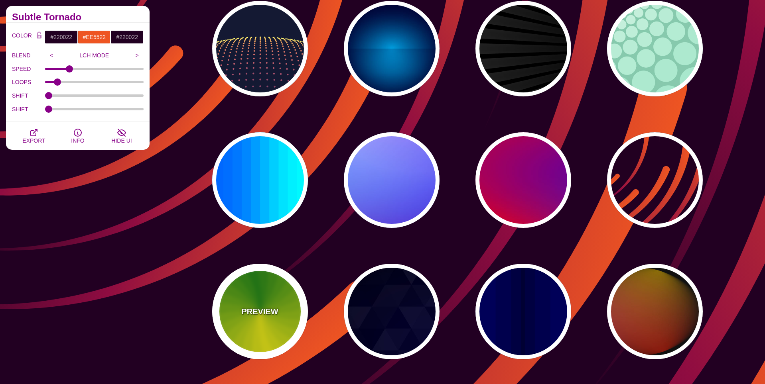
type input "0"
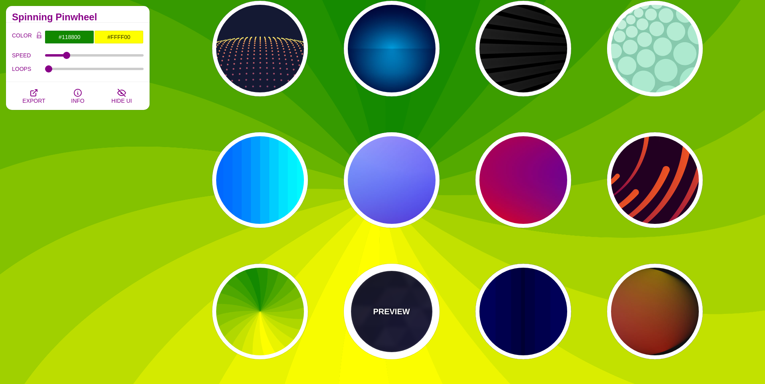
click at [398, 309] on p "PREVIEW" at bounding box center [391, 312] width 37 height 12
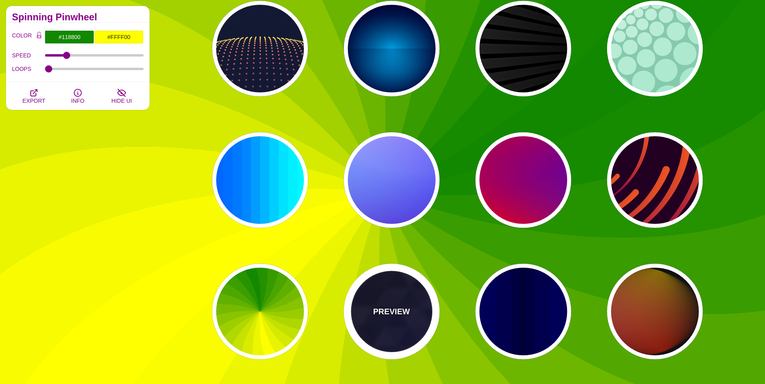
type input "#000000"
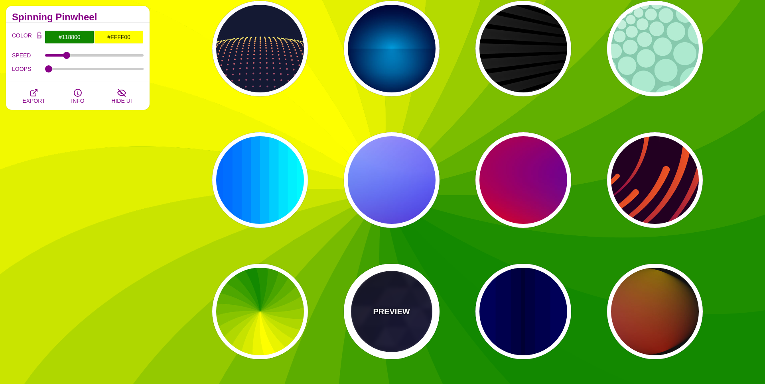
type input "#880088"
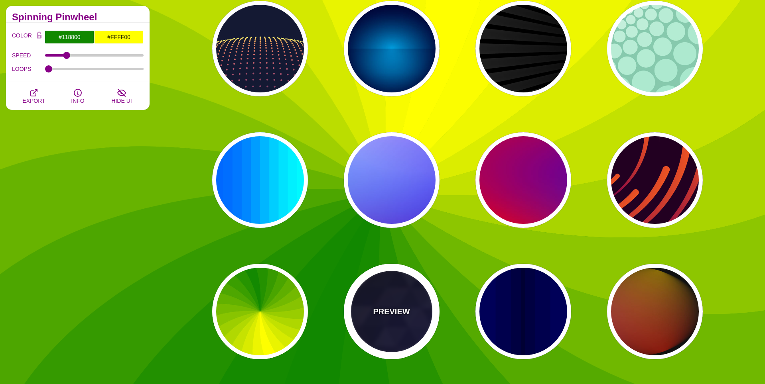
type input "#0000FF"
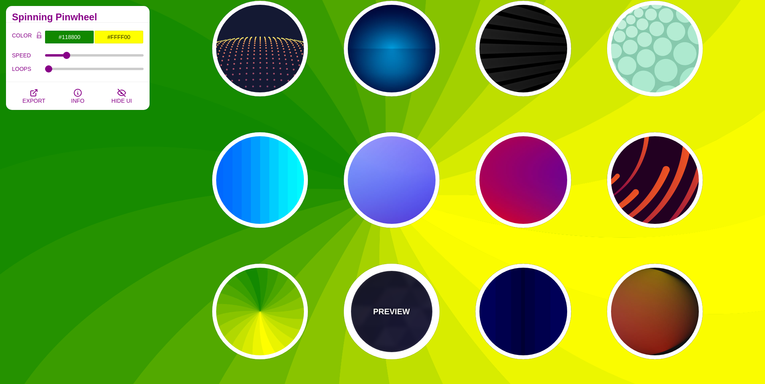
type input "#006600"
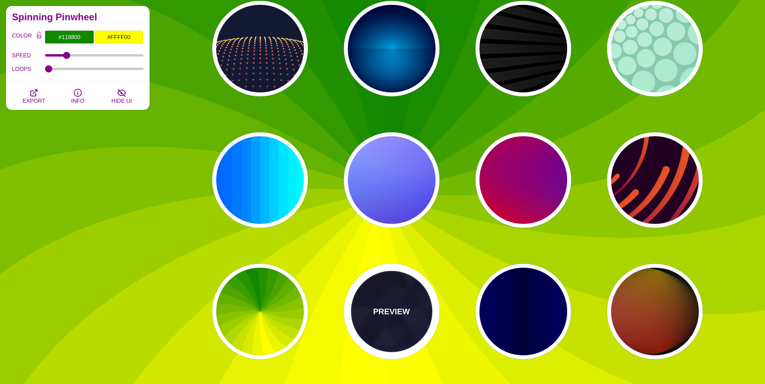
type input "0"
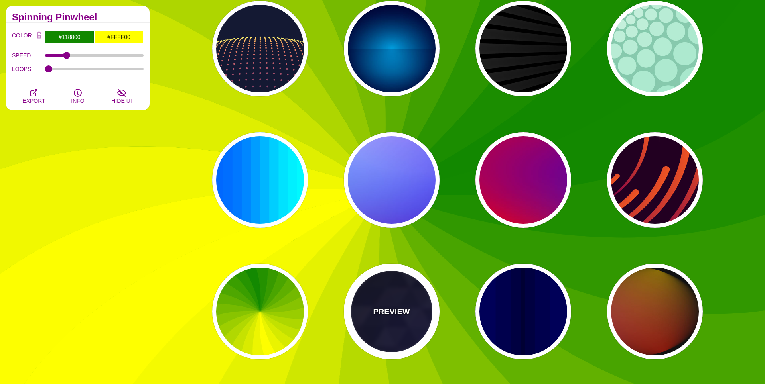
type input "0.4"
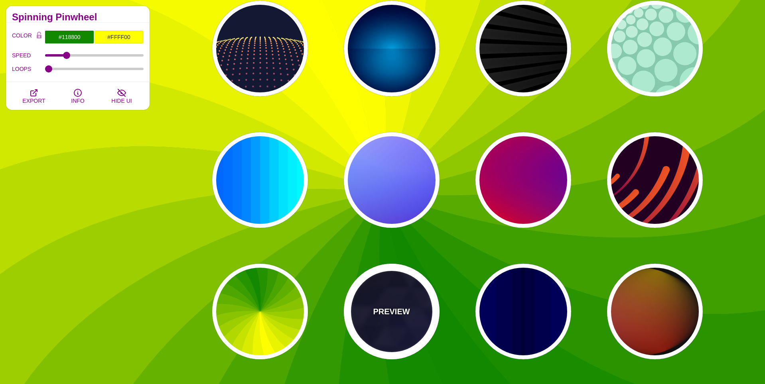
type input "5"
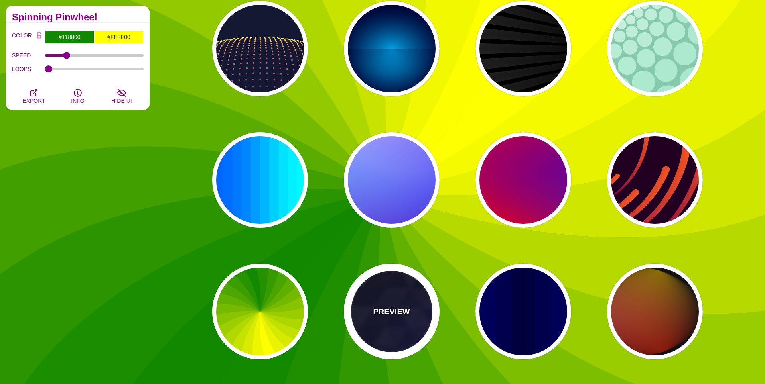
type input "15"
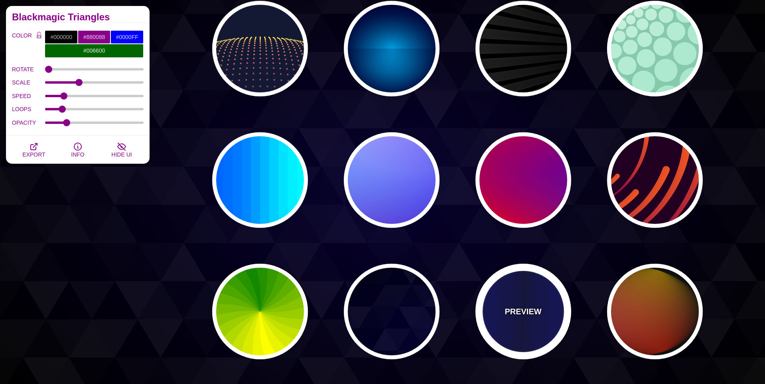
click at [526, 306] on p "PREVIEW" at bounding box center [522, 312] width 37 height 12
type input "#0000BB"
type input "#000033"
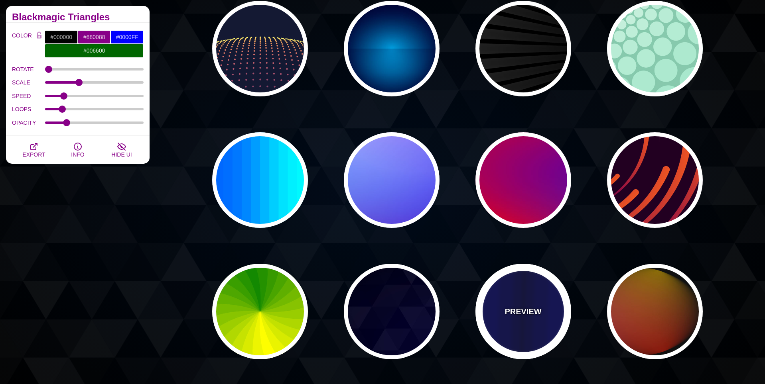
type input "0.5"
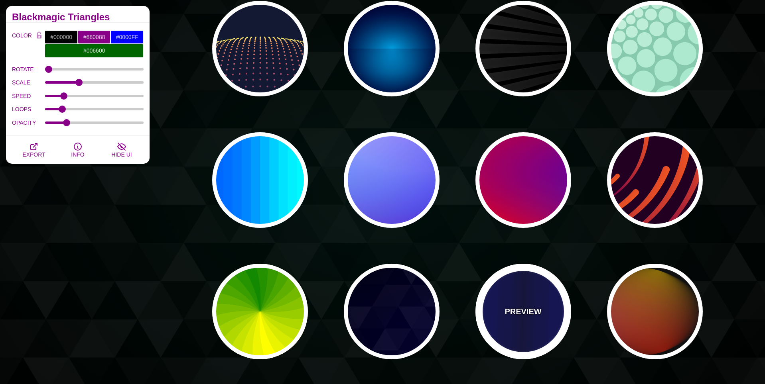
type input "5"
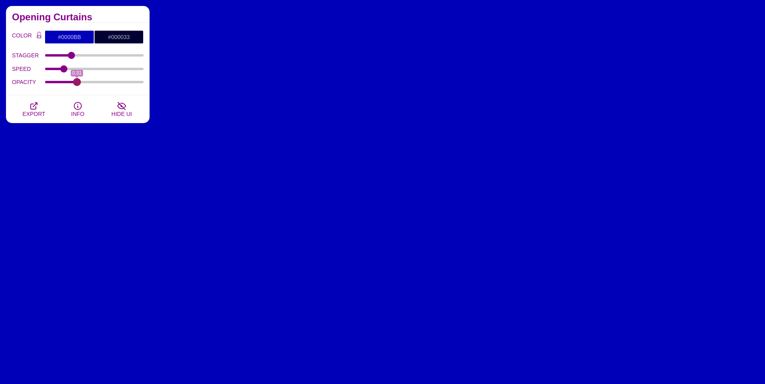
drag, startPoint x: 57, startPoint y: 83, endPoint x: 77, endPoint y: 87, distance: 20.7
click at [77, 84] on input "OPACITY" at bounding box center [94, 82] width 99 height 3
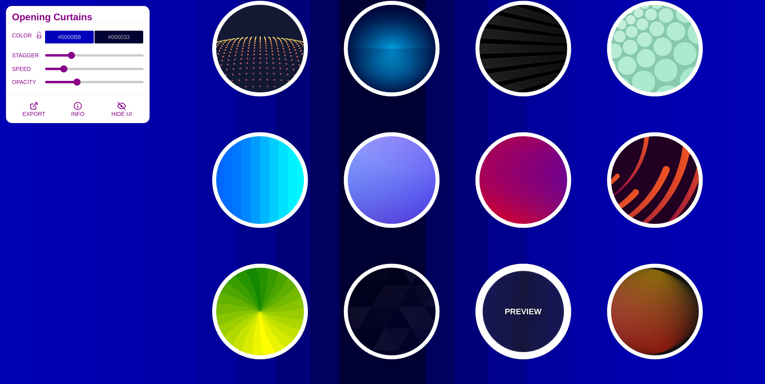
click at [532, 318] on div "PREVIEW" at bounding box center [523, 312] width 96 height 96
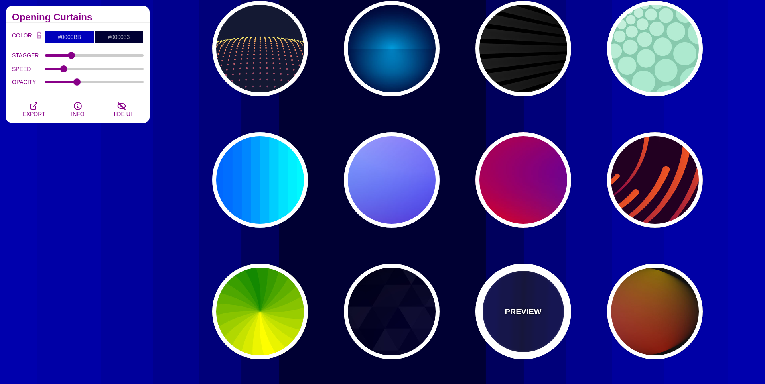
type input "0.1"
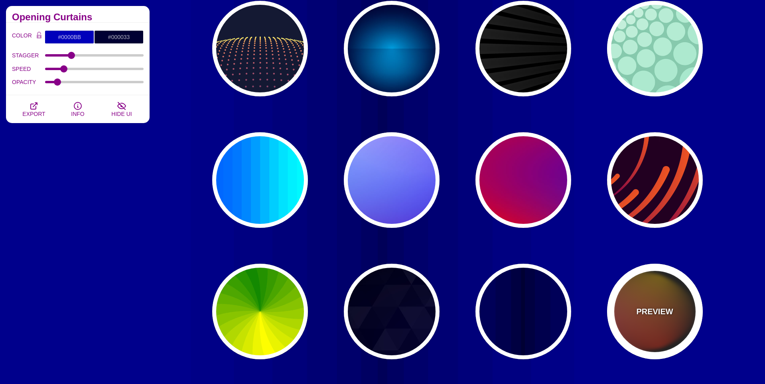
click at [636, 309] on div "PREVIEW" at bounding box center [655, 312] width 96 height 96
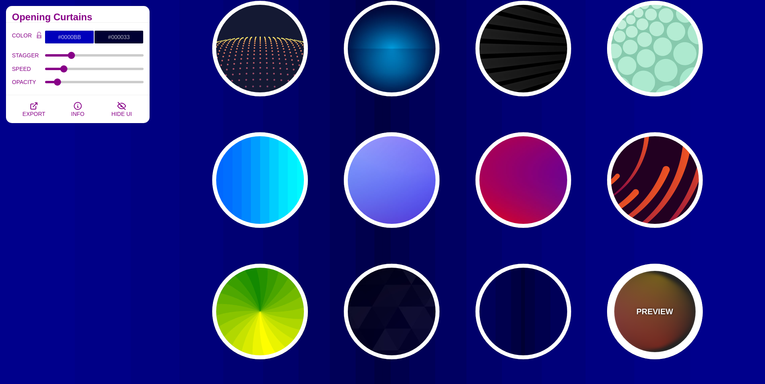
type input "#111111"
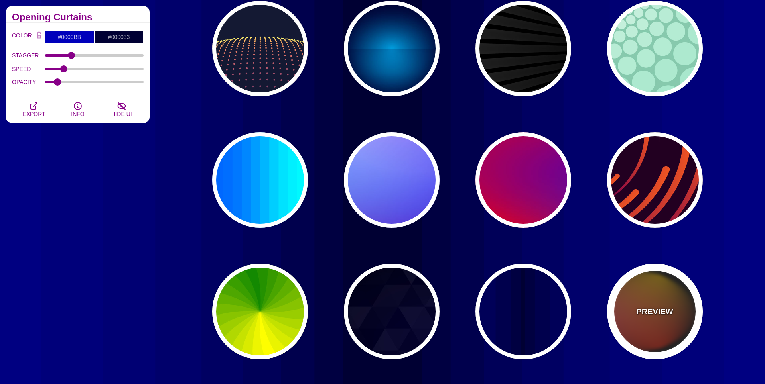
type input "#FF00FF"
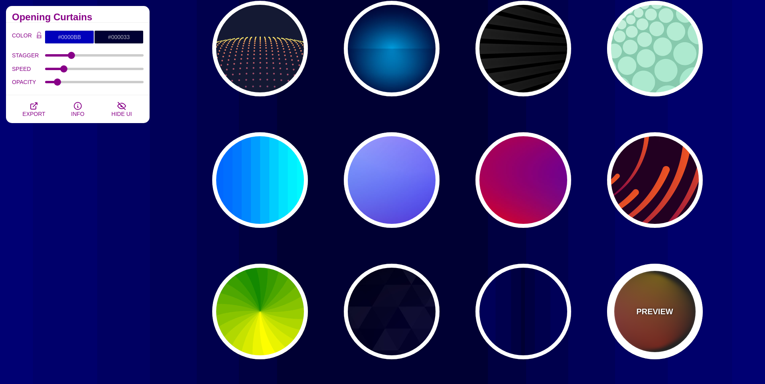
type input "#FFCC00"
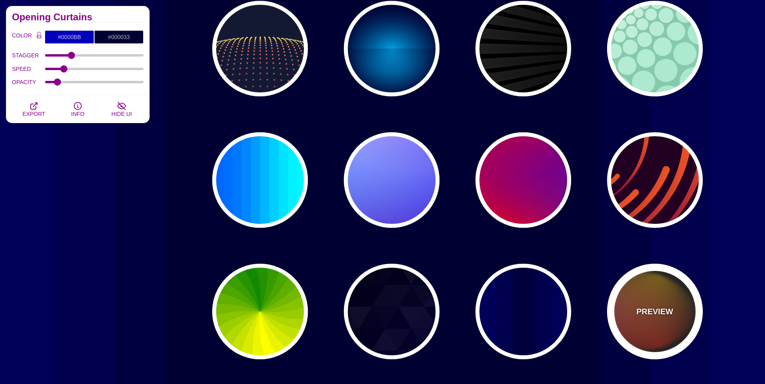
type input "#FF2200"
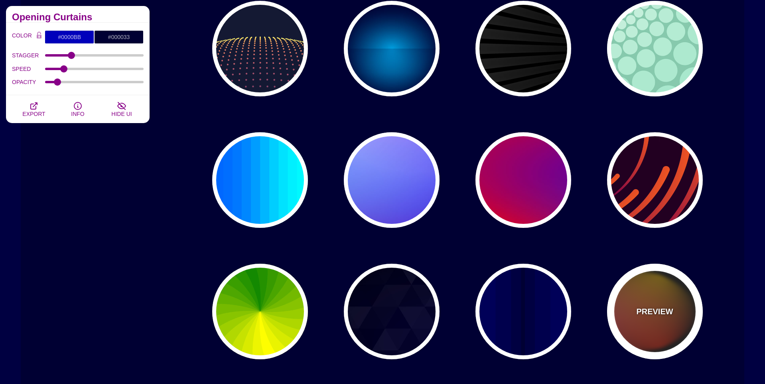
type input "4"
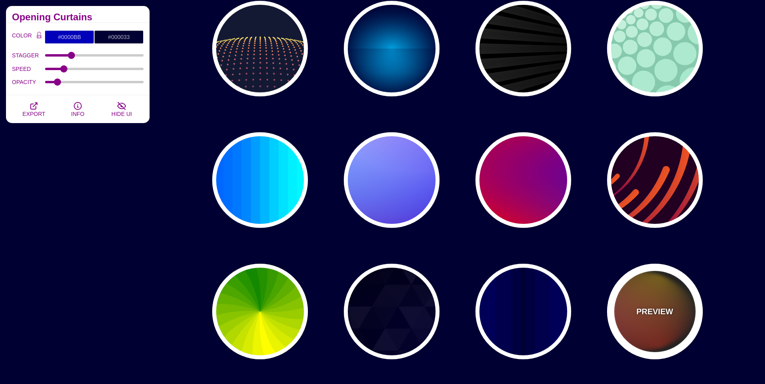
type input "12"
type input "999"
type input "1"
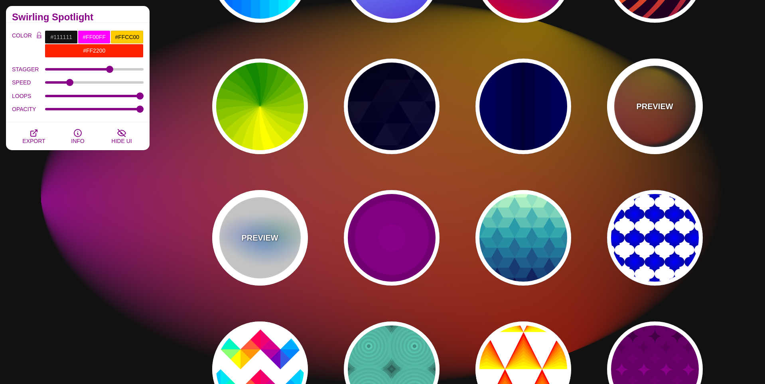
scroll to position [299, 0]
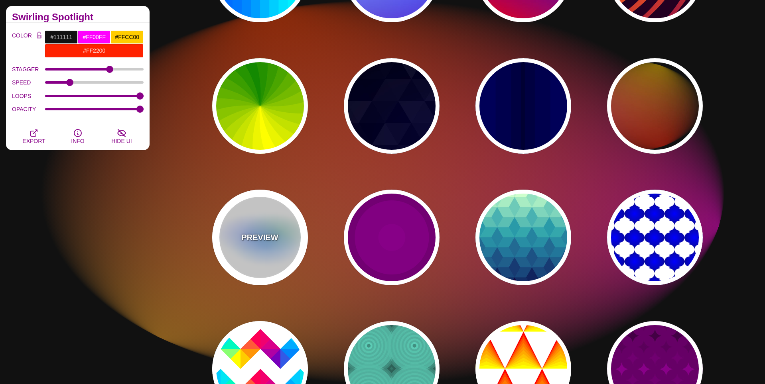
click at [259, 252] on div "PREVIEW" at bounding box center [260, 238] width 96 height 96
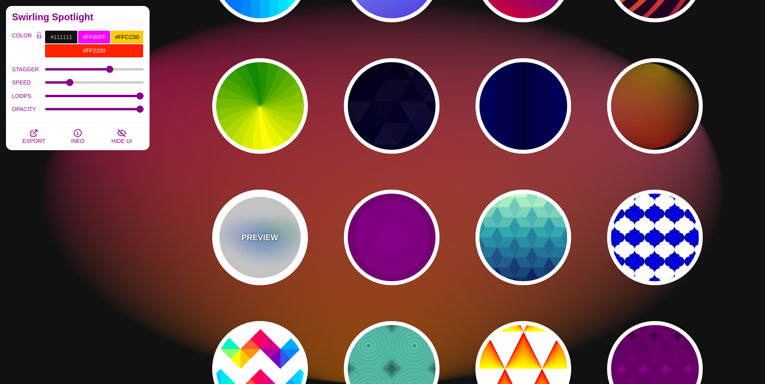
type input "#FFFFFF"
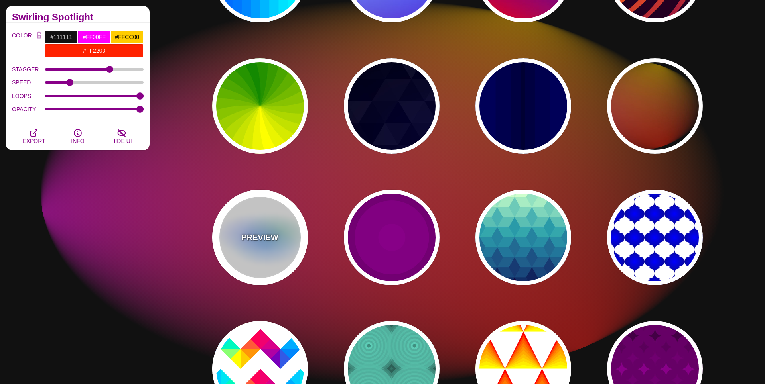
type input "#AA00FF"
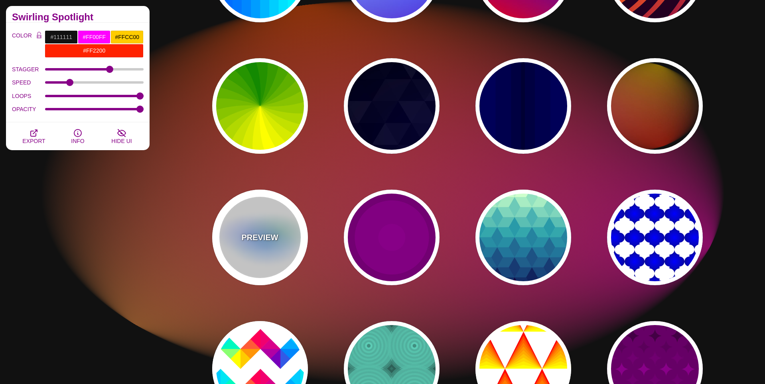
type input "#0088FF"
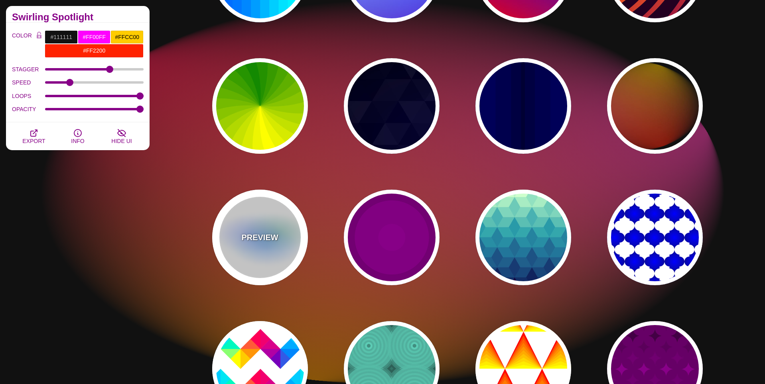
type input "#008800"
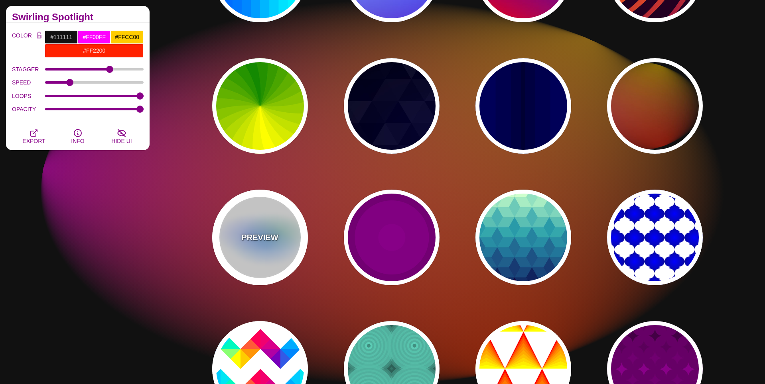
type input "8"
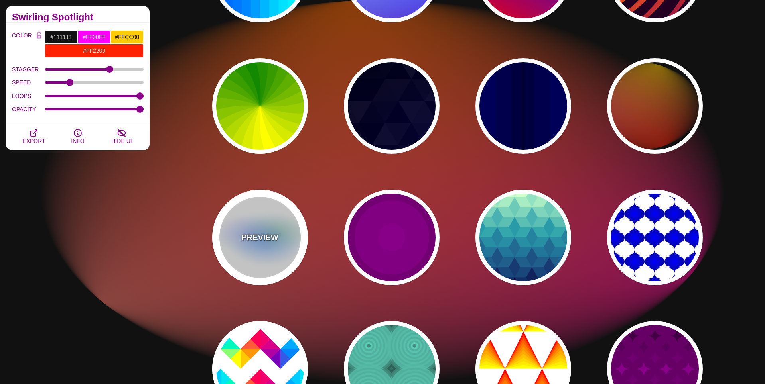
type input "24"
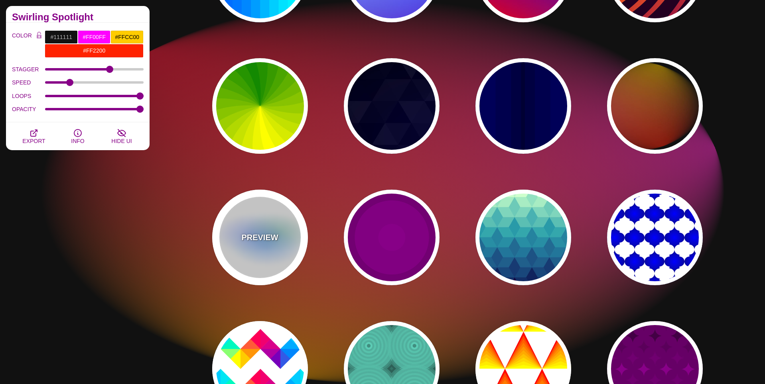
type input "0.5"
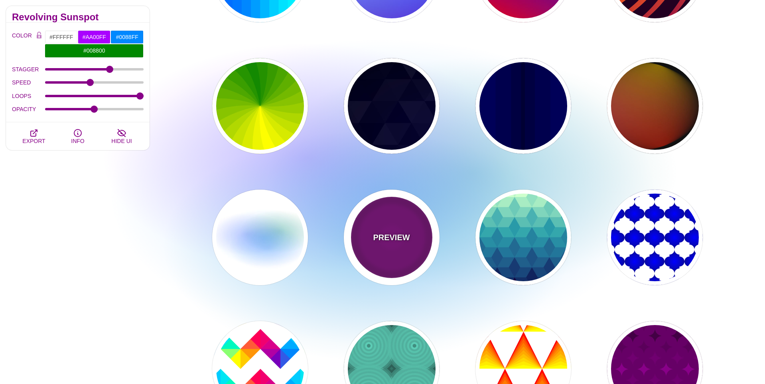
click at [412, 262] on div "PREVIEW" at bounding box center [392, 238] width 96 height 96
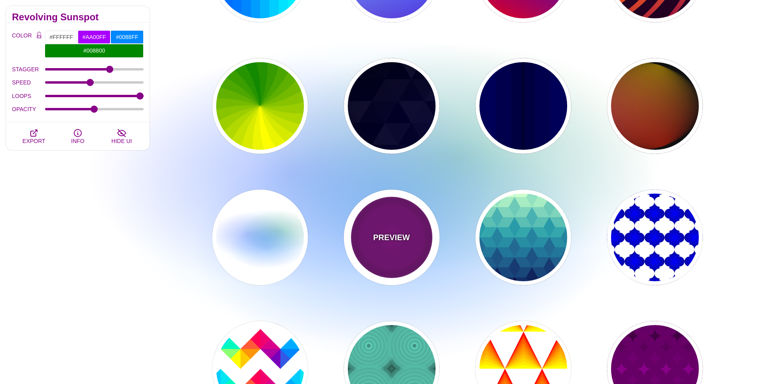
type input "#220022"
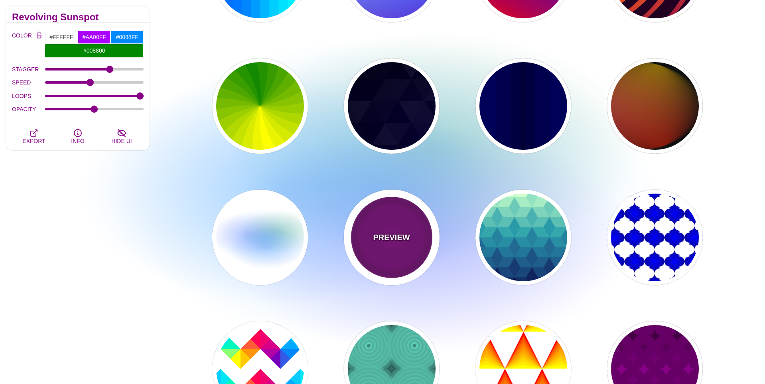
type input "#880088"
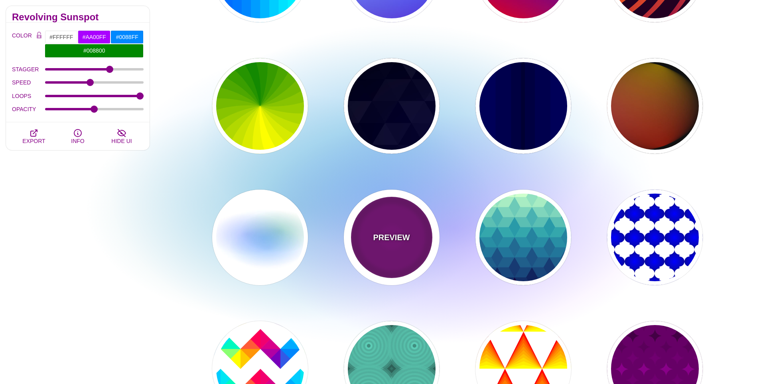
type input "999"
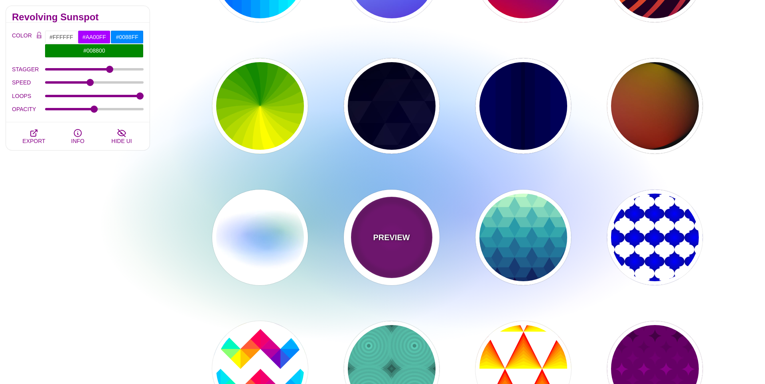
type input "5"
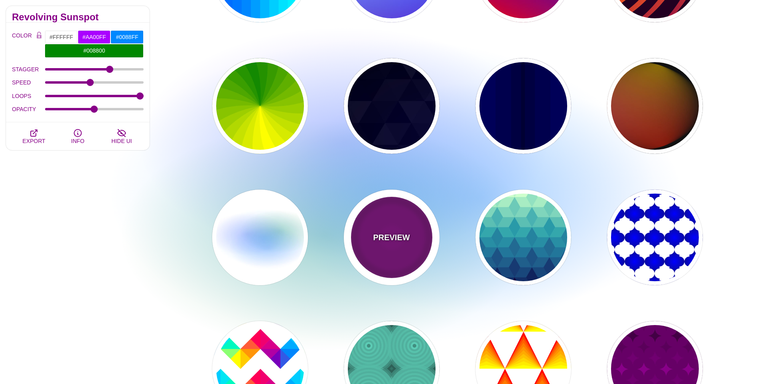
type input "0"
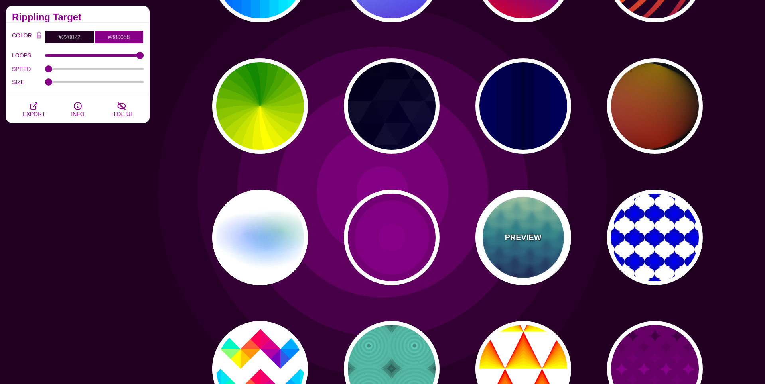
click at [538, 250] on div "PREVIEW" at bounding box center [523, 238] width 96 height 96
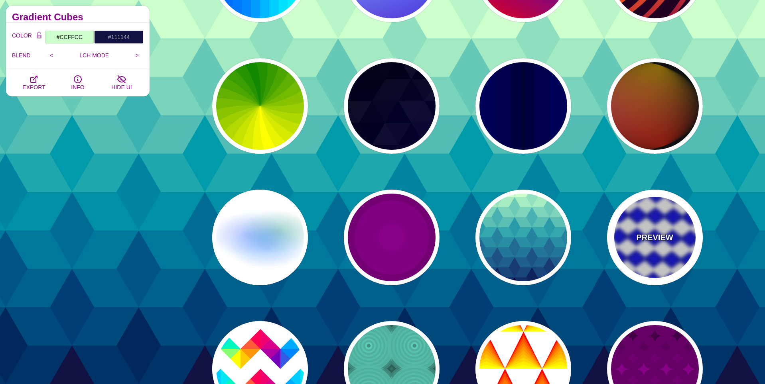
click at [654, 248] on div "PREVIEW" at bounding box center [655, 238] width 96 height 96
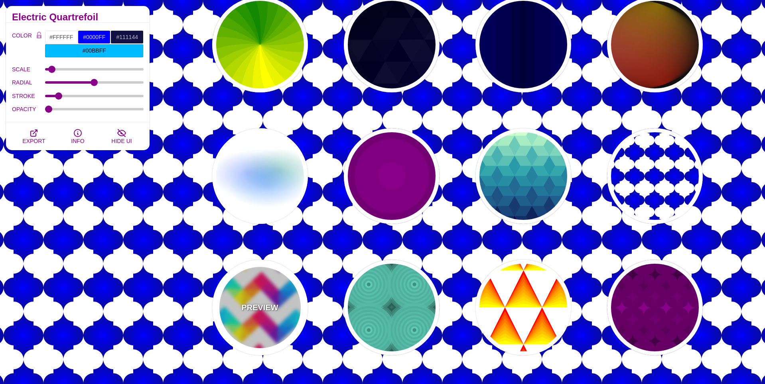
click at [280, 295] on div "PREVIEW" at bounding box center [260, 308] width 96 height 96
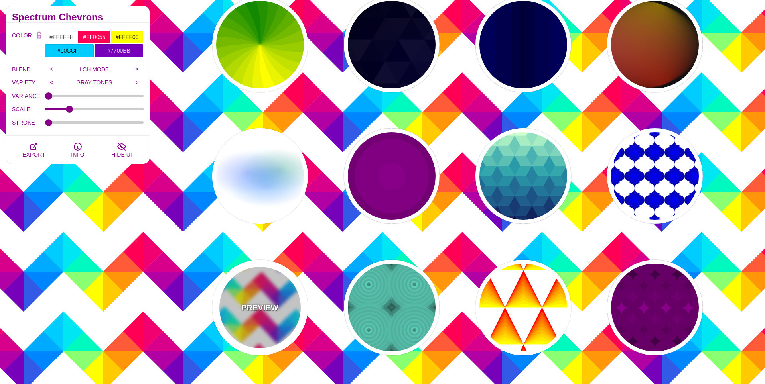
scroll to position [361, 0]
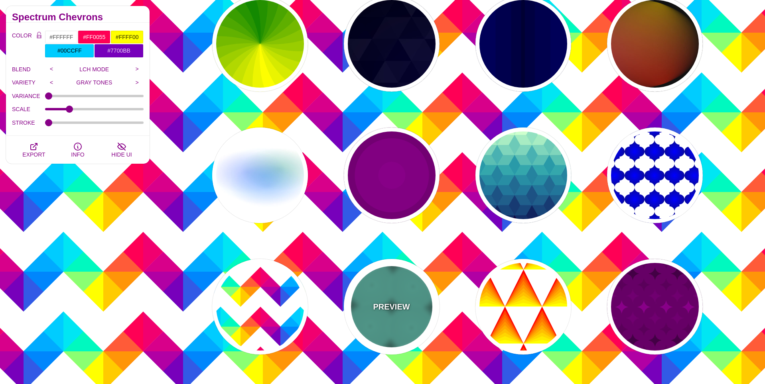
click at [429, 297] on div "PREVIEW" at bounding box center [392, 307] width 96 height 96
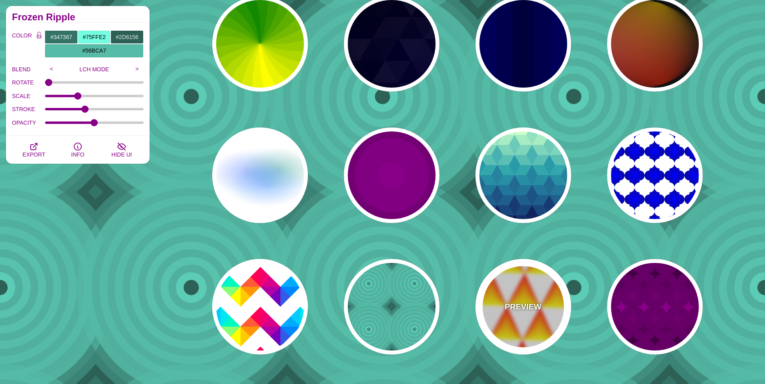
click at [530, 299] on div "PREVIEW" at bounding box center [523, 307] width 96 height 96
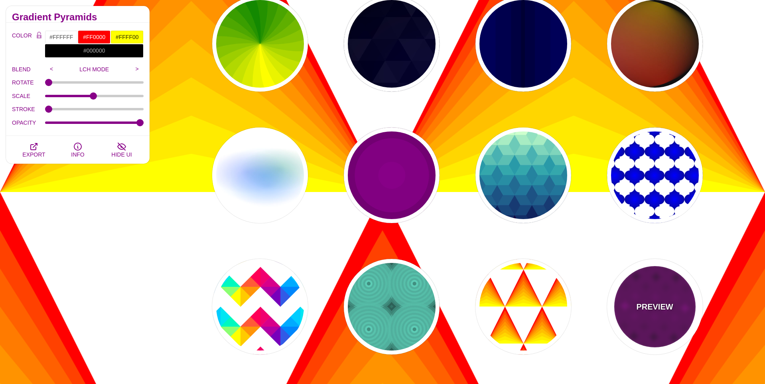
click at [644, 296] on div "PREVIEW" at bounding box center [655, 307] width 96 height 96
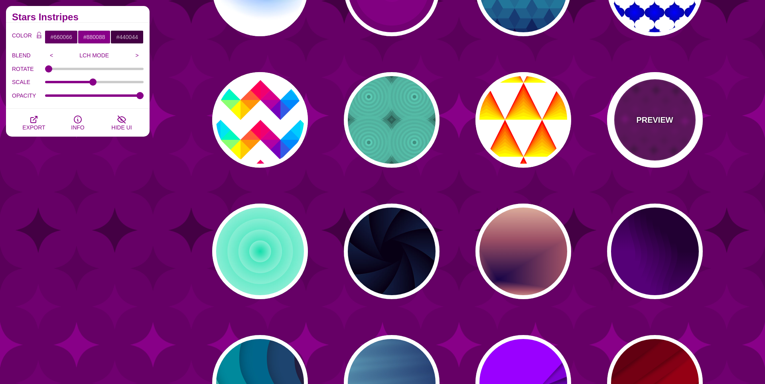
scroll to position [550, 0]
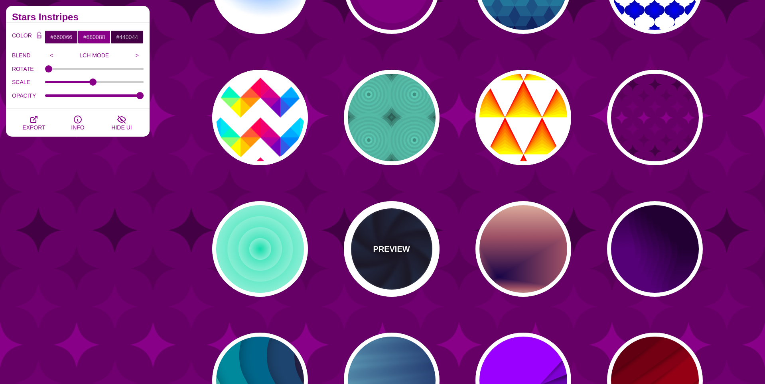
click at [409, 264] on div "PREVIEW" at bounding box center [392, 249] width 96 height 96
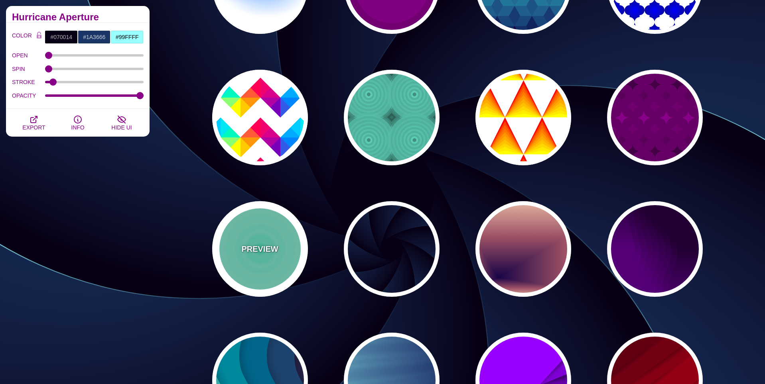
click at [248, 254] on p "PREVIEW" at bounding box center [259, 249] width 37 height 12
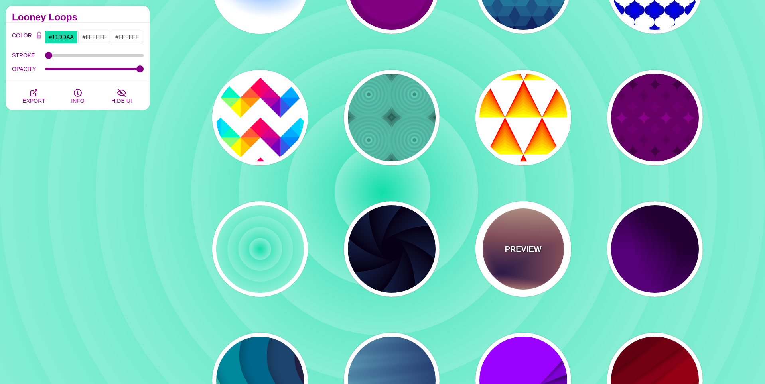
click at [496, 240] on div "PREVIEW" at bounding box center [523, 249] width 96 height 96
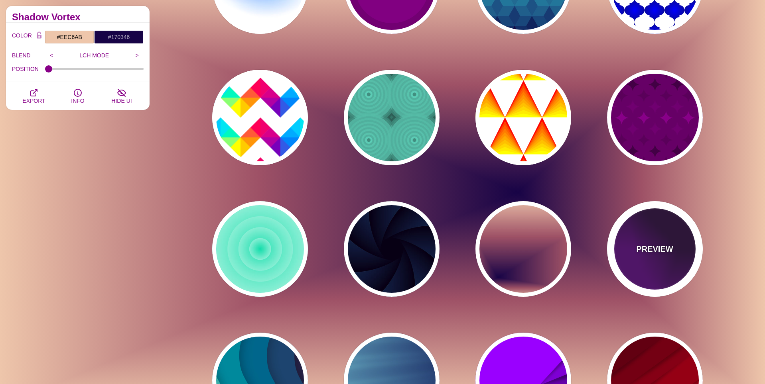
click at [655, 258] on div "PREVIEW" at bounding box center [655, 249] width 96 height 96
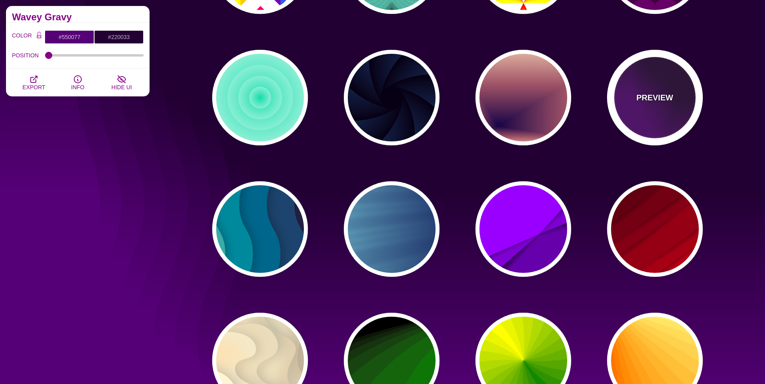
scroll to position [707, 0]
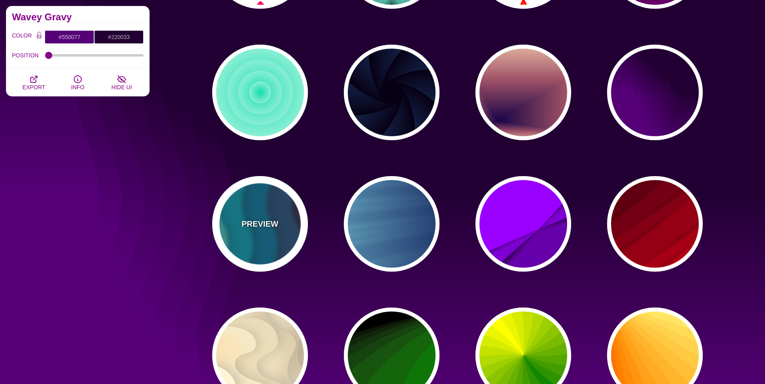
click at [254, 239] on div "PREVIEW" at bounding box center [260, 224] width 96 height 96
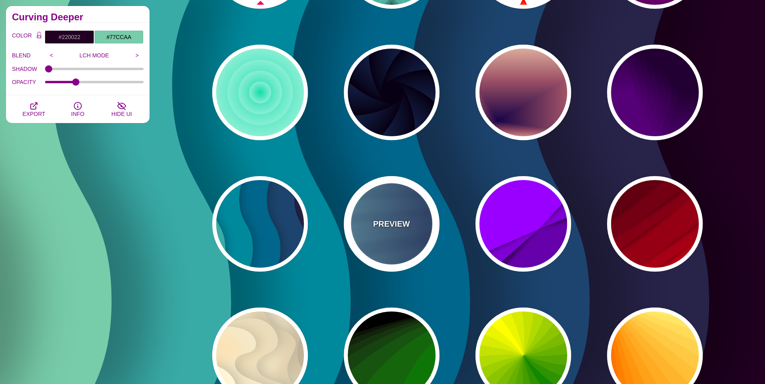
click at [394, 249] on div "PREVIEW" at bounding box center [392, 224] width 96 height 96
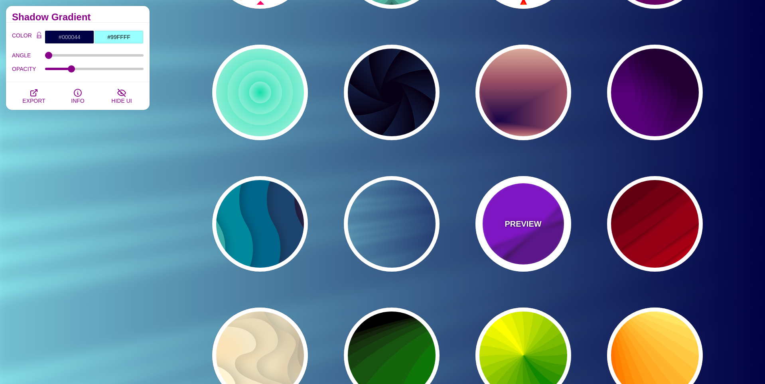
click at [534, 236] on div "PREVIEW" at bounding box center [523, 224] width 96 height 96
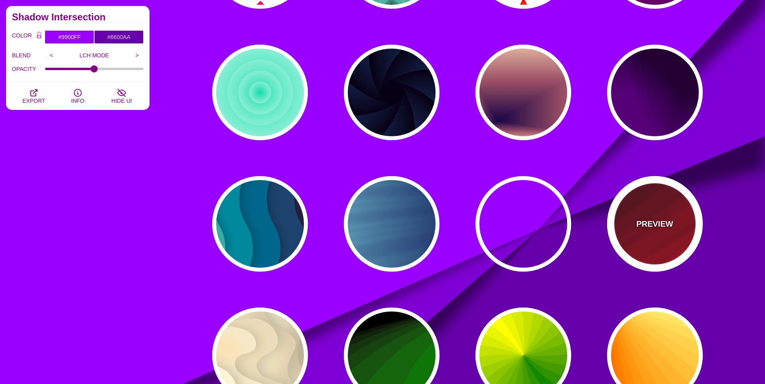
click at [650, 235] on div "PREVIEW" at bounding box center [655, 224] width 96 height 96
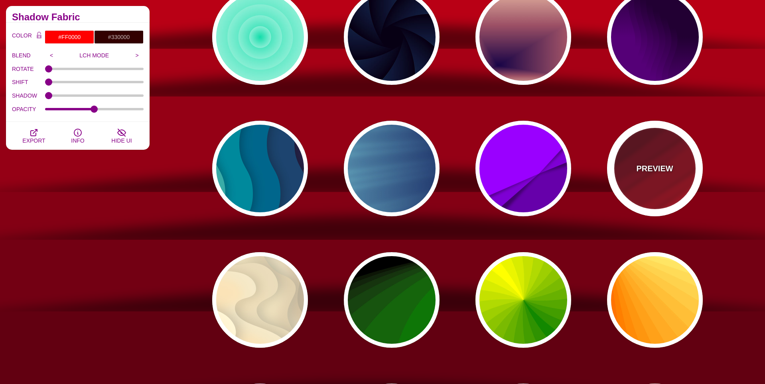
scroll to position [763, 0]
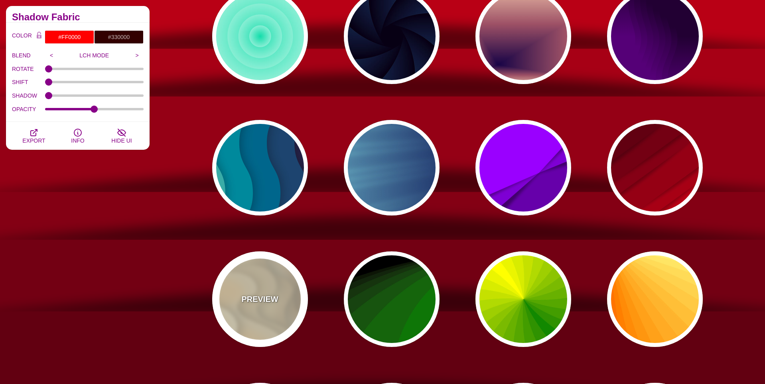
click at [272, 300] on p "PREVIEW" at bounding box center [259, 300] width 37 height 12
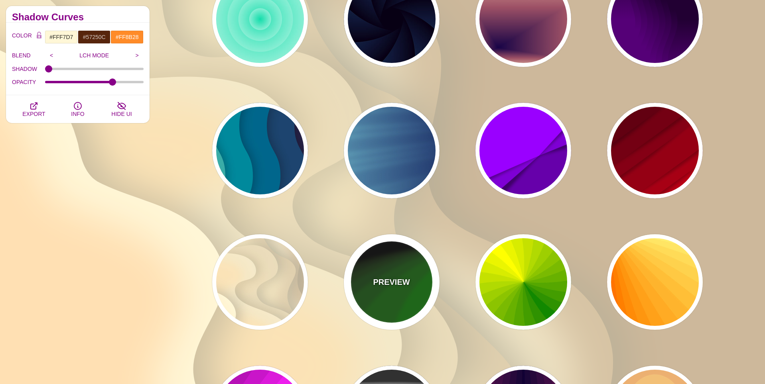
click at [398, 299] on div "PREVIEW" at bounding box center [392, 282] width 96 height 96
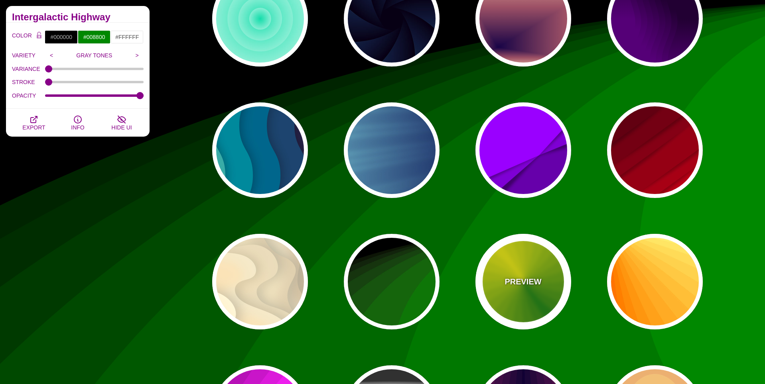
click at [508, 296] on div "PREVIEW" at bounding box center [523, 282] width 96 height 96
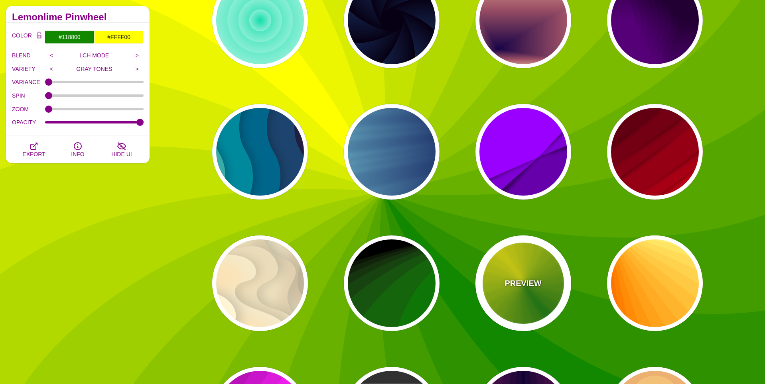
scroll to position [778, 0]
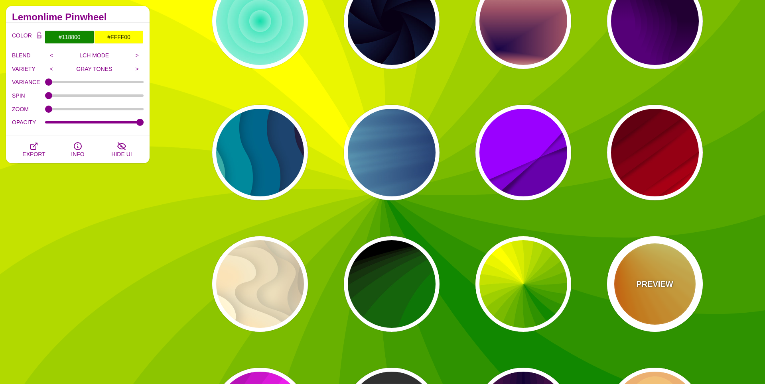
click at [652, 298] on div "PREVIEW" at bounding box center [655, 284] width 96 height 96
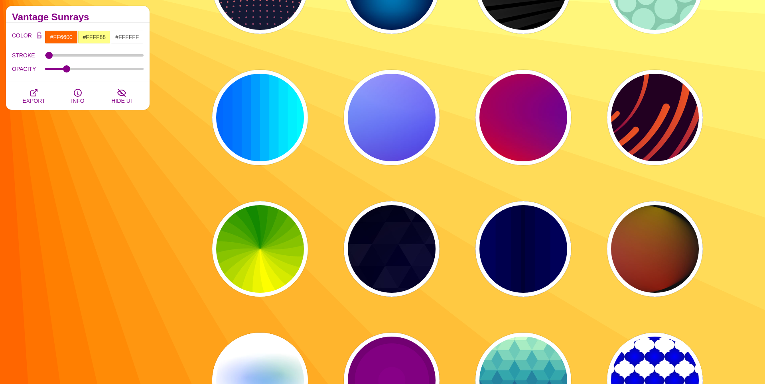
scroll to position [0, 0]
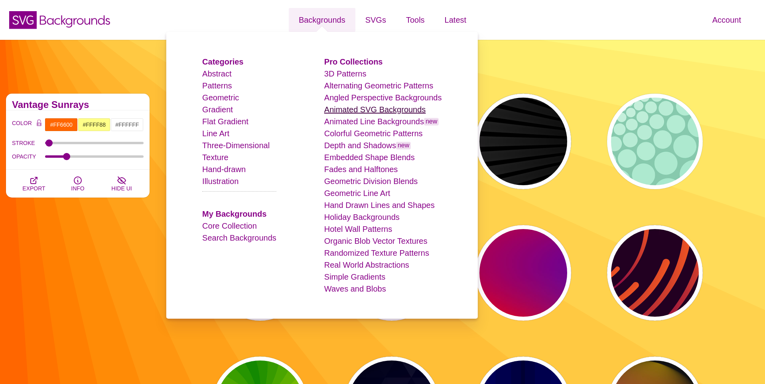
click at [355, 110] on link "Animated SVG Backgrounds" at bounding box center [375, 109] width 102 height 9
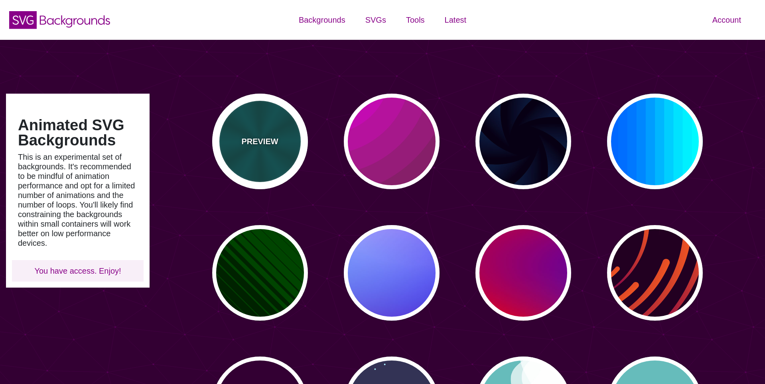
click at [273, 129] on div "PREVIEW" at bounding box center [260, 142] width 96 height 96
type input "#004444"
type input "#006666"
type input "5"
type input "0.2"
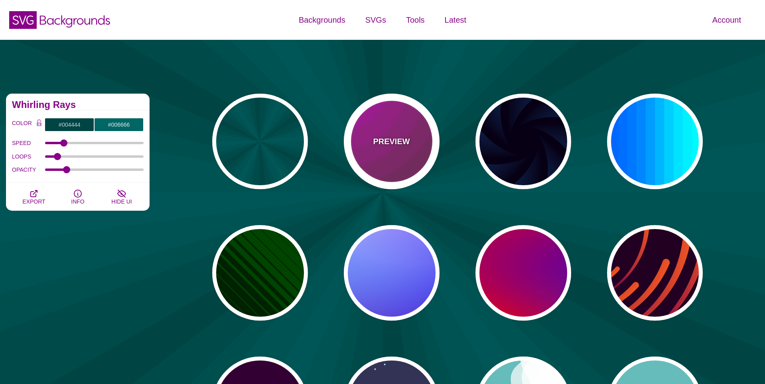
click at [410, 144] on div "PREVIEW" at bounding box center [392, 142] width 96 height 96
type input "#442233"
type input "#DD00DD"
type input "0"
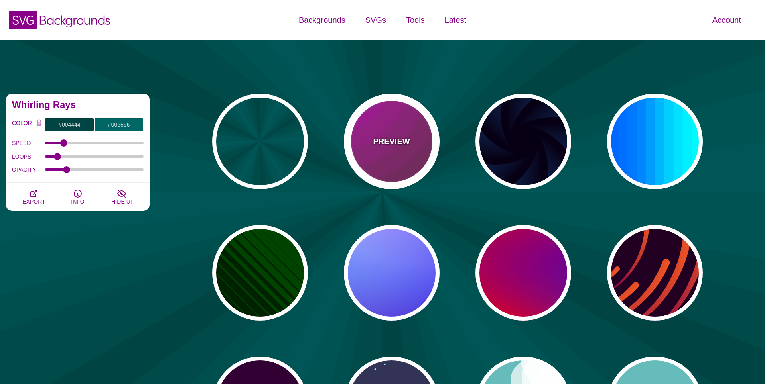
type input "5"
type input "0.2"
type input "0"
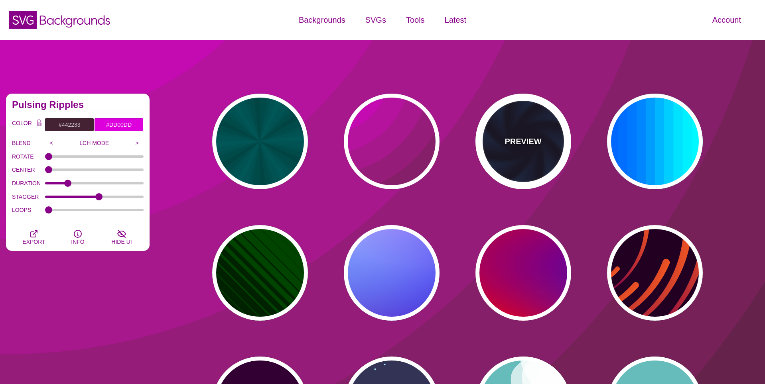
click at [533, 138] on p "PREVIEW" at bounding box center [522, 142] width 37 height 12
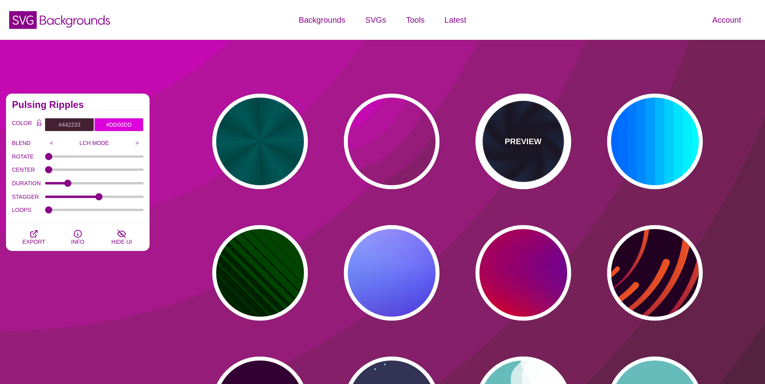
type input "#070014"
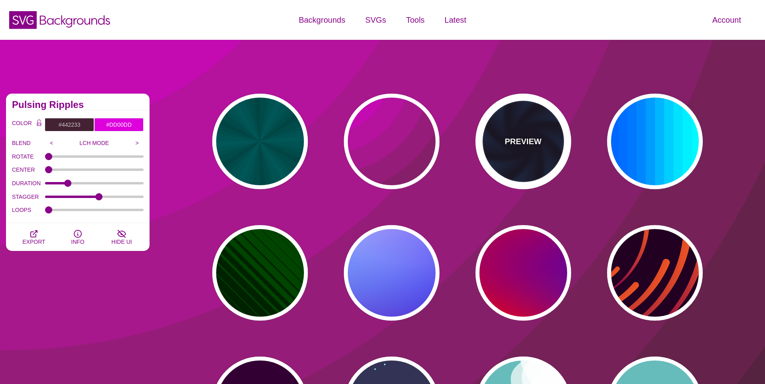
type input "#113366"
type input "#99FFFF"
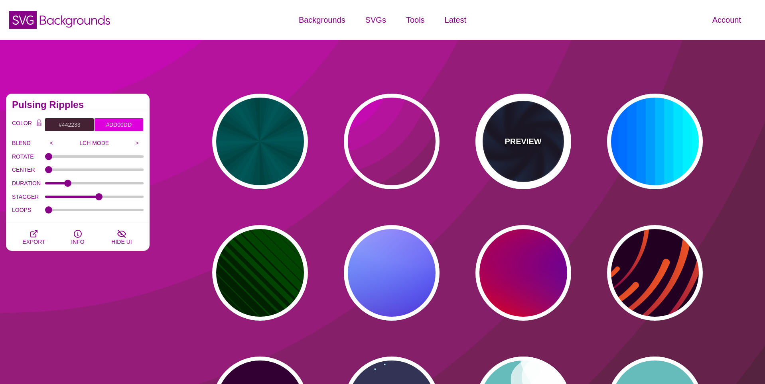
type input "1"
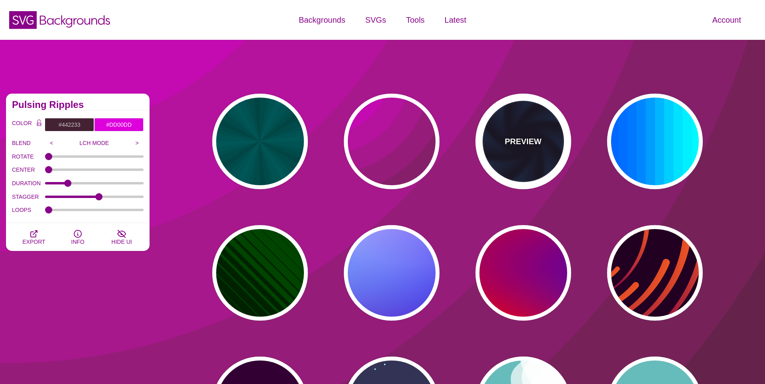
type input "12"
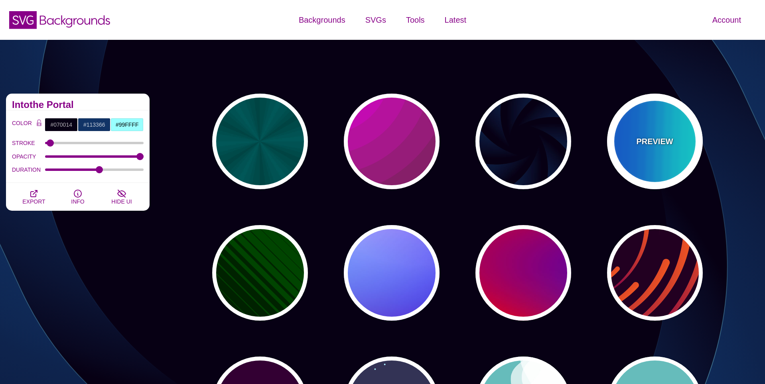
click at [649, 138] on p "PREVIEW" at bounding box center [654, 142] width 37 height 12
type input "#00FFFF"
type input "#0066FF"
type input "0.25"
type input "12"
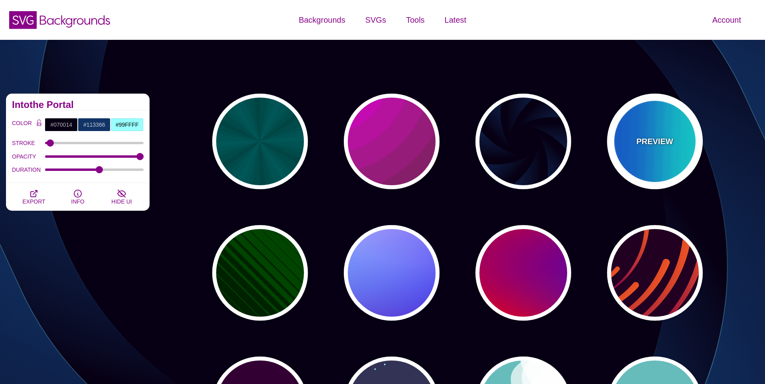
type input "999"
type input "0"
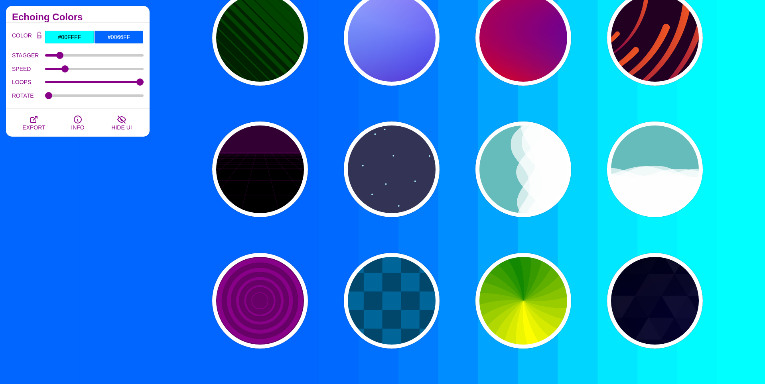
scroll to position [237, 0]
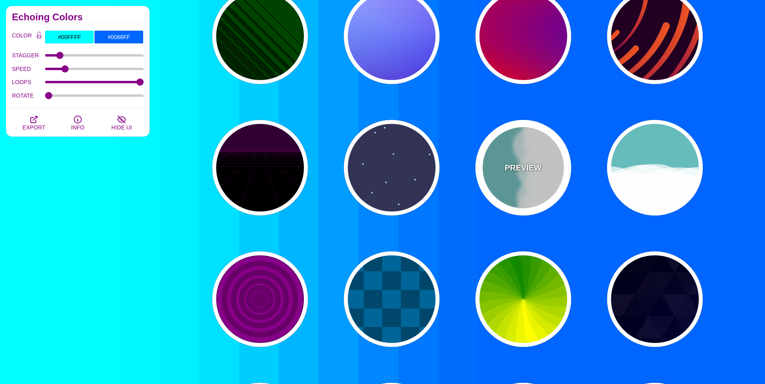
click at [534, 184] on div "PREVIEW" at bounding box center [523, 168] width 96 height 96
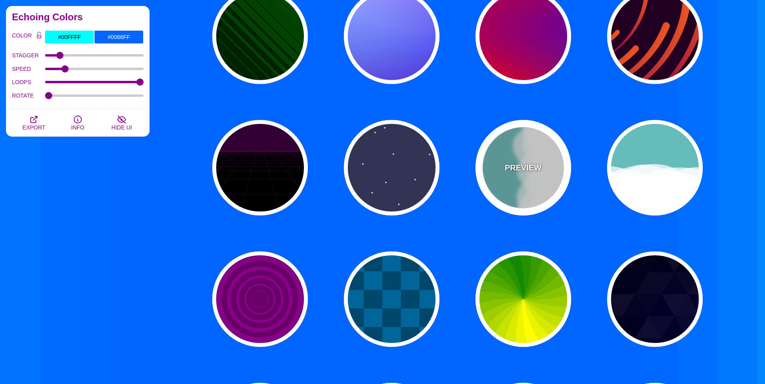
type input "#66BBBB"
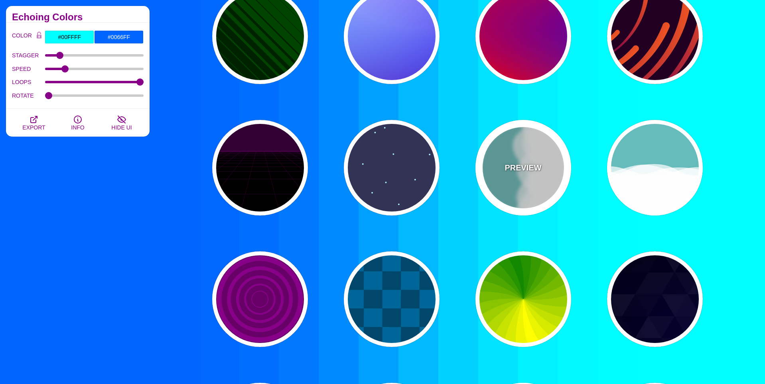
type input "#FFFFFF"
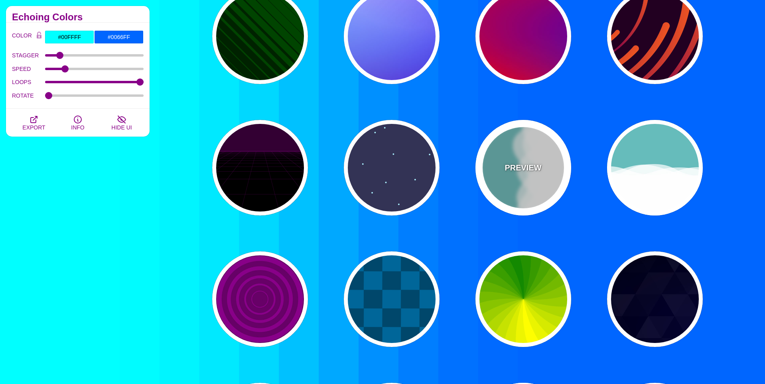
type input "#FFFFFF"
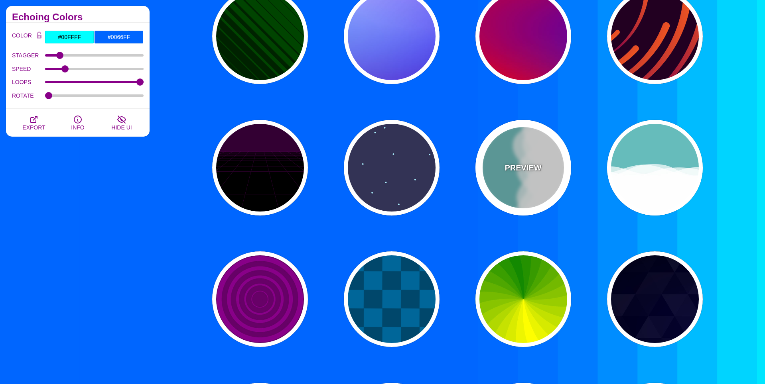
type input "0"
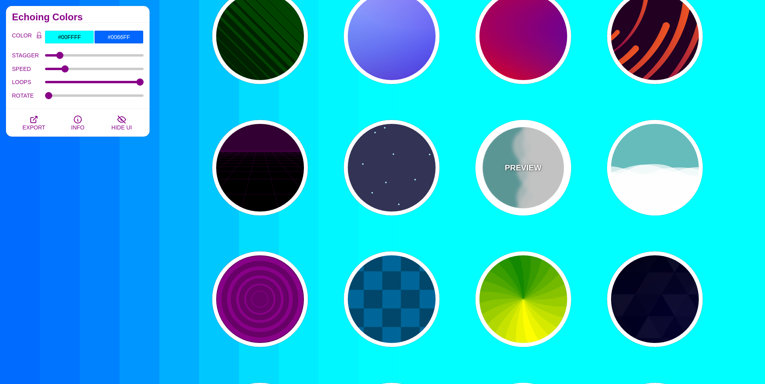
type input "1"
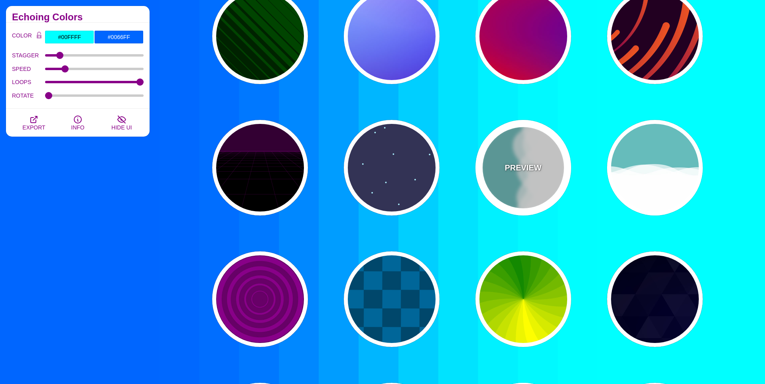
type input "0.7"
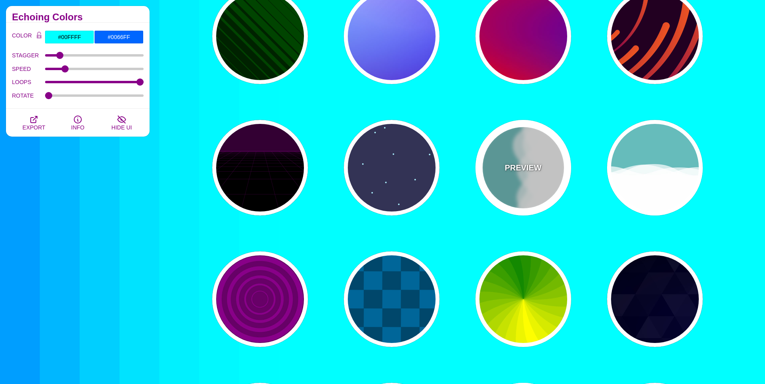
type input "56"
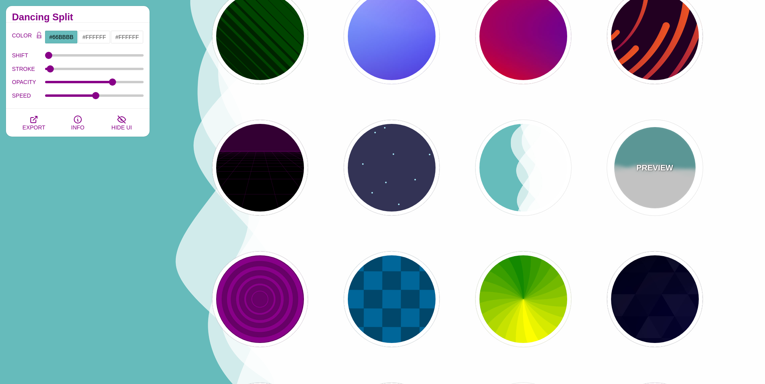
click at [646, 166] on p "PREVIEW" at bounding box center [654, 168] width 37 height 12
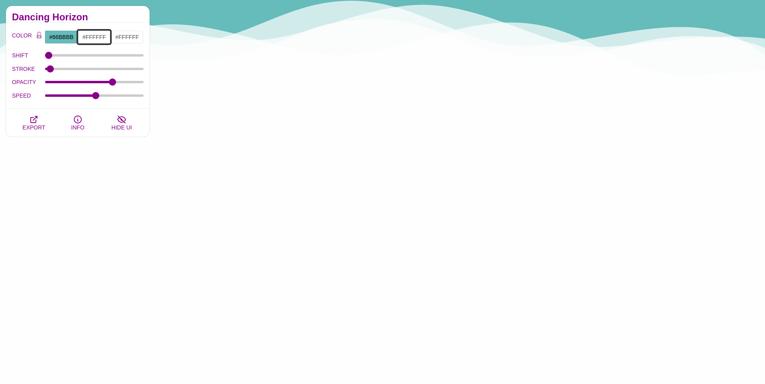
click at [97, 34] on input "#FFFFFF" at bounding box center [94, 37] width 33 height 14
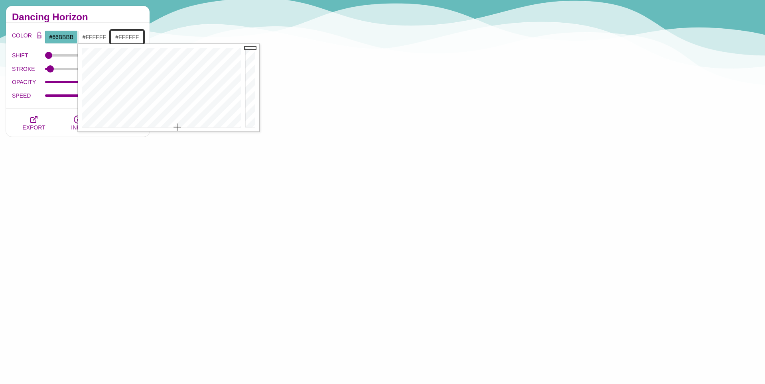
click at [134, 38] on input "#FFFFFF" at bounding box center [126, 37] width 33 height 14
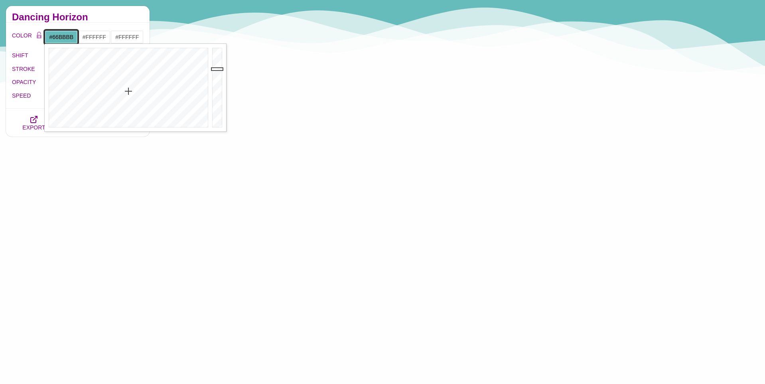
click at [59, 37] on input "#66BBBB" at bounding box center [61, 37] width 33 height 14
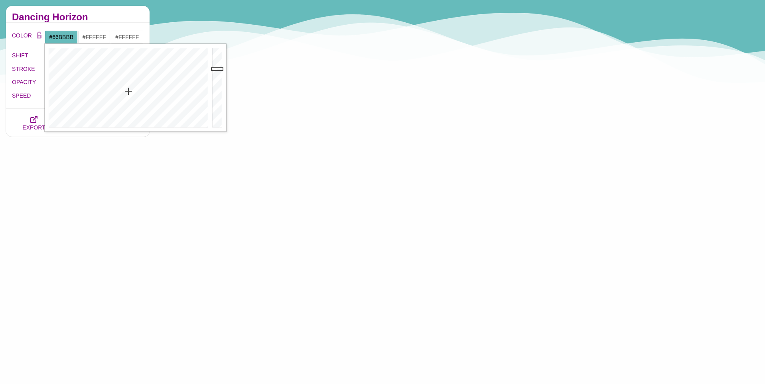
click at [95, 10] on div "Dancing Horizon" at bounding box center [78, 14] width 144 height 17
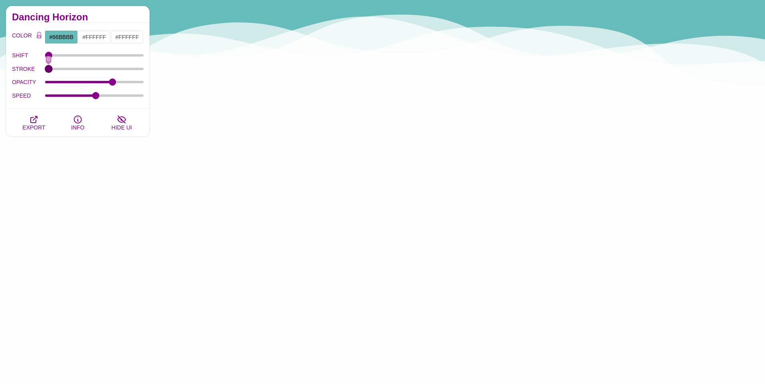
drag, startPoint x: 52, startPoint y: 67, endPoint x: 32, endPoint y: 69, distance: 20.5
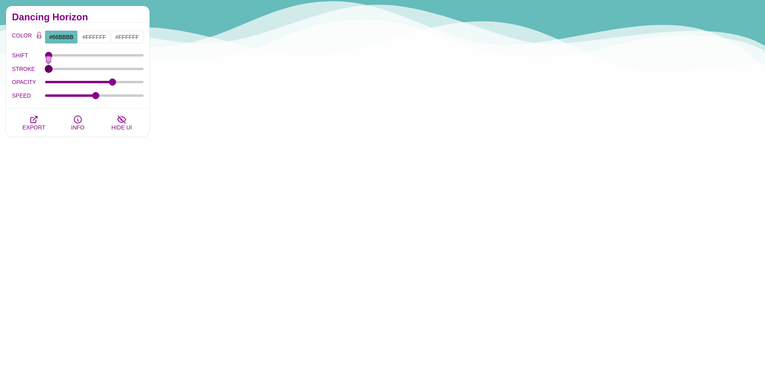
type input "0"
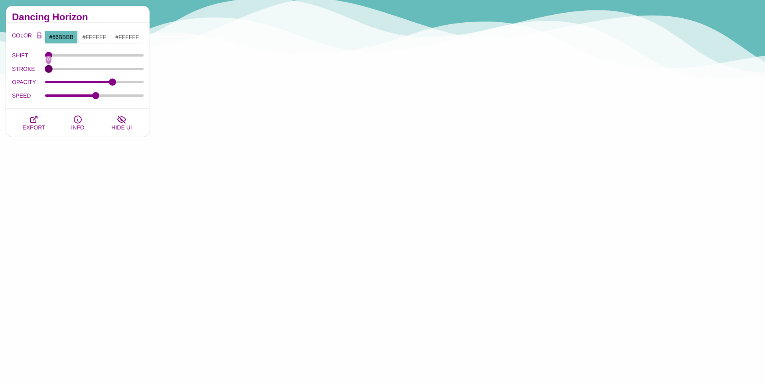
click at [45, 69] on input "STROKE" at bounding box center [94, 68] width 99 height 3
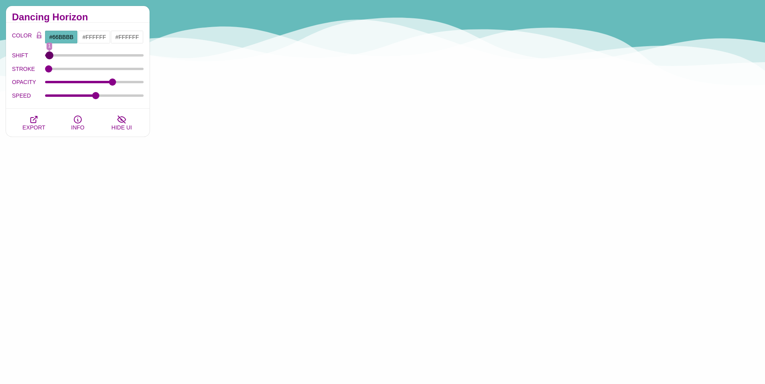
type input "0"
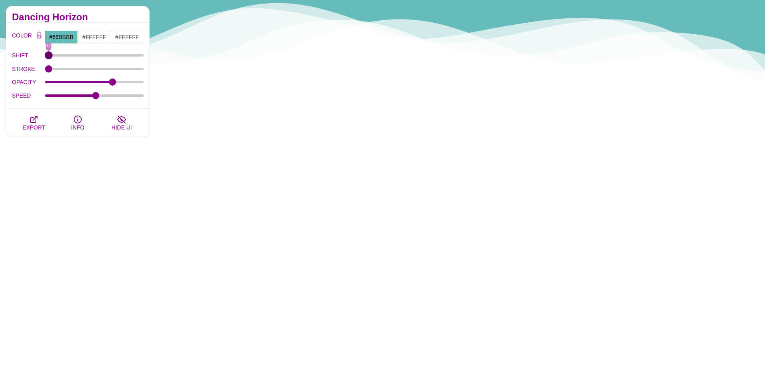
click at [48, 57] on input "SHIFT" at bounding box center [94, 55] width 99 height 3
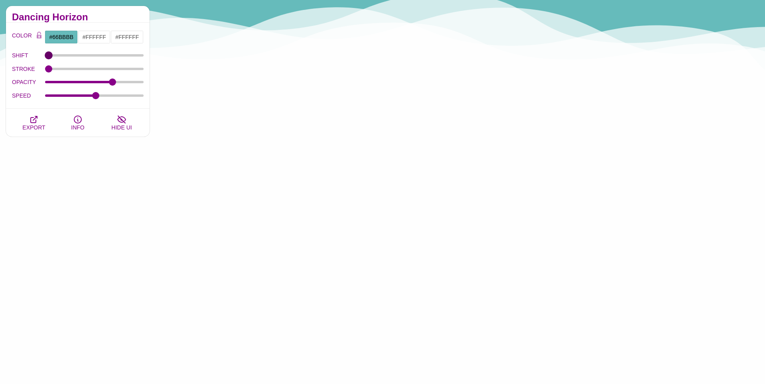
drag, startPoint x: 48, startPoint y: 57, endPoint x: 36, endPoint y: 57, distance: 12.4
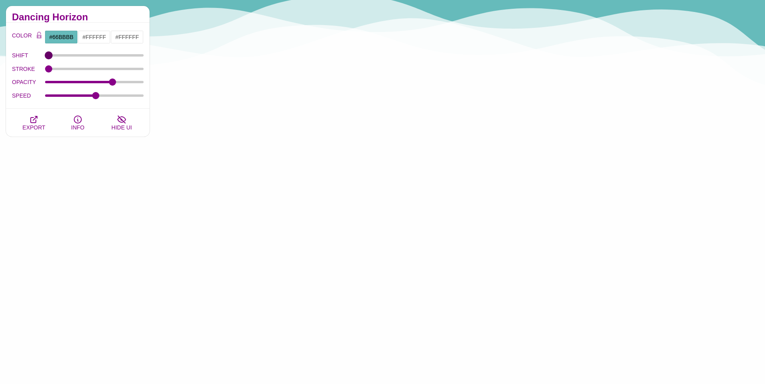
click at [45, 57] on input "SHIFT" at bounding box center [94, 55] width 99 height 3
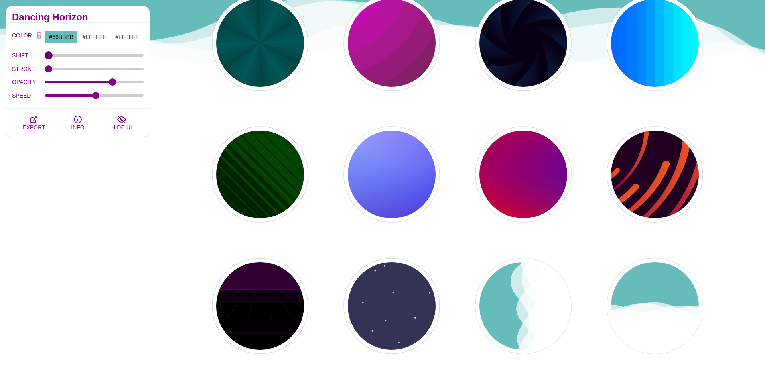
scroll to position [0, 0]
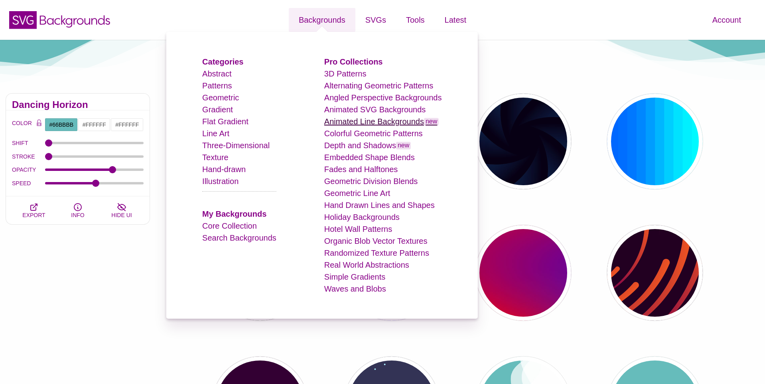
click at [382, 121] on link "Animated Line Backgrounds new" at bounding box center [381, 121] width 115 height 9
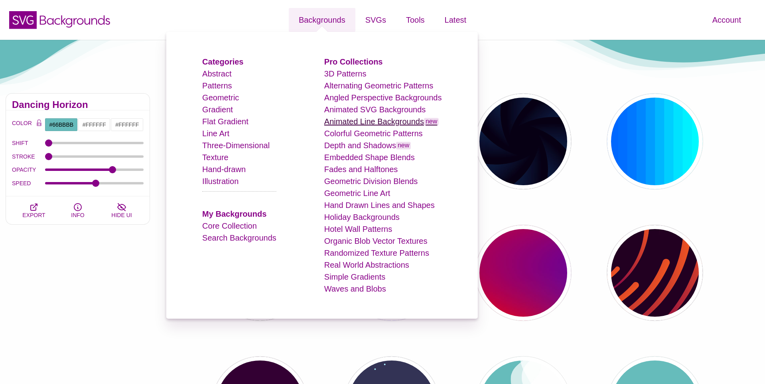
click at [382, 121] on link "Animated Line Backgrounds new" at bounding box center [381, 121] width 115 height 9
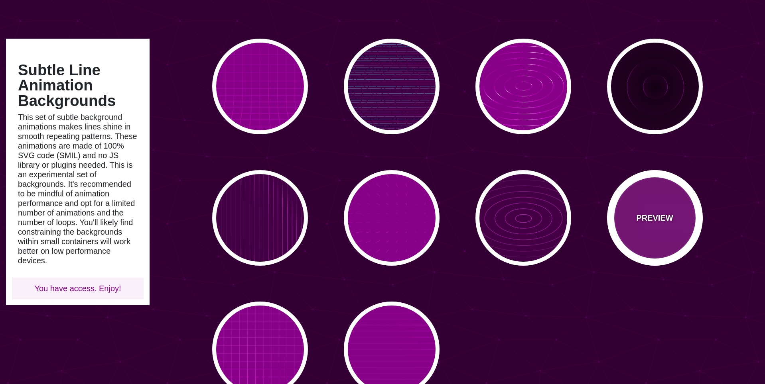
click at [647, 187] on div "PREVIEW" at bounding box center [655, 218] width 96 height 96
type input "#880088"
type input "#FF00FF"
type input "#000000"
type input "5"
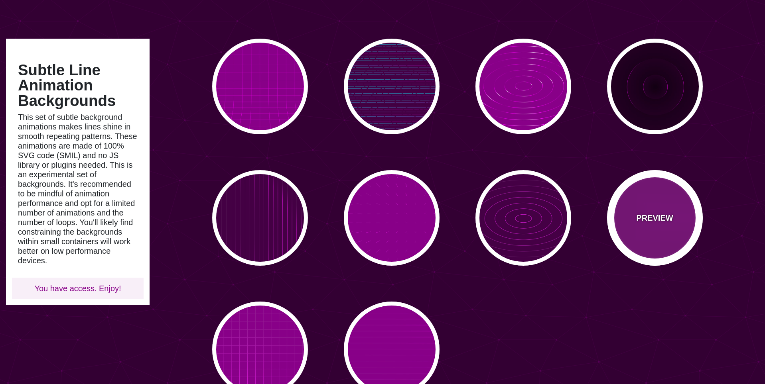
type input "999"
type input "0"
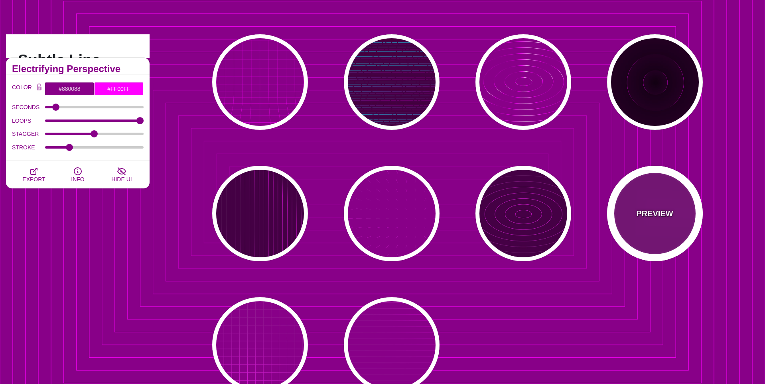
scroll to position [60, 0]
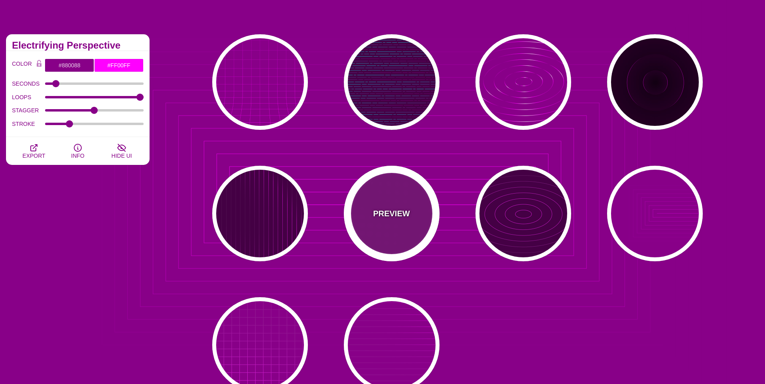
click at [367, 225] on div "PREVIEW" at bounding box center [392, 214] width 96 height 96
type input "#FFFFFF"
type input "15"
type input "1"
type input "0.1"
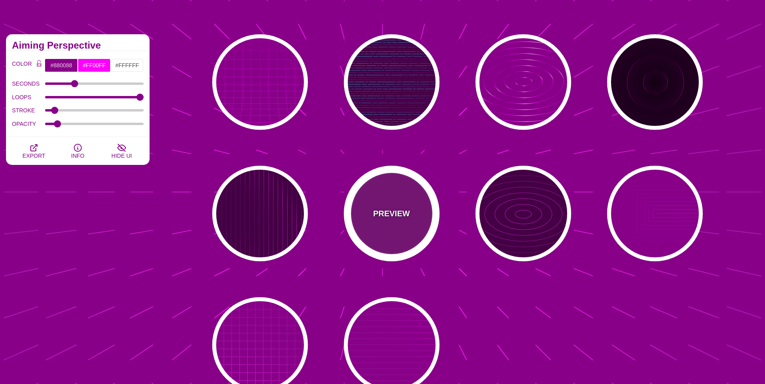
scroll to position [60, 0]
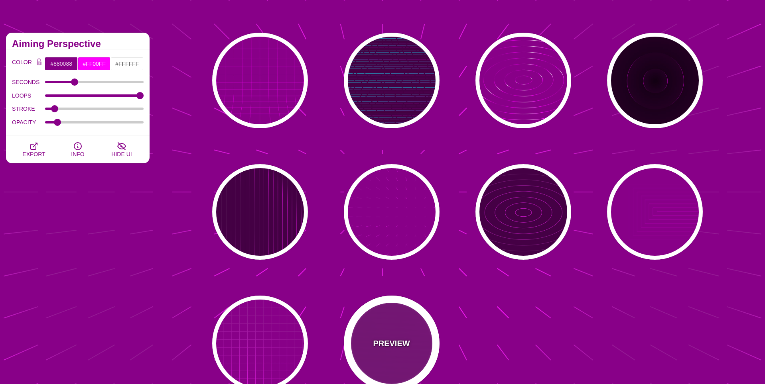
click at [410, 344] on div "PREVIEW" at bounding box center [392, 344] width 96 height 96
type input "20"
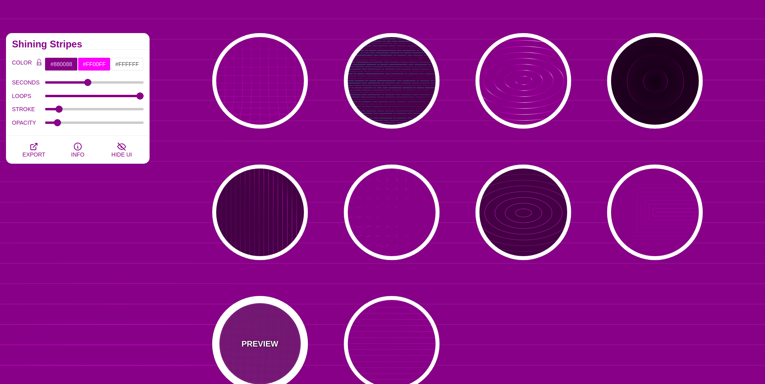
scroll to position [61, 0]
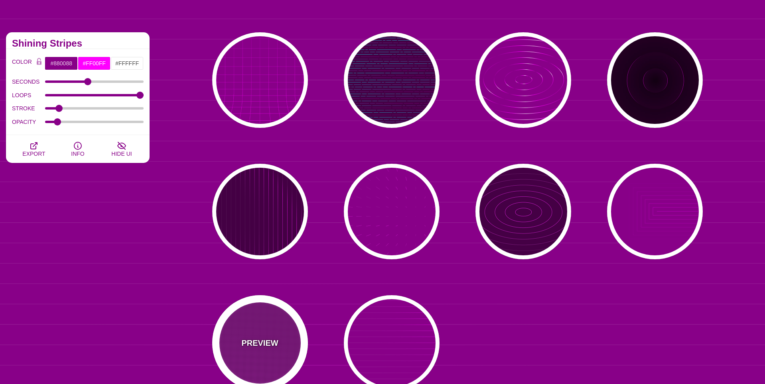
click at [273, 338] on p "PREVIEW" at bounding box center [259, 343] width 37 height 12
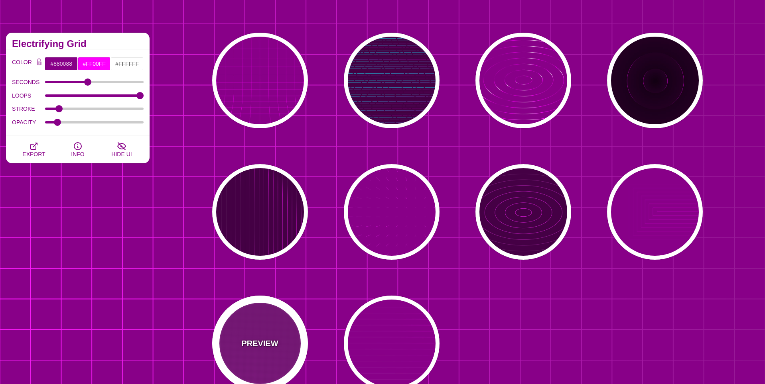
scroll to position [0, 0]
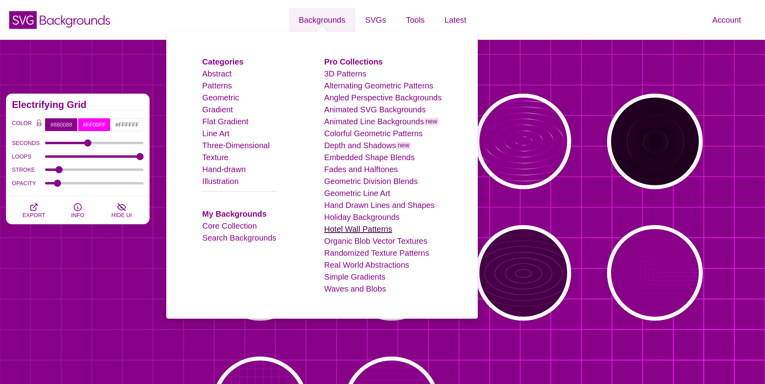
click at [352, 225] on link "Hotel Wall Patterns" at bounding box center [358, 229] width 68 height 9
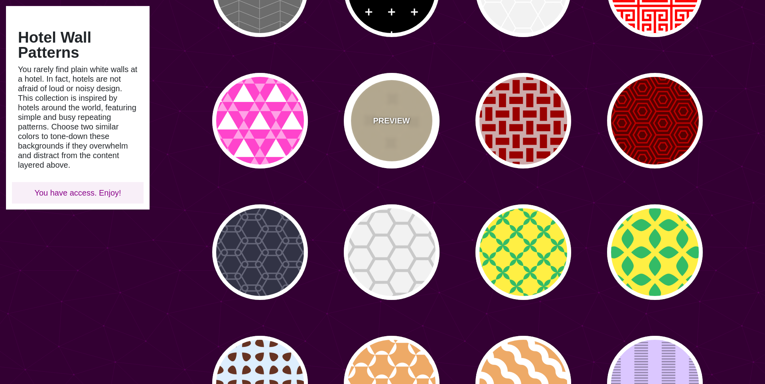
scroll to position [280, 0]
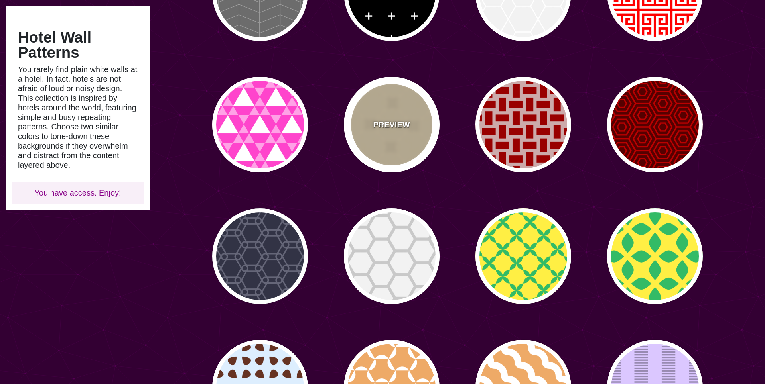
click at [378, 138] on div "PREVIEW" at bounding box center [392, 125] width 96 height 96
type input "#DDCCAA"
type input "#ECDAB6"
type input "0"
type input "0.5"
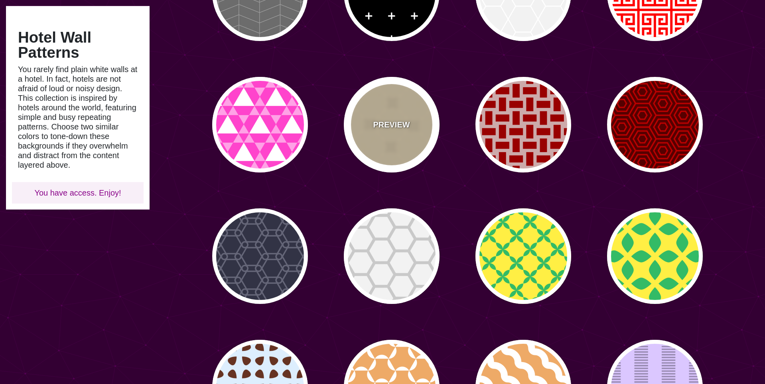
type input "25"
type input "0"
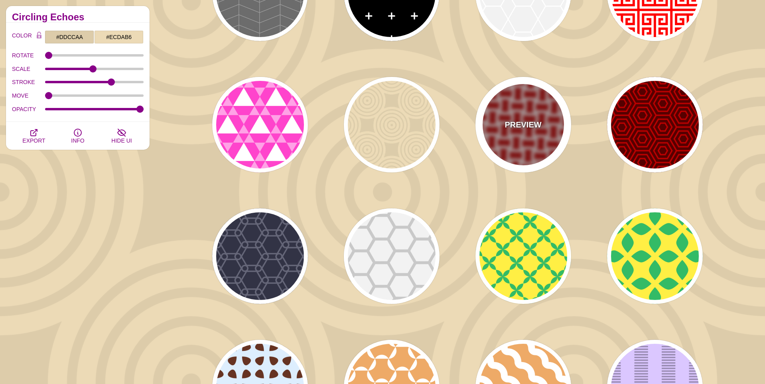
click at [526, 134] on div "PREVIEW" at bounding box center [523, 125] width 96 height 96
type input "#CCAAAA"
type input "#990000"
type input "1"
type input "0"
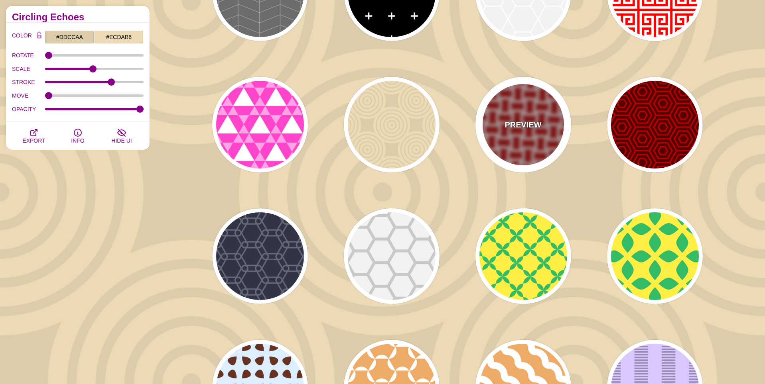
type input "1"
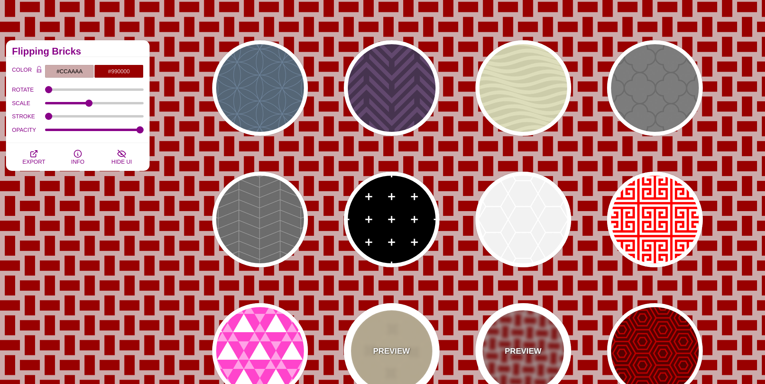
scroll to position [0, 0]
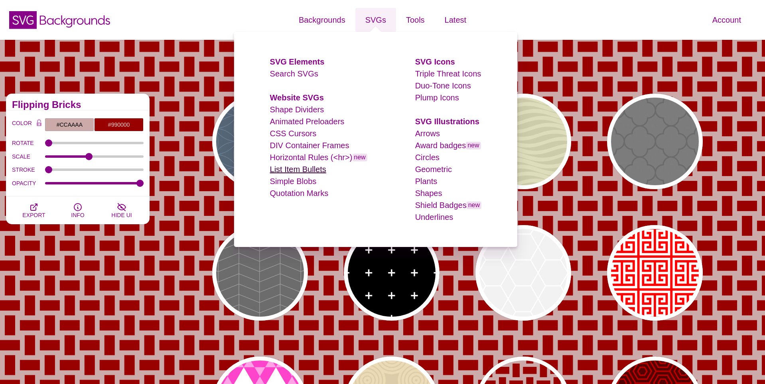
click at [304, 165] on link "List Item Bullets" at bounding box center [298, 169] width 56 height 9
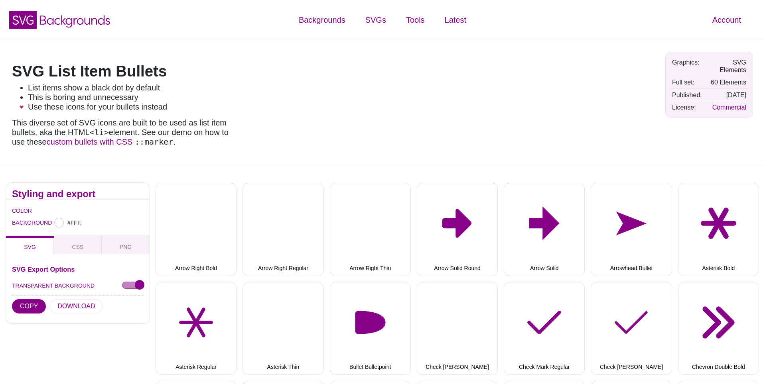
type input "#FFFFFF"
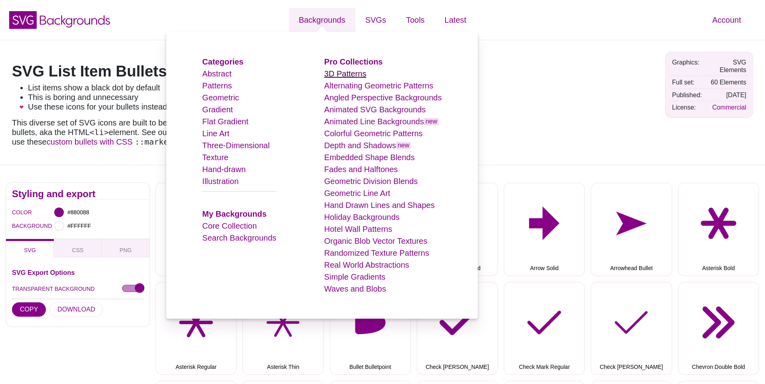
scroll to position [0, 0]
click at [336, 201] on link "Hand Drawn Lines and Shapes" at bounding box center [379, 205] width 110 height 9
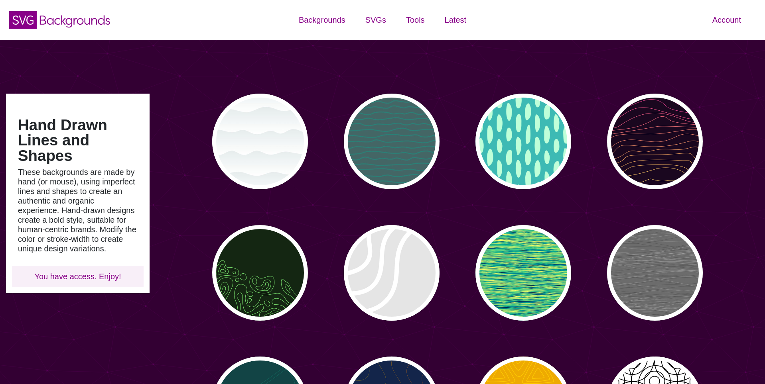
type input "#450057"
type input "#FFFFFF"
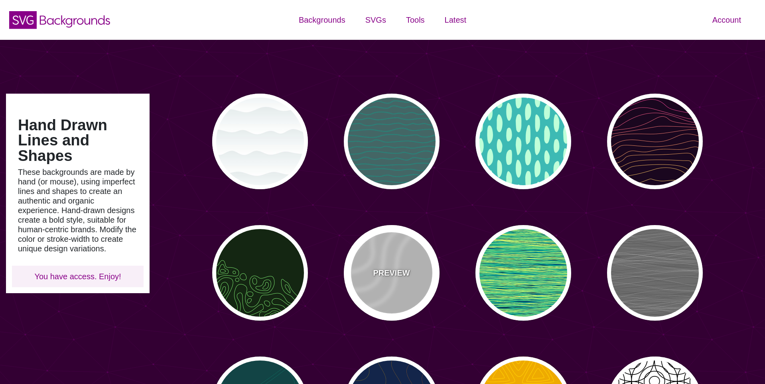
click at [372, 268] on div "PREVIEW" at bounding box center [392, 273] width 96 height 96
type input "#DDDDDD"
type input "35"
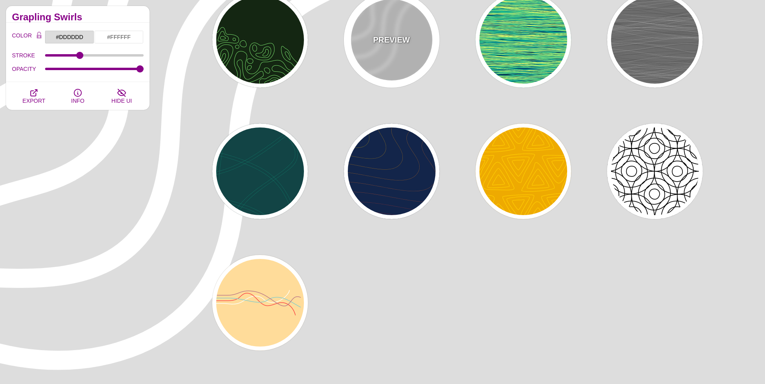
scroll to position [234, 0]
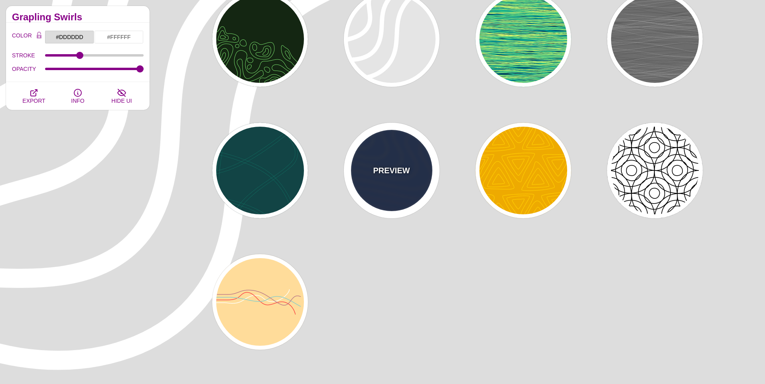
click at [397, 199] on div "PREVIEW" at bounding box center [392, 171] width 96 height 96
type input "#13254A"
type input "#FFFF00"
type input "#AA0033"
type input "1"
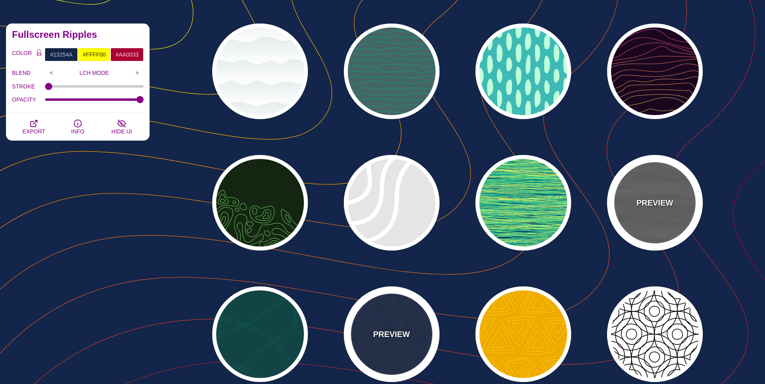
scroll to position [65, 0]
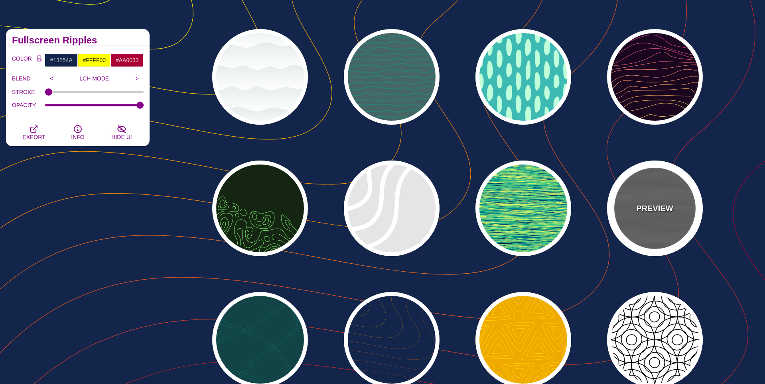
click at [662, 197] on div "PREVIEW" at bounding box center [655, 209] width 96 height 96
type input "#555555"
type input "#000000"
type input "#FFFFFF"
type input "0"
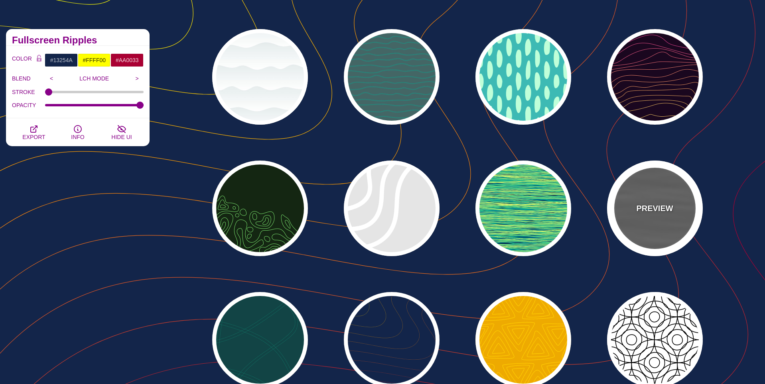
type input "0"
type input "0.5"
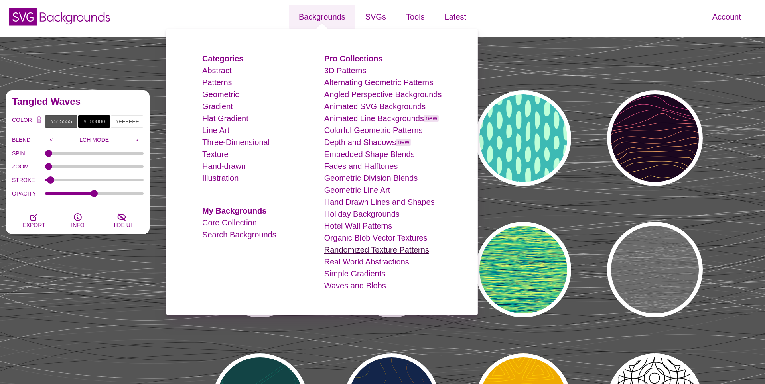
scroll to position [5, 0]
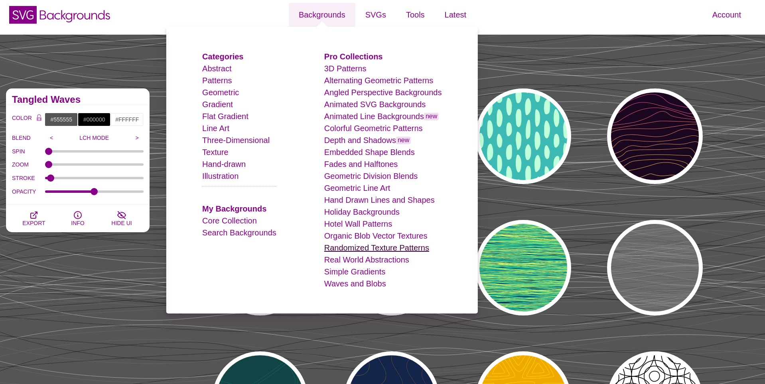
click at [346, 249] on link "Randomized Texture Patterns" at bounding box center [376, 248] width 105 height 9
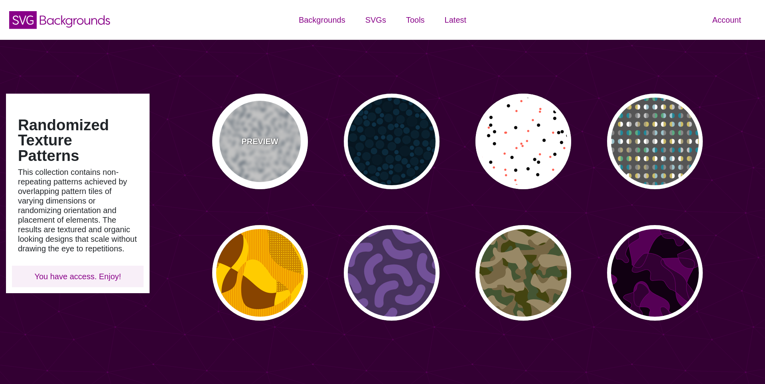
click at [260, 137] on p "PREVIEW" at bounding box center [259, 142] width 37 height 12
type input "#FFFFFF"
type input "#667788"
type input "0"
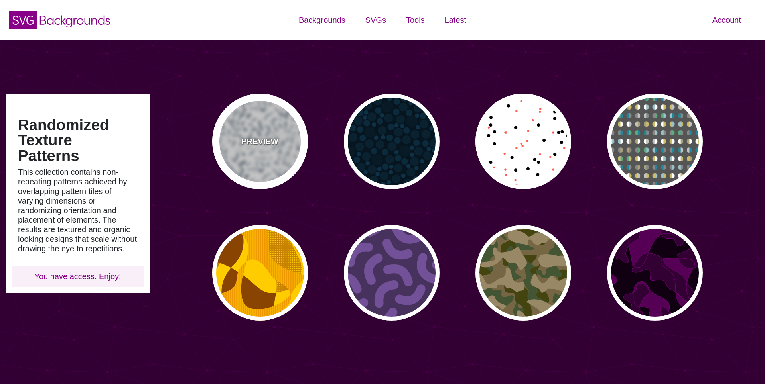
type input "5"
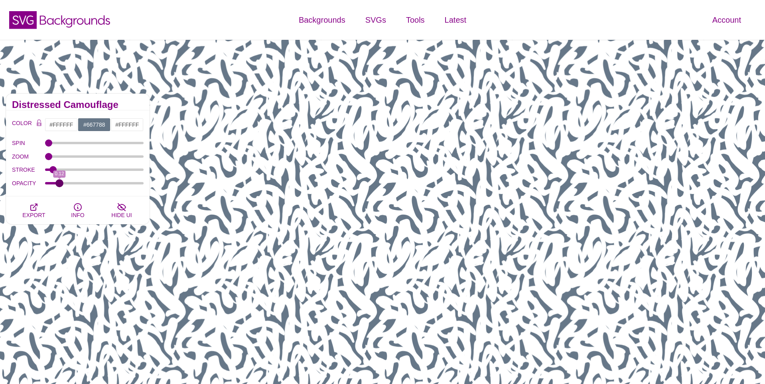
drag, startPoint x: 142, startPoint y: 183, endPoint x: 59, endPoint y: 183, distance: 82.9
type input "0.12"
click at [59, 183] on input "OPACITY" at bounding box center [94, 183] width 99 height 3
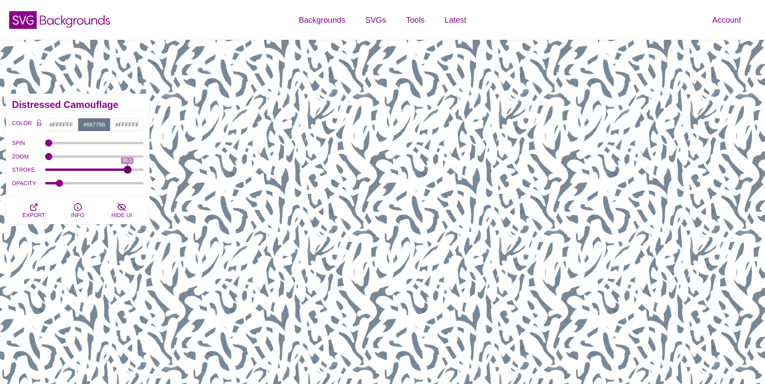
drag, startPoint x: 65, startPoint y: 169, endPoint x: 127, endPoint y: 172, distance: 61.9
type input "86.3"
click at [127, 171] on input "STROKE" at bounding box center [94, 169] width 99 height 3
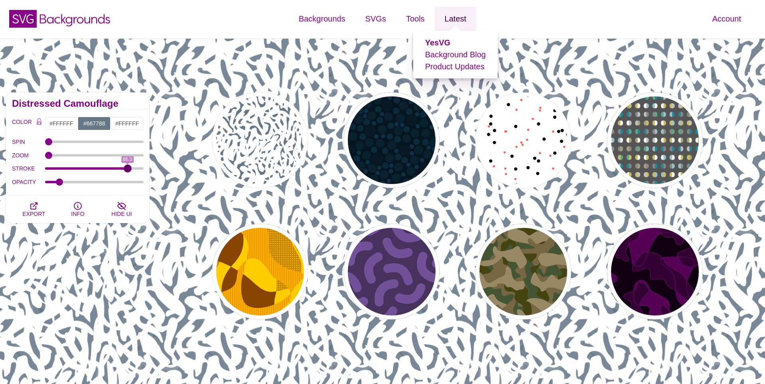
scroll to position [2, 0]
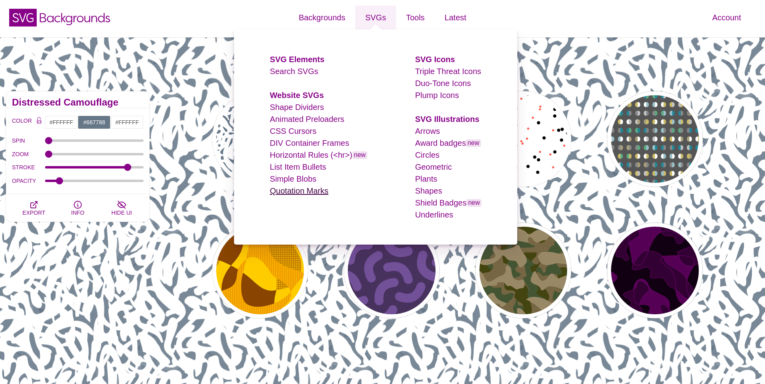
click at [316, 191] on link "Quotation Marks" at bounding box center [299, 191] width 59 height 9
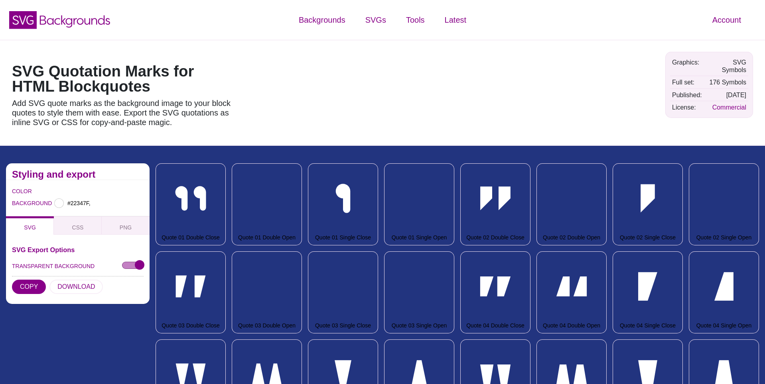
type input "#22347F"
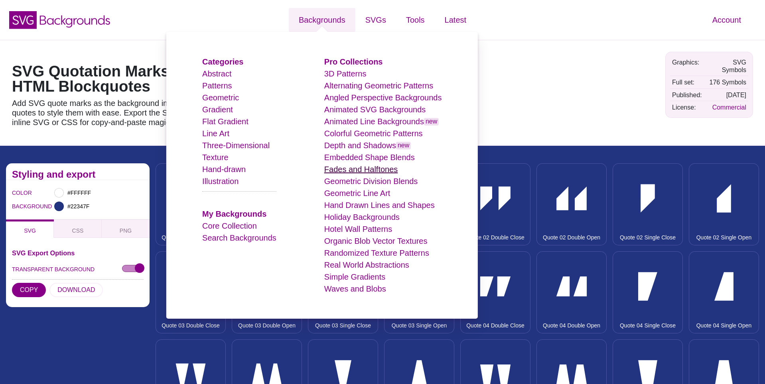
click at [361, 169] on link "Fades and Halftones" at bounding box center [361, 169] width 74 height 9
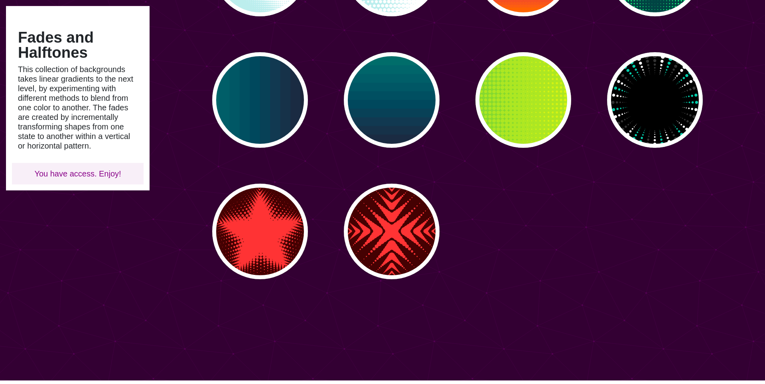
scroll to position [306, 0]
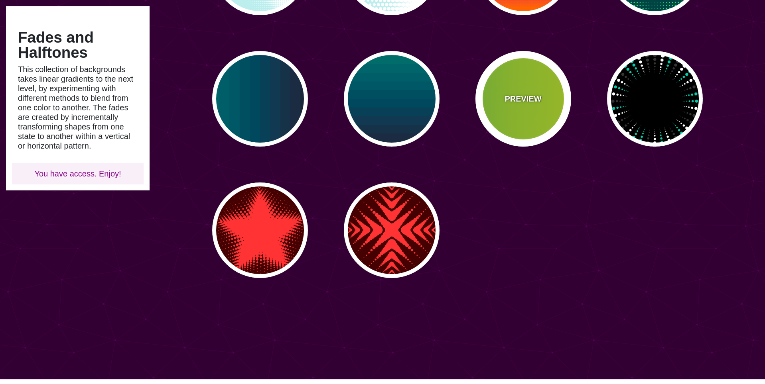
click at [525, 101] on p "PREVIEW" at bounding box center [522, 99] width 37 height 12
type input "#22BB44"
type input "#FFFF00"
type input "0"
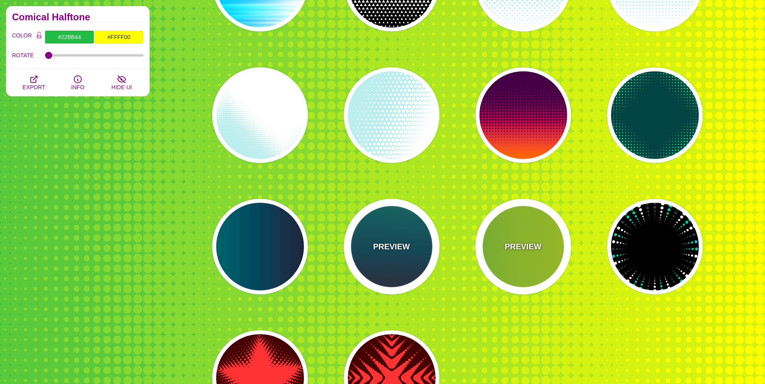
scroll to position [154, 0]
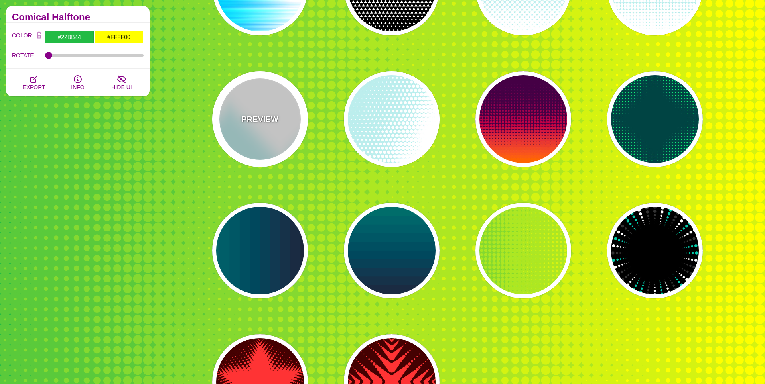
click at [270, 122] on p "PREVIEW" at bounding box center [259, 119] width 37 height 12
type input "#BBEEEE"
type input "#FFFFFF"
type input "0"
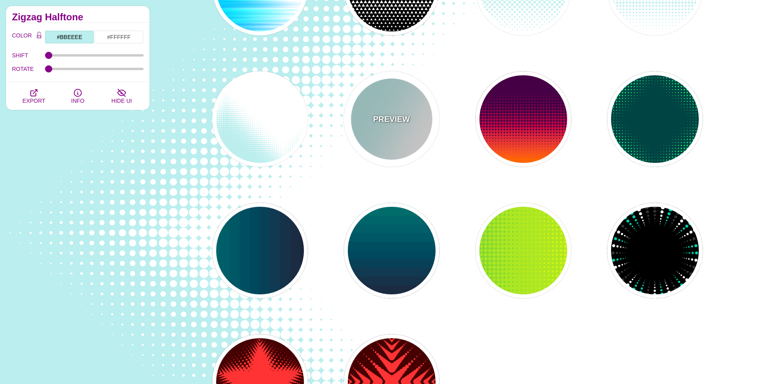
click at [416, 134] on div "PREVIEW" at bounding box center [392, 119] width 96 height 96
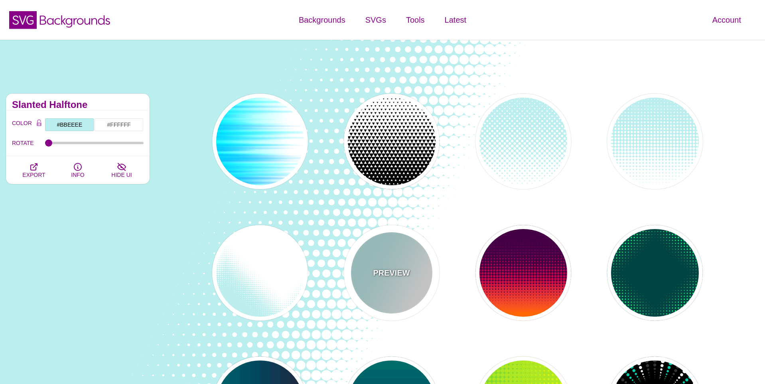
scroll to position [2, 0]
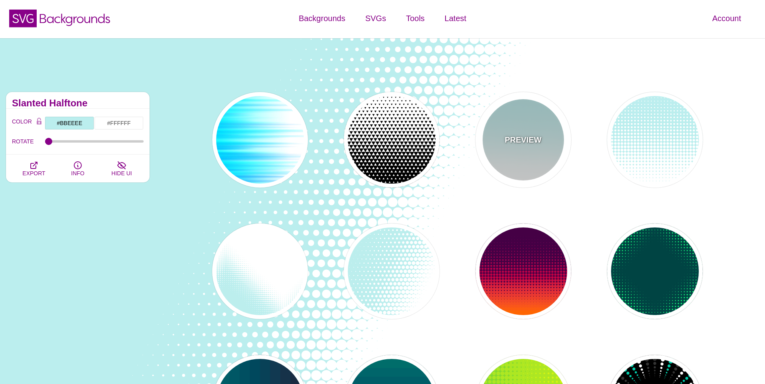
click at [532, 153] on div "PREVIEW" at bounding box center [523, 140] width 96 height 96
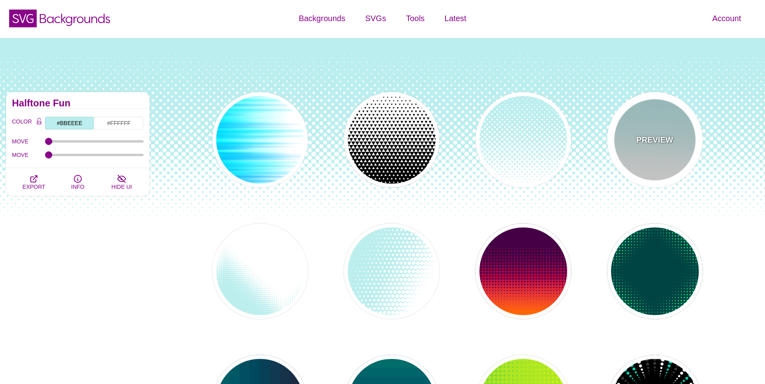
click at [645, 155] on div "PREVIEW" at bounding box center [655, 140] width 96 height 96
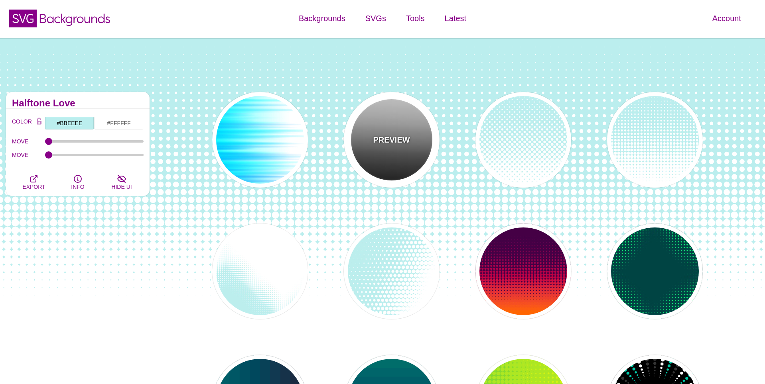
click at [410, 146] on div "PREVIEW" at bounding box center [392, 140] width 96 height 96
type input "#FFFFFF"
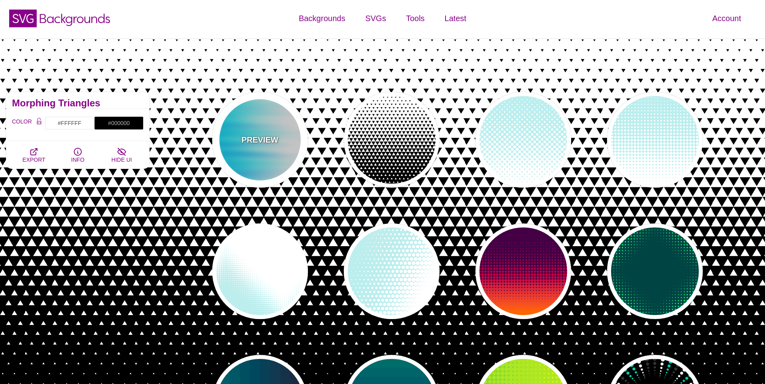
click at [245, 127] on div "PREVIEW" at bounding box center [260, 140] width 96 height 96
type input "#0099FF"
type input "#00FFFF"
type input "0"
type input "0.5"
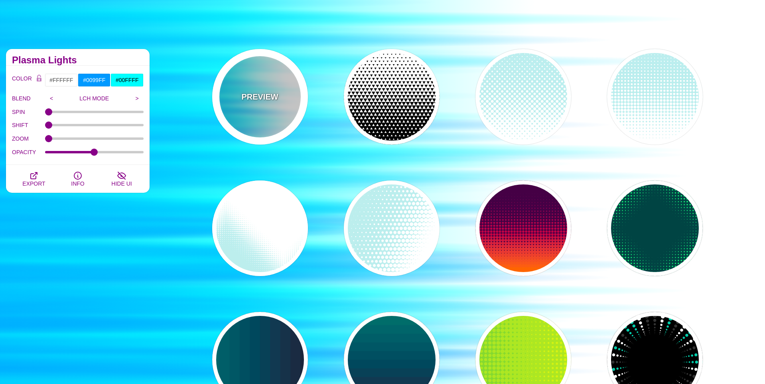
scroll to position [0, 0]
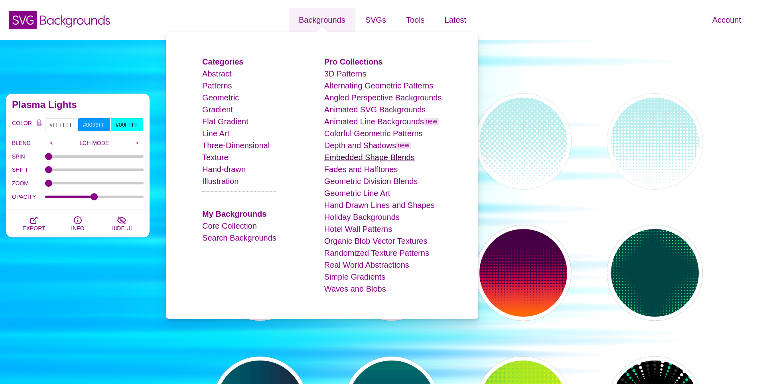
click at [364, 158] on link "Embedded Shape Blends" at bounding box center [369, 157] width 91 height 9
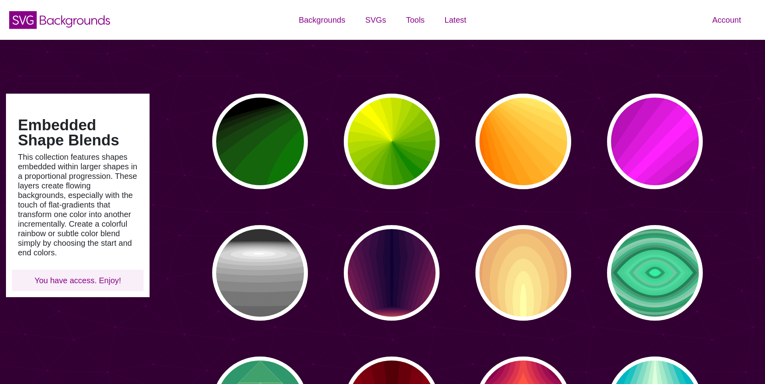
type input "#450057"
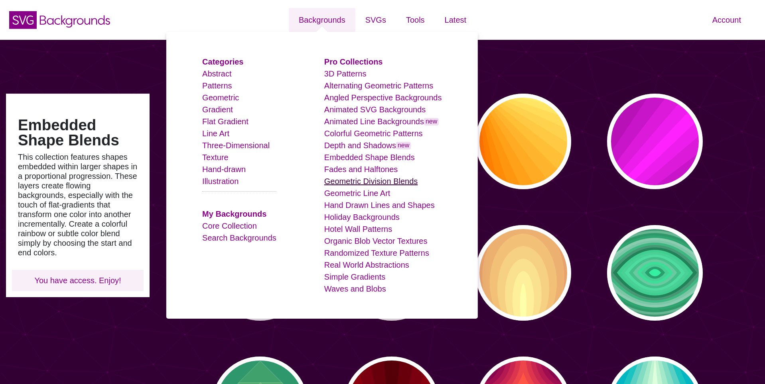
click at [361, 181] on link "Geometric Division Blends" at bounding box center [371, 181] width 94 height 9
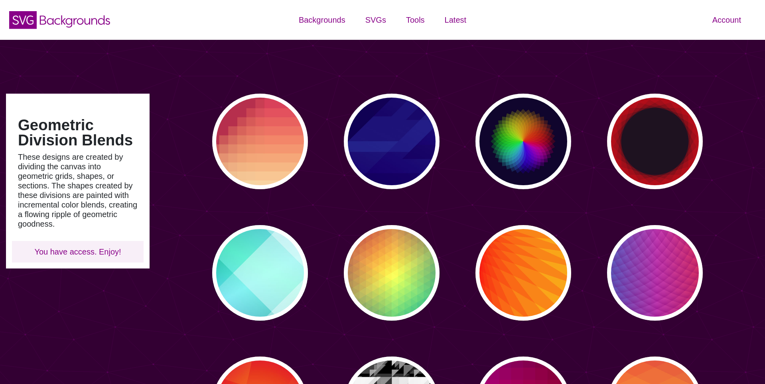
type input "#450057"
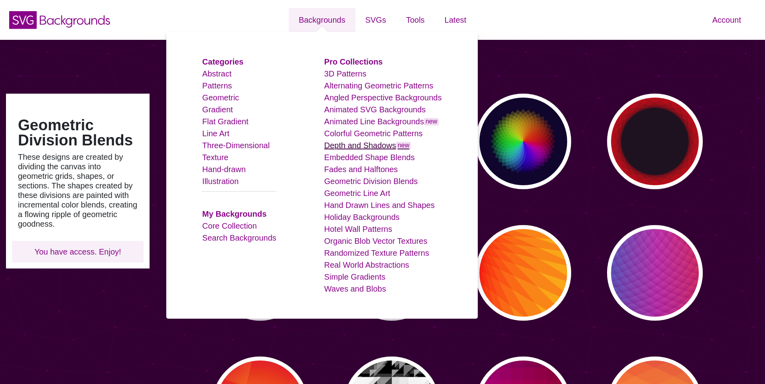
click at [339, 142] on link "Depth and Shadows new" at bounding box center [367, 145] width 87 height 9
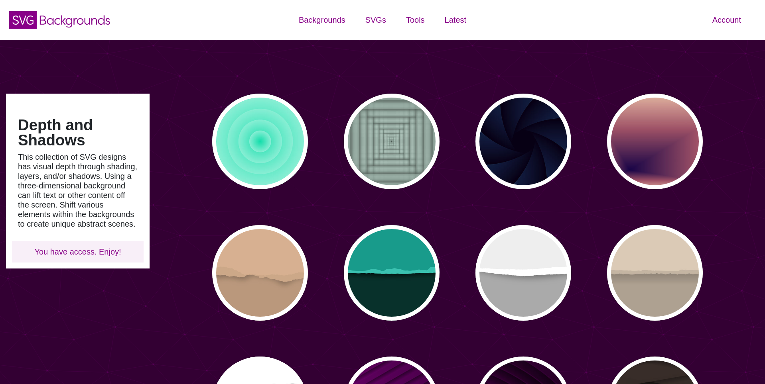
type input "#450057"
type input "#FFFFFF"
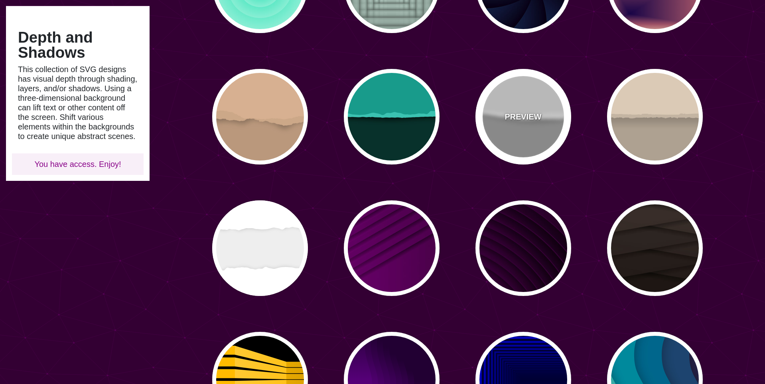
click at [523, 123] on div "PREVIEW" at bounding box center [523, 117] width 96 height 96
type input "#AAAAAA"
type input "#EEEEEE"
type input "0"
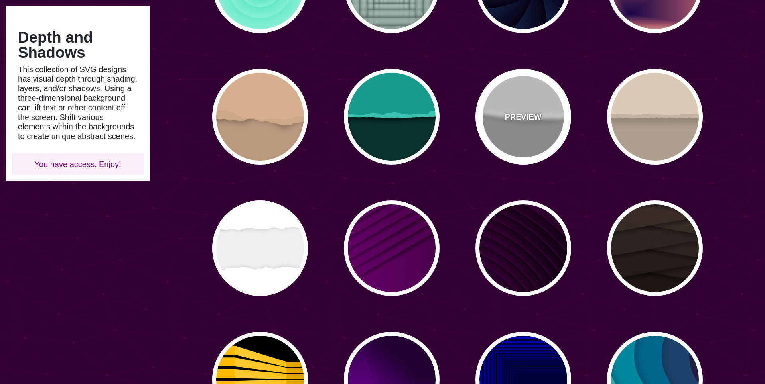
type input "0"
type input "0.5"
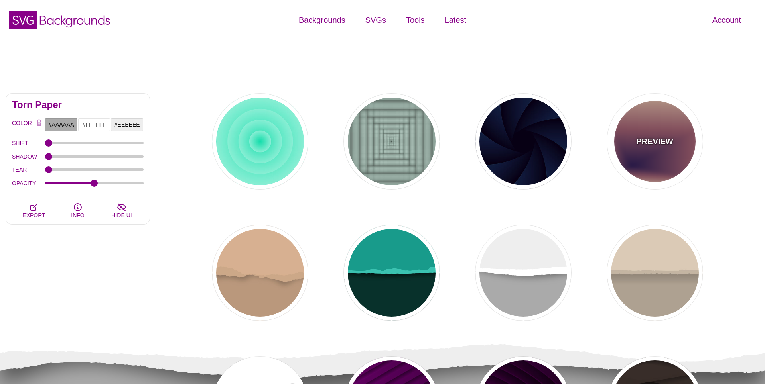
click at [657, 163] on div "PREVIEW" at bounding box center [655, 142] width 96 height 96
type input "#EEC6AB"
type input "#170346"
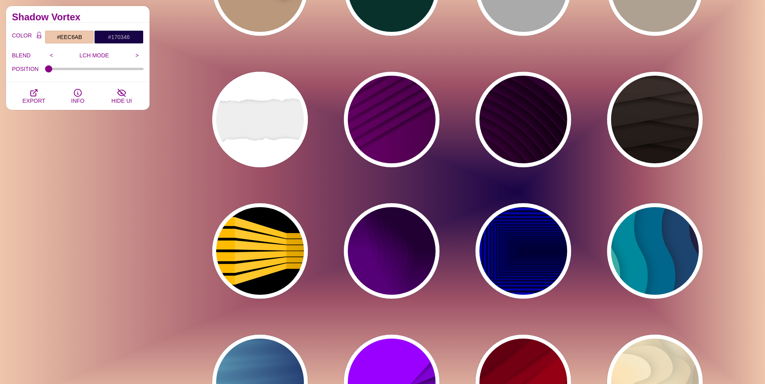
scroll to position [287, 0]
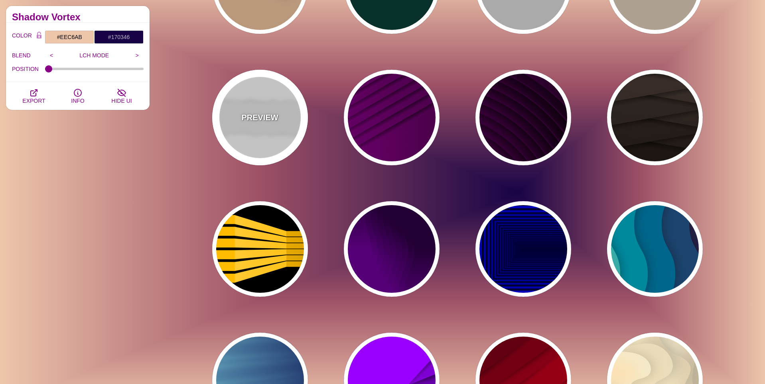
click at [281, 127] on div "PREVIEW" at bounding box center [260, 118] width 96 height 96
type input "#EEEEEE"
type input "#FFFFFF"
type input "0.2"
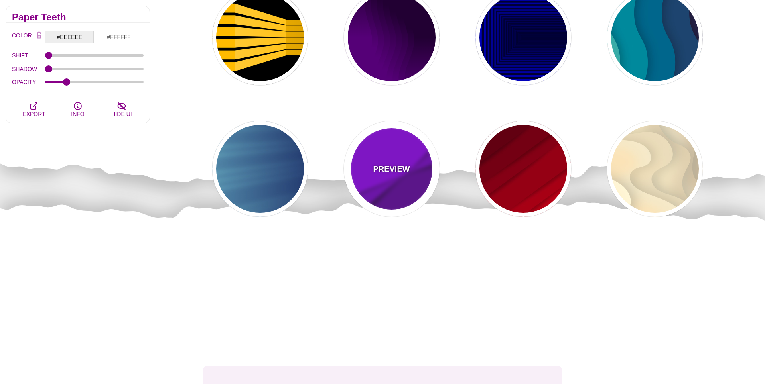
scroll to position [508, 0]
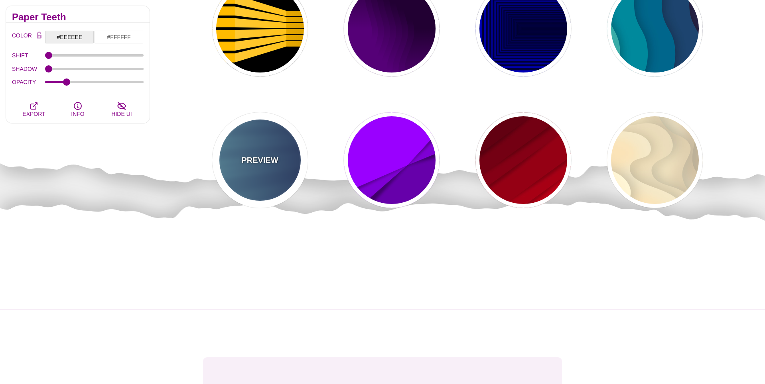
click at [258, 161] on p "PREVIEW" at bounding box center [259, 160] width 37 height 12
type input "#000044"
type input "#99FFFF"
type input "1"
type input "0.25"
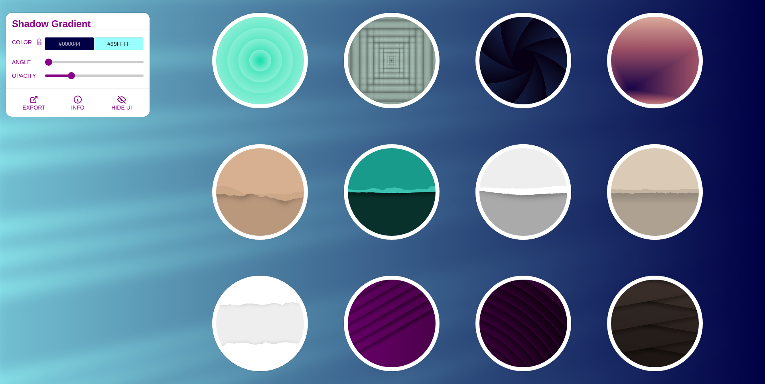
scroll to position [0, 0]
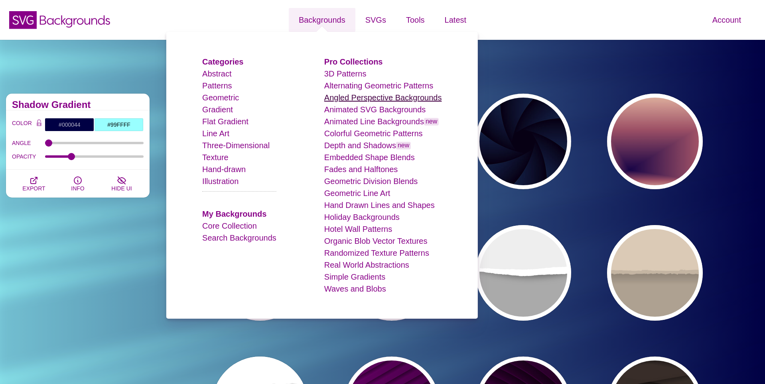
click at [331, 95] on link "Angled Perspective Backgrounds" at bounding box center [383, 97] width 118 height 9
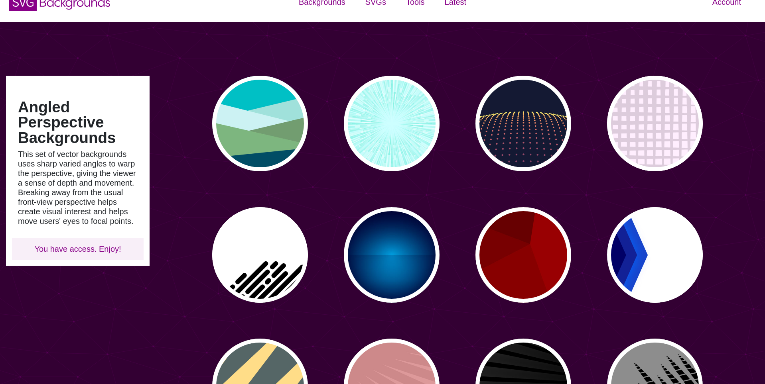
scroll to position [19, 0]
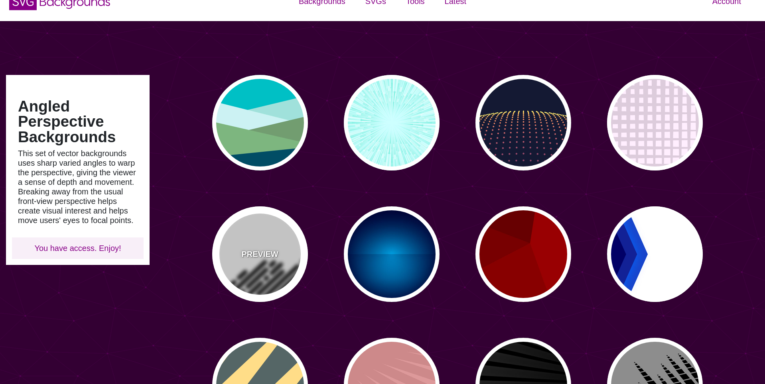
click at [269, 230] on div "PREVIEW" at bounding box center [260, 255] width 96 height 96
type input "#FFFFFF"
type input "#000000"
type input "0"
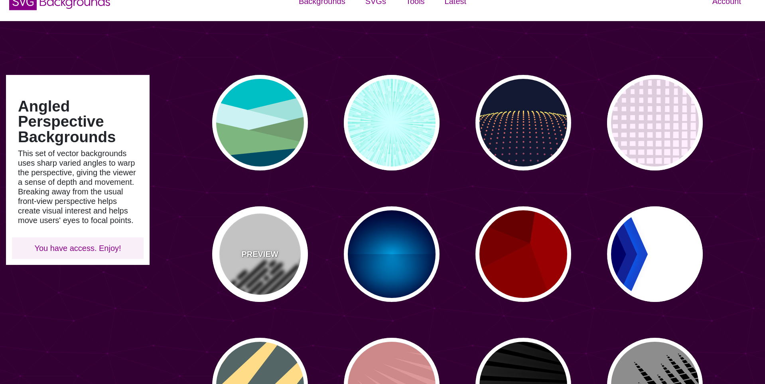
type input "500"
type input "25"
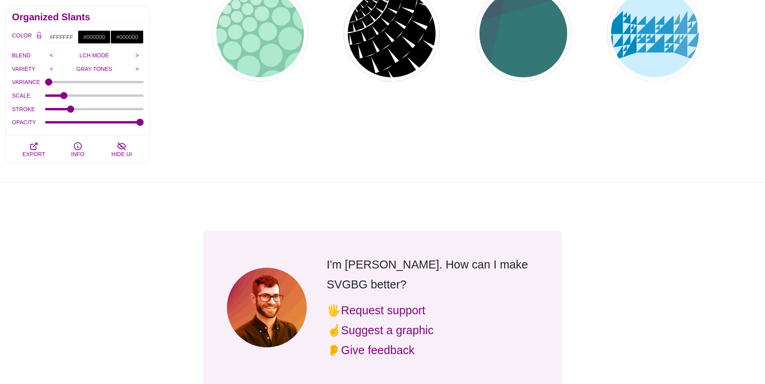
scroll to position [0, 0]
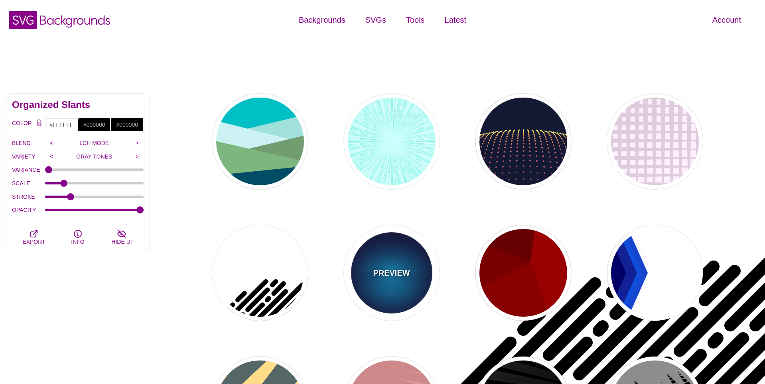
click at [386, 284] on div "PREVIEW" at bounding box center [392, 273] width 96 height 96
type input "#000033"
type input "#00BBFF"
type input "#000033"
type input "2000"
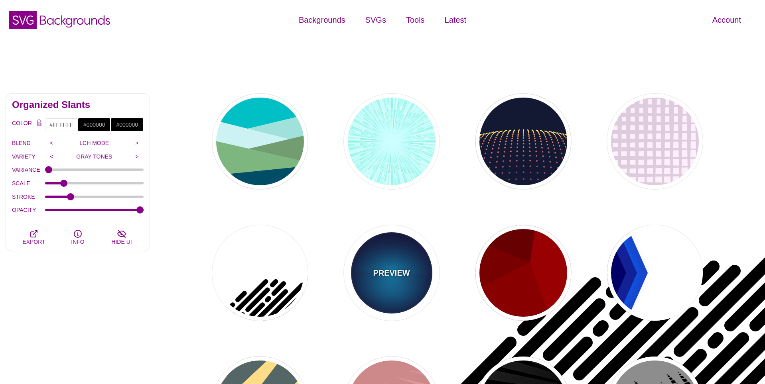
type input "0.5"
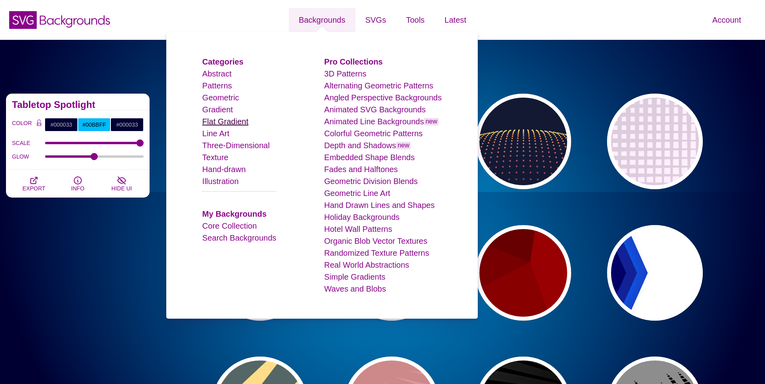
scroll to position [0, 0]
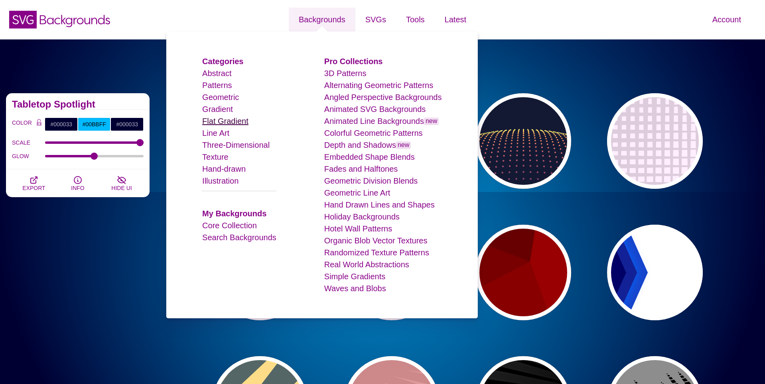
click at [242, 123] on link "Flat Gradient" at bounding box center [225, 121] width 46 height 9
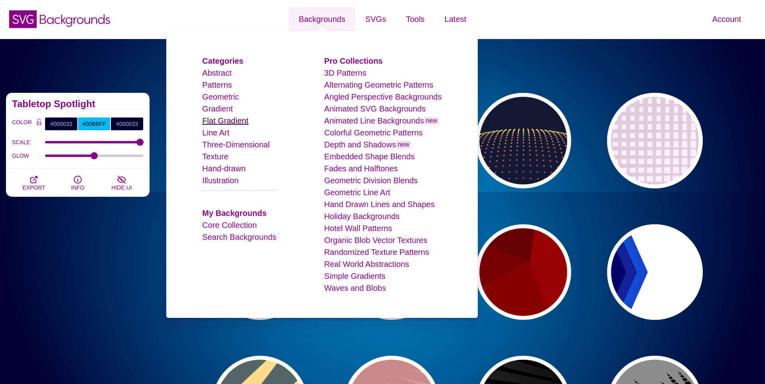
scroll to position [2, 0]
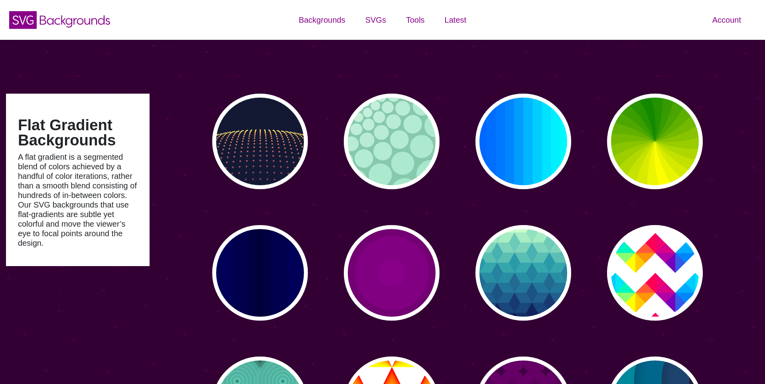
type input "#450057"
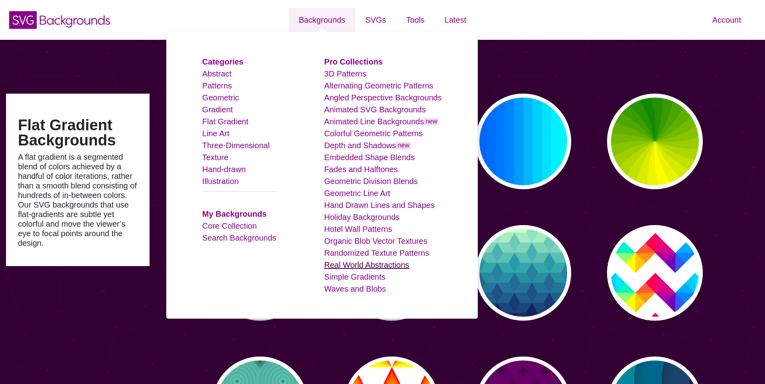
click at [340, 262] on link "Real World Abstractions" at bounding box center [366, 265] width 85 height 9
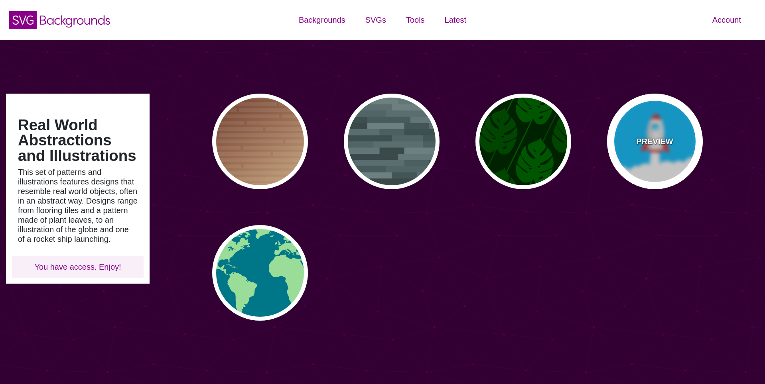
click at [626, 129] on div "PREVIEW" at bounding box center [655, 142] width 96 height 96
type input "#00BBFF"
type input "#DD3333"
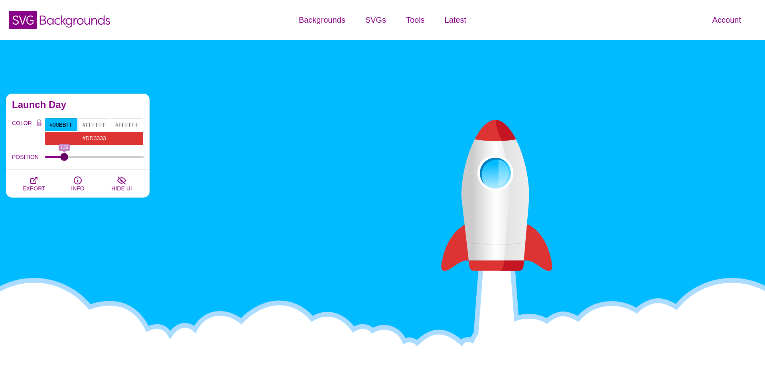
type input "0"
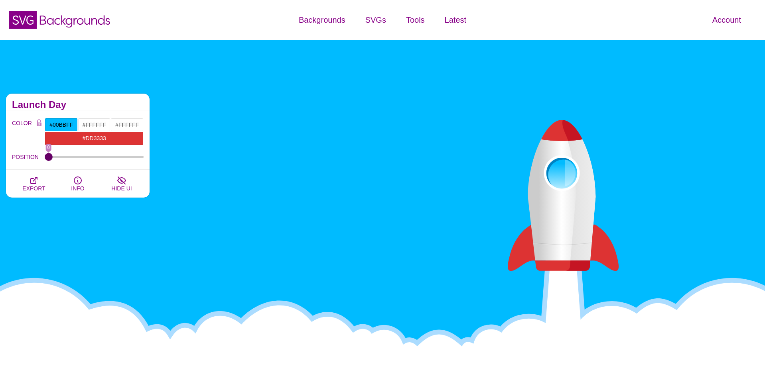
drag, startPoint x: 51, startPoint y: 157, endPoint x: -65, endPoint y: 170, distance: 116.4
click at [45, 159] on input "POSITION" at bounding box center [94, 157] width 99 height 3
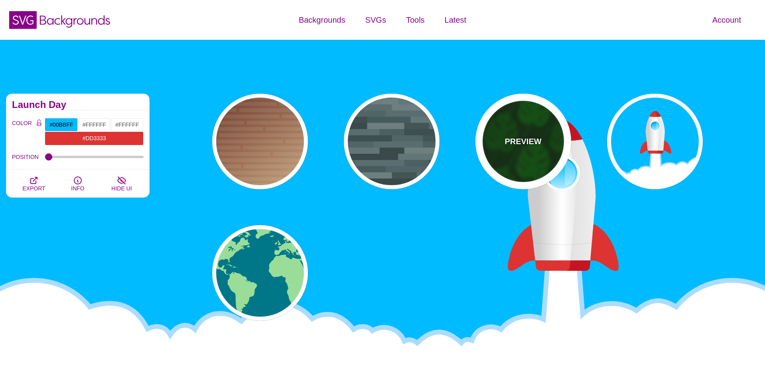
click at [487, 152] on div "PREVIEW" at bounding box center [523, 142] width 96 height 96
type input "#002200"
type input "#004400"
type input "#005500"
type input "200"
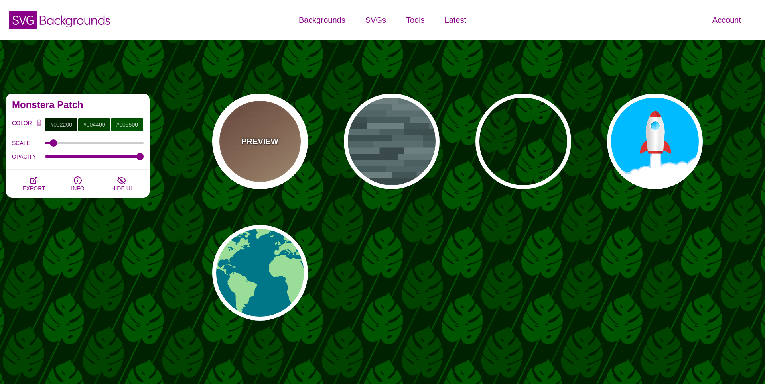
click at [272, 134] on div "PREVIEW" at bounding box center [260, 142] width 96 height 96
type input "#FFEEBB"
type input "#330000"
type input "#DDDDDD"
type input "0"
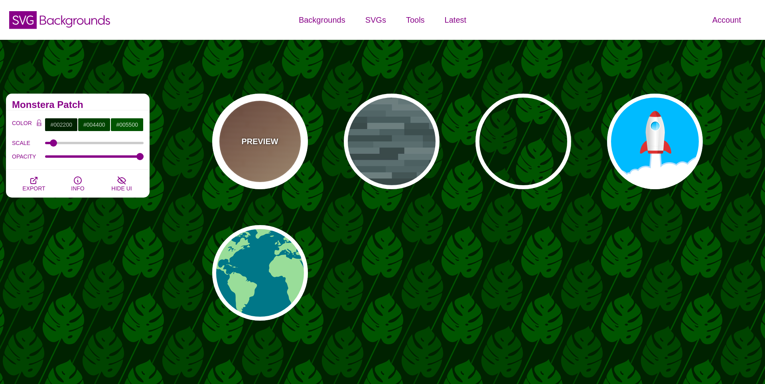
type input "30"
type input "0.1"
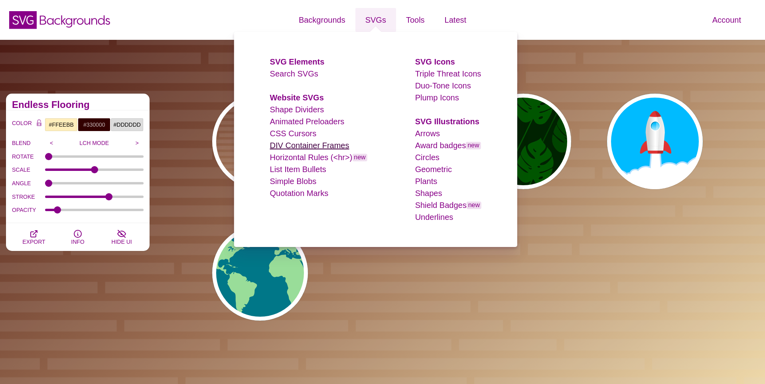
click at [309, 143] on link "DIV Container Frames" at bounding box center [309, 145] width 79 height 9
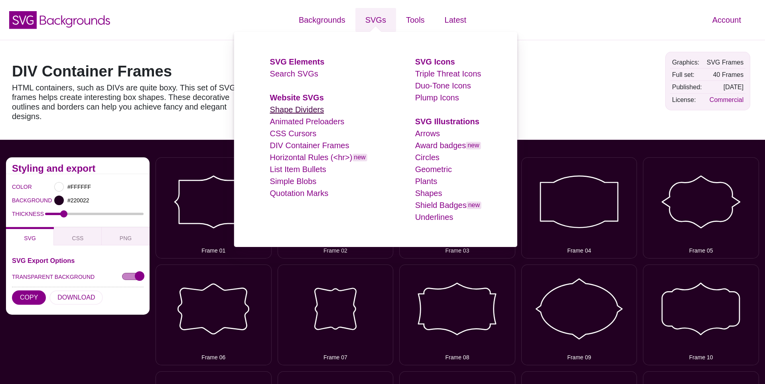
click at [314, 111] on link "Shape Dividers" at bounding box center [297, 109] width 54 height 9
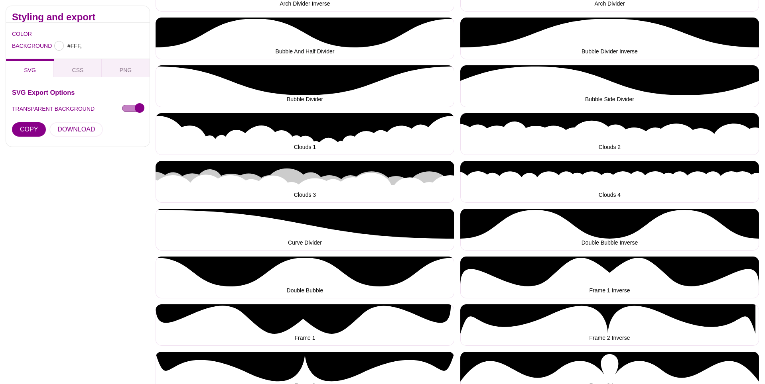
type input "#FFFFFF"
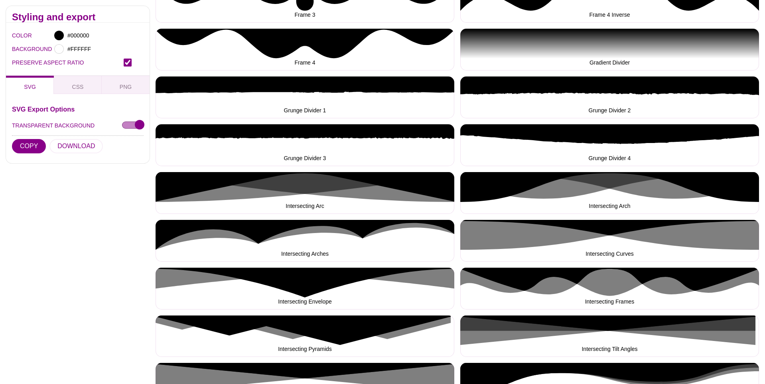
scroll to position [682, 0]
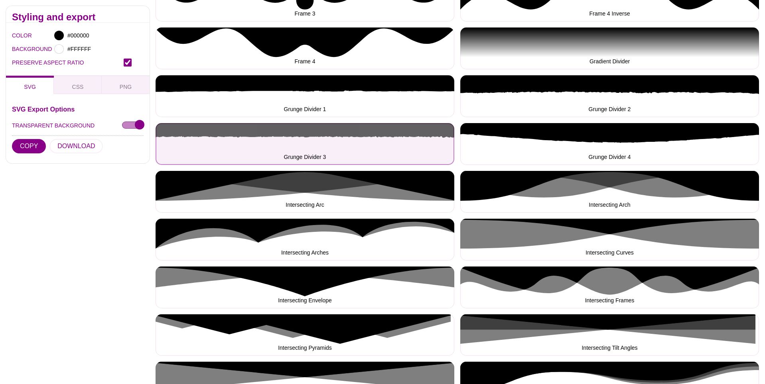
click at [314, 138] on button "Grunge Divider 3" at bounding box center [305, 144] width 299 height 42
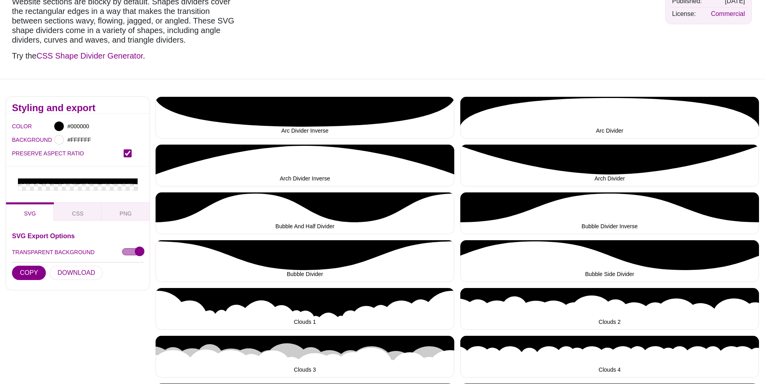
scroll to position [0, 0]
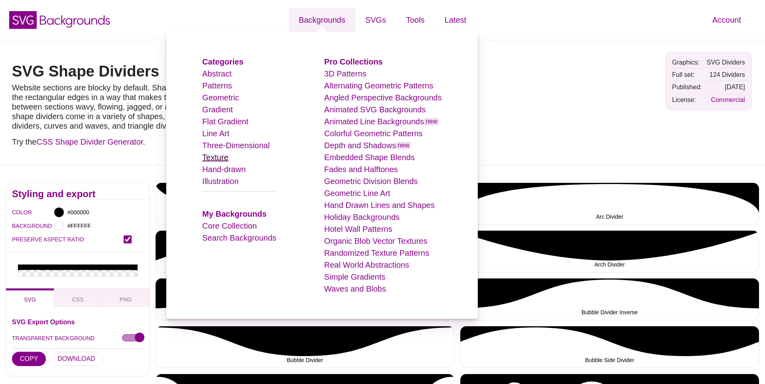
click at [226, 158] on link "Texture" at bounding box center [215, 157] width 26 height 9
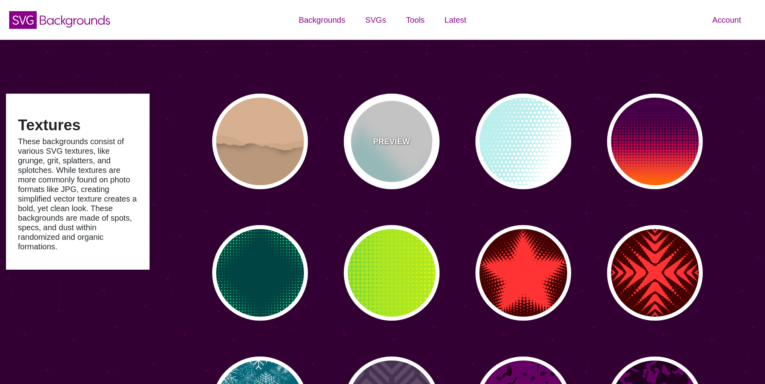
click at [392, 123] on div "PREVIEW" at bounding box center [392, 142] width 96 height 96
type input "#BBEEEE"
type input "0"
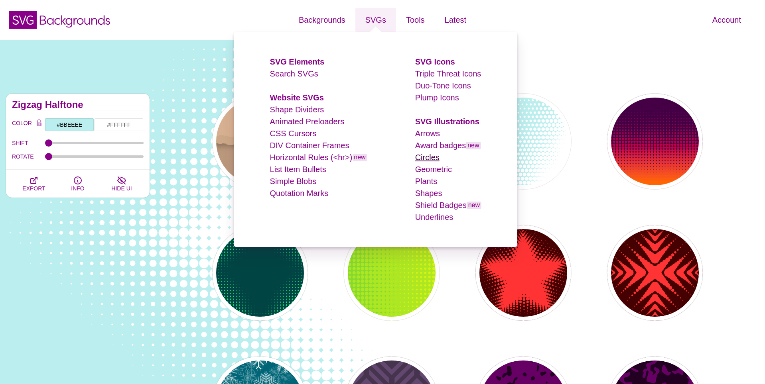
click at [421, 159] on link "Circles" at bounding box center [427, 157] width 24 height 9
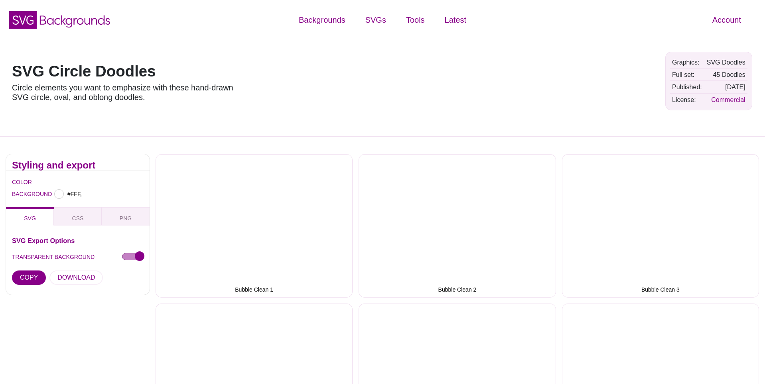
type input "#FFFFFF"
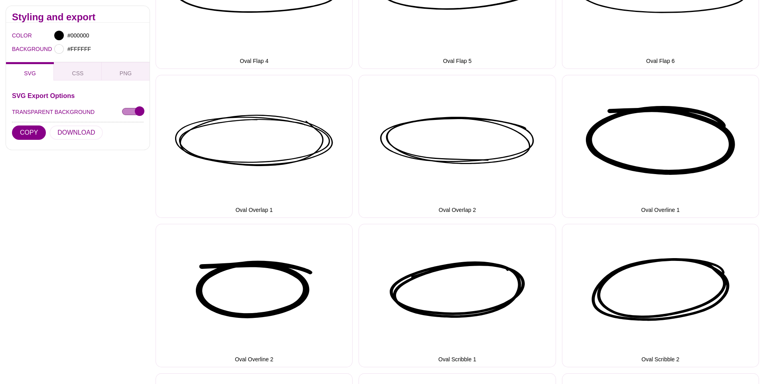
scroll to position [1287, 0]
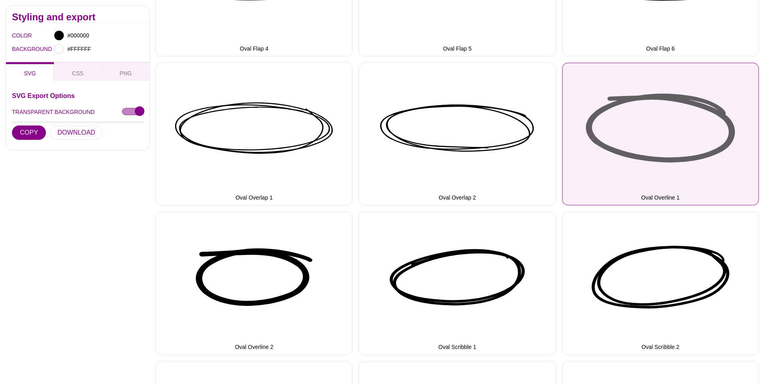
click at [638, 121] on button "Oval Overline 1" at bounding box center [660, 135] width 197 height 144
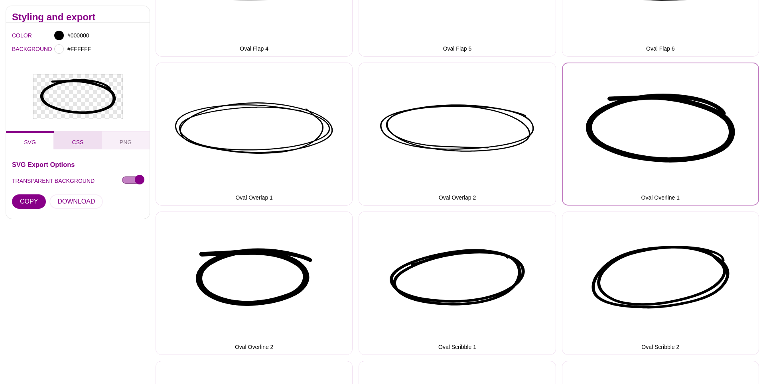
scroll to position [1288, 0]
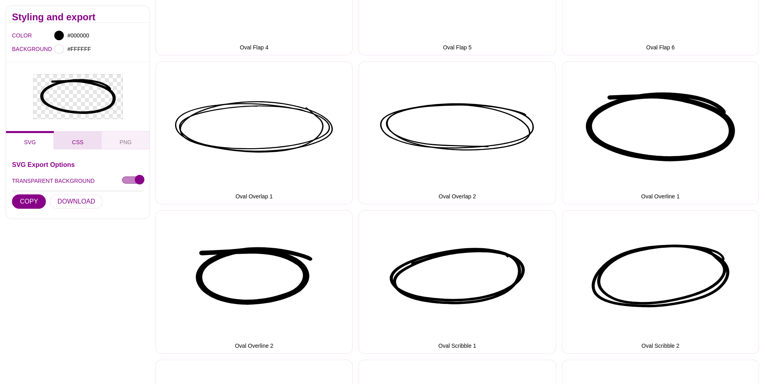
click at [86, 138] on button "CSS" at bounding box center [78, 140] width 48 height 18
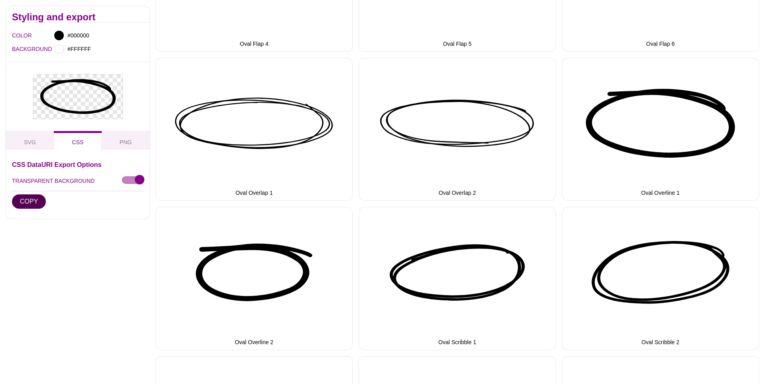
click at [38, 202] on button "COPY" at bounding box center [29, 202] width 34 height 14
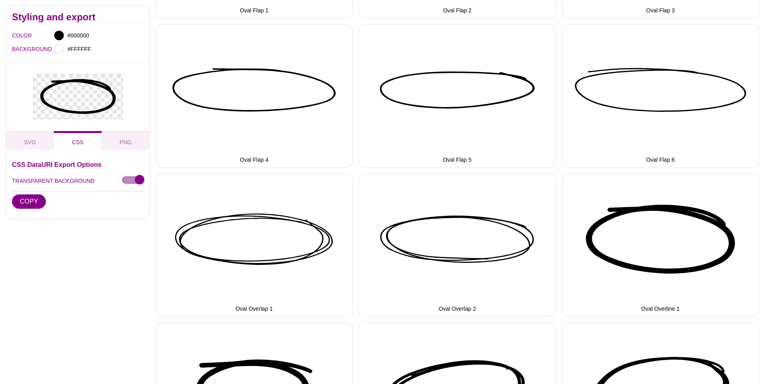
scroll to position [1172, 0]
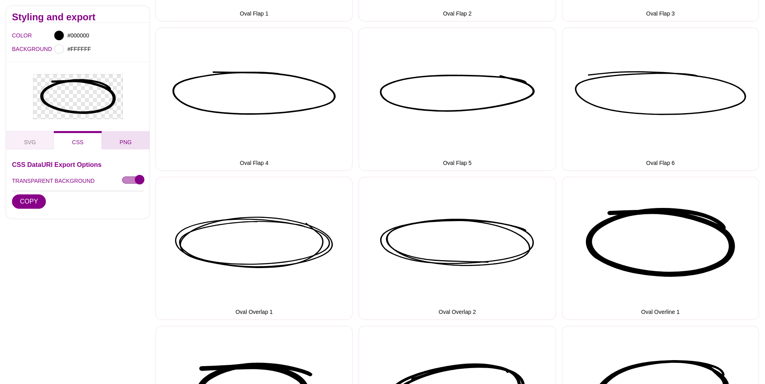
click at [121, 143] on span "PNG" at bounding box center [125, 142] width 18 height 9
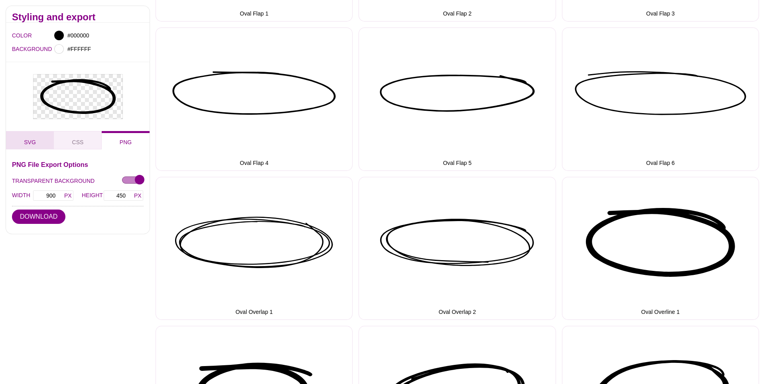
click at [33, 141] on span "SVG" at bounding box center [30, 142] width 18 height 9
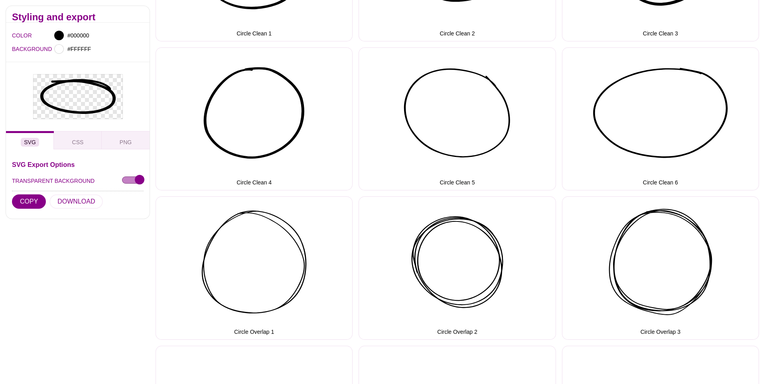
scroll to position [0, 0]
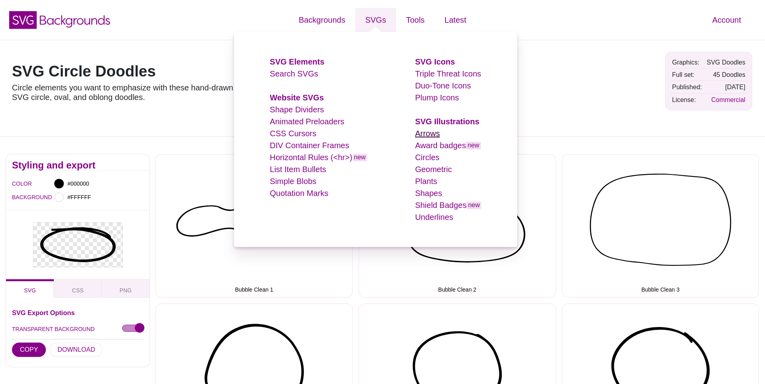
click at [426, 134] on link "Arrows" at bounding box center [427, 133] width 25 height 9
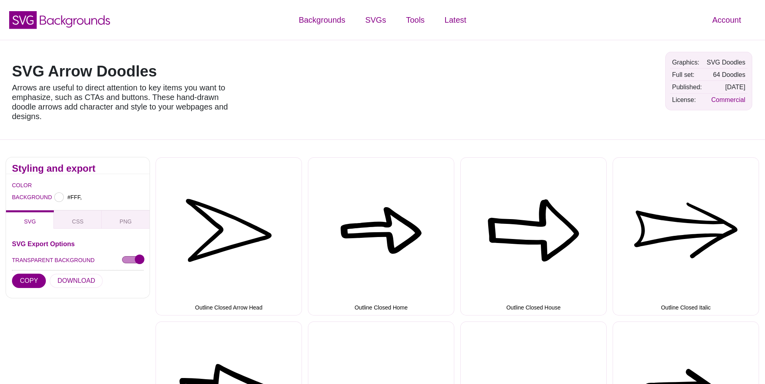
type input "#FFFFFF"
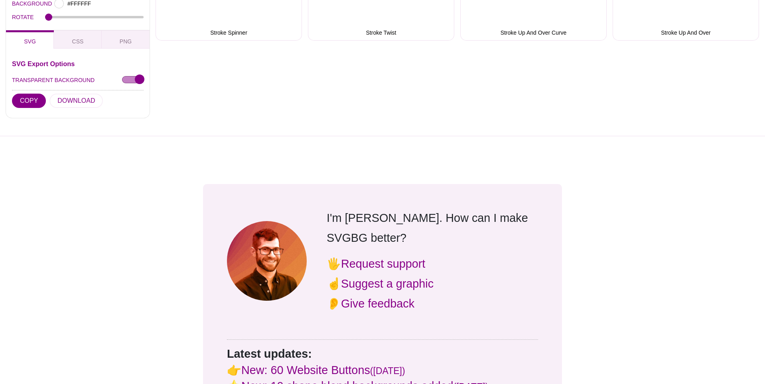
scroll to position [2740, 0]
